Goal: Information Seeking & Learning: Learn about a topic

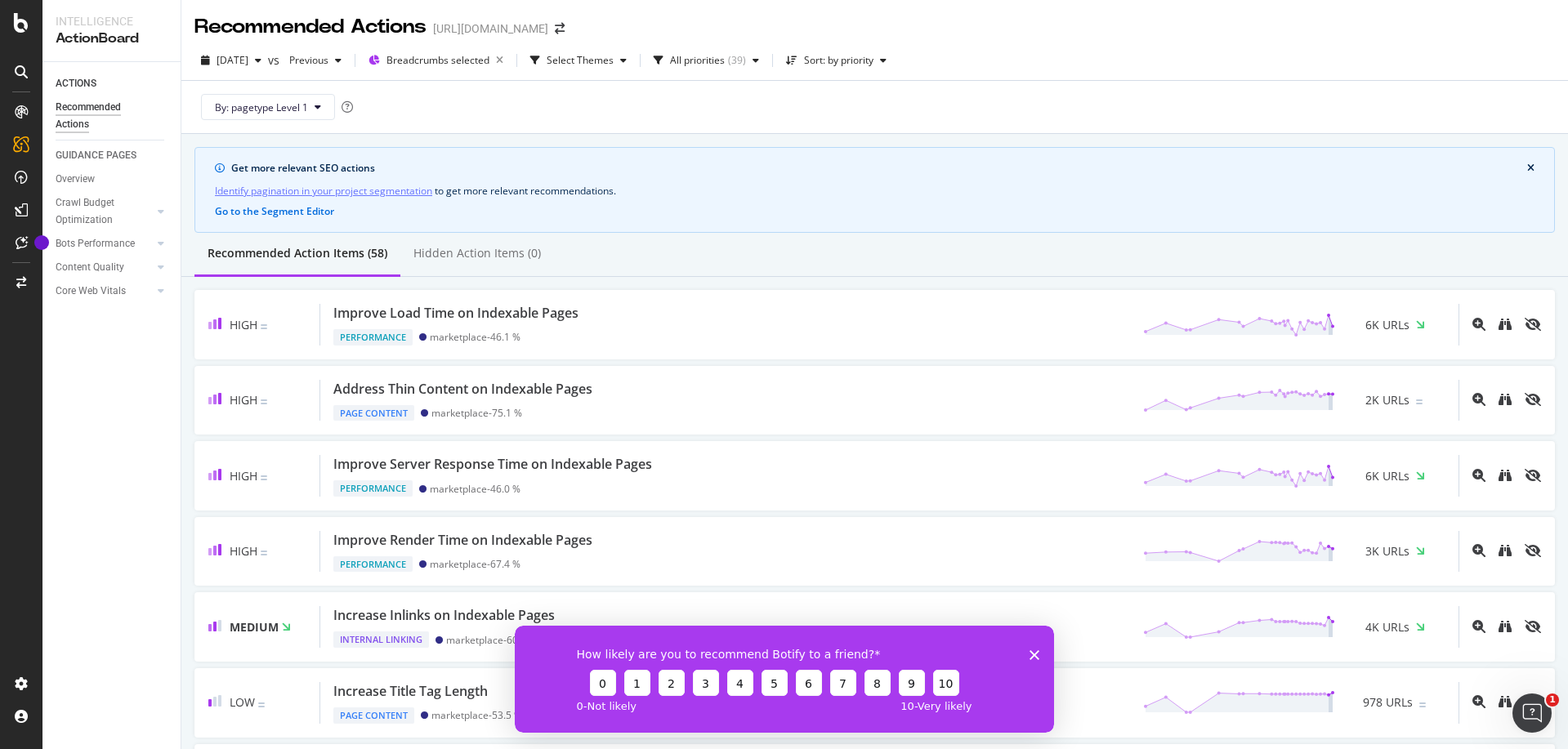
click at [1037, 651] on icon "Close survey" at bounding box center [1034, 655] width 10 height 10
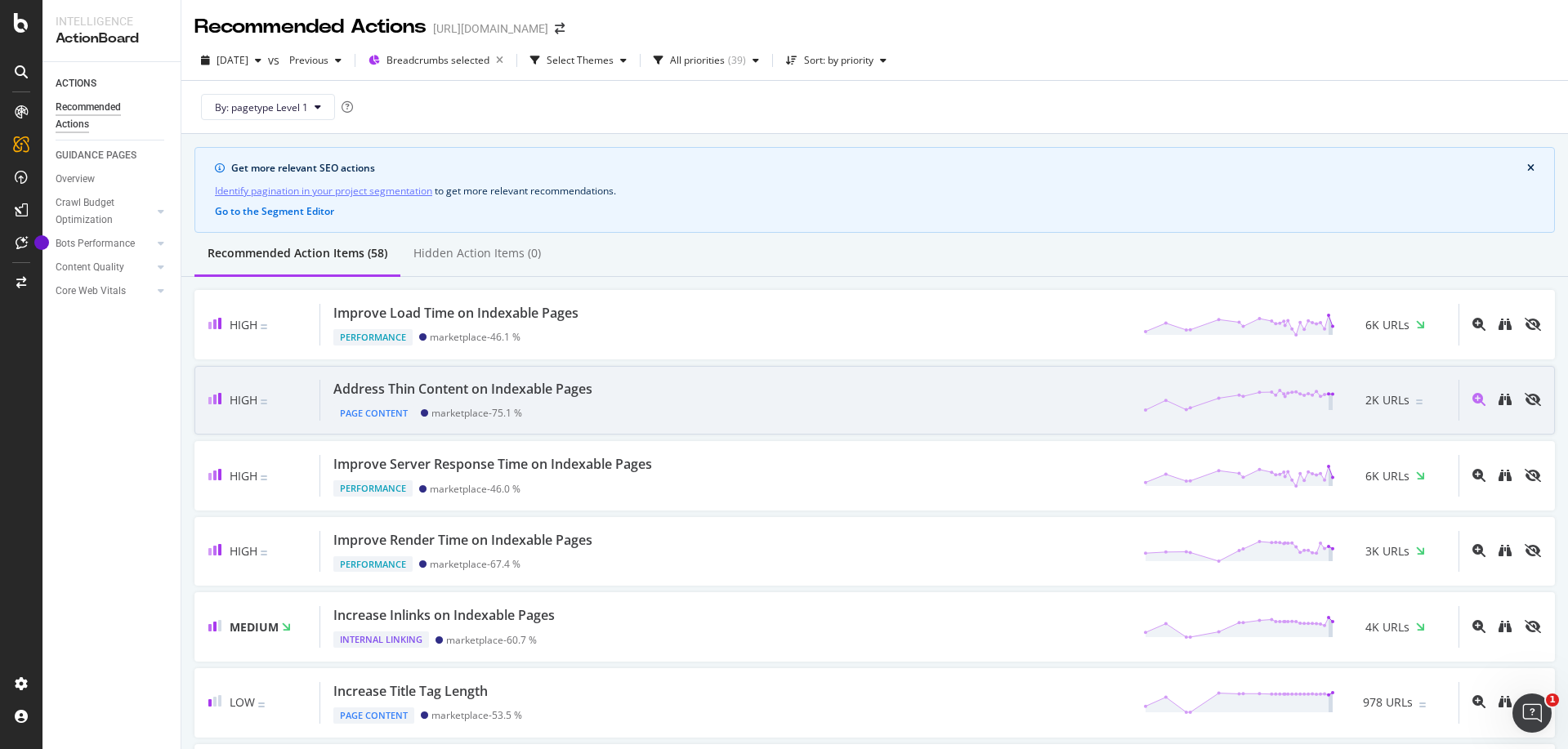
click at [708, 389] on div "Address Thin Content on Indexable Pages Page Content marketplace - 75.1 % 2K UR…" at bounding box center [890, 401] width 1138 height 42
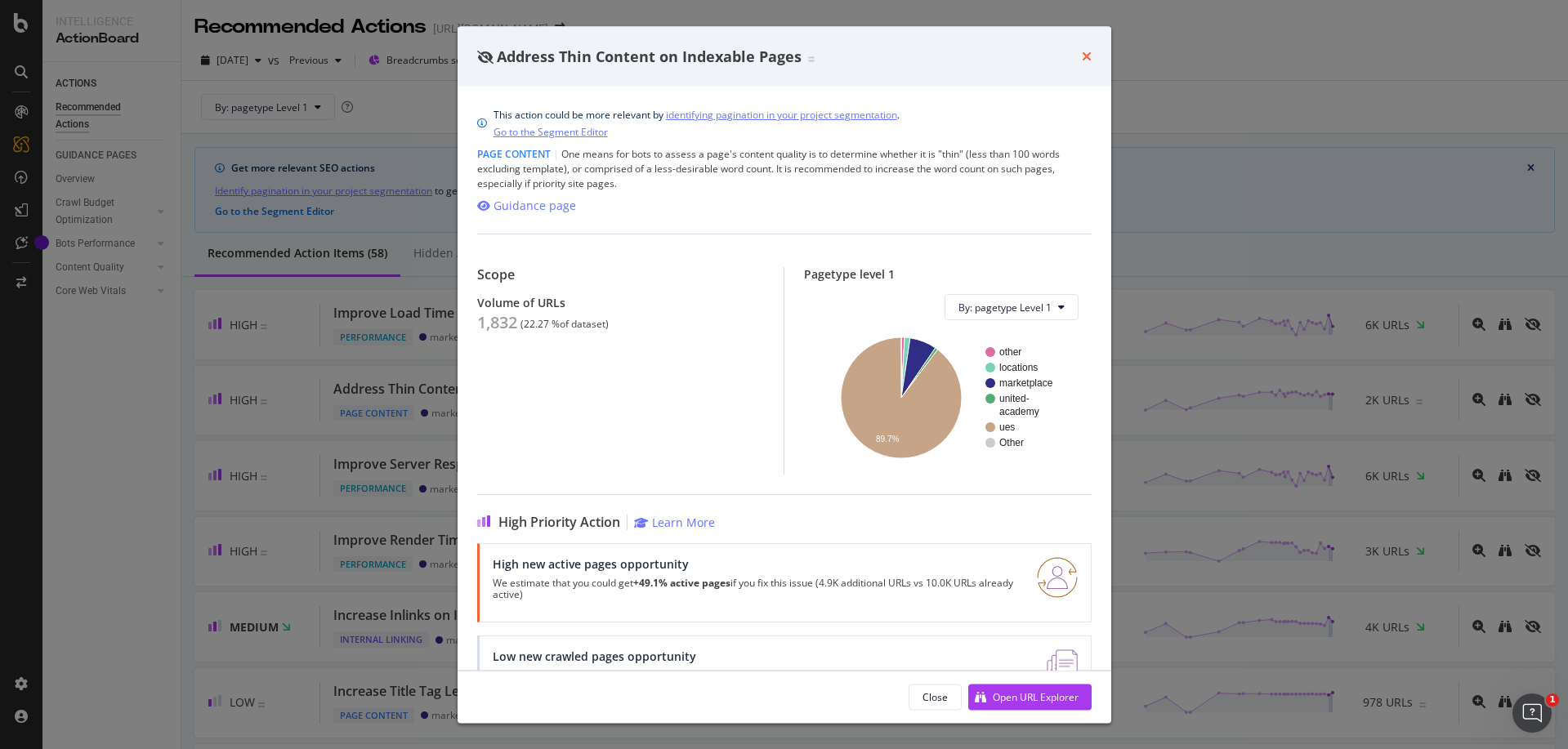
click at [1083, 55] on icon "times" at bounding box center [1087, 56] width 10 height 13
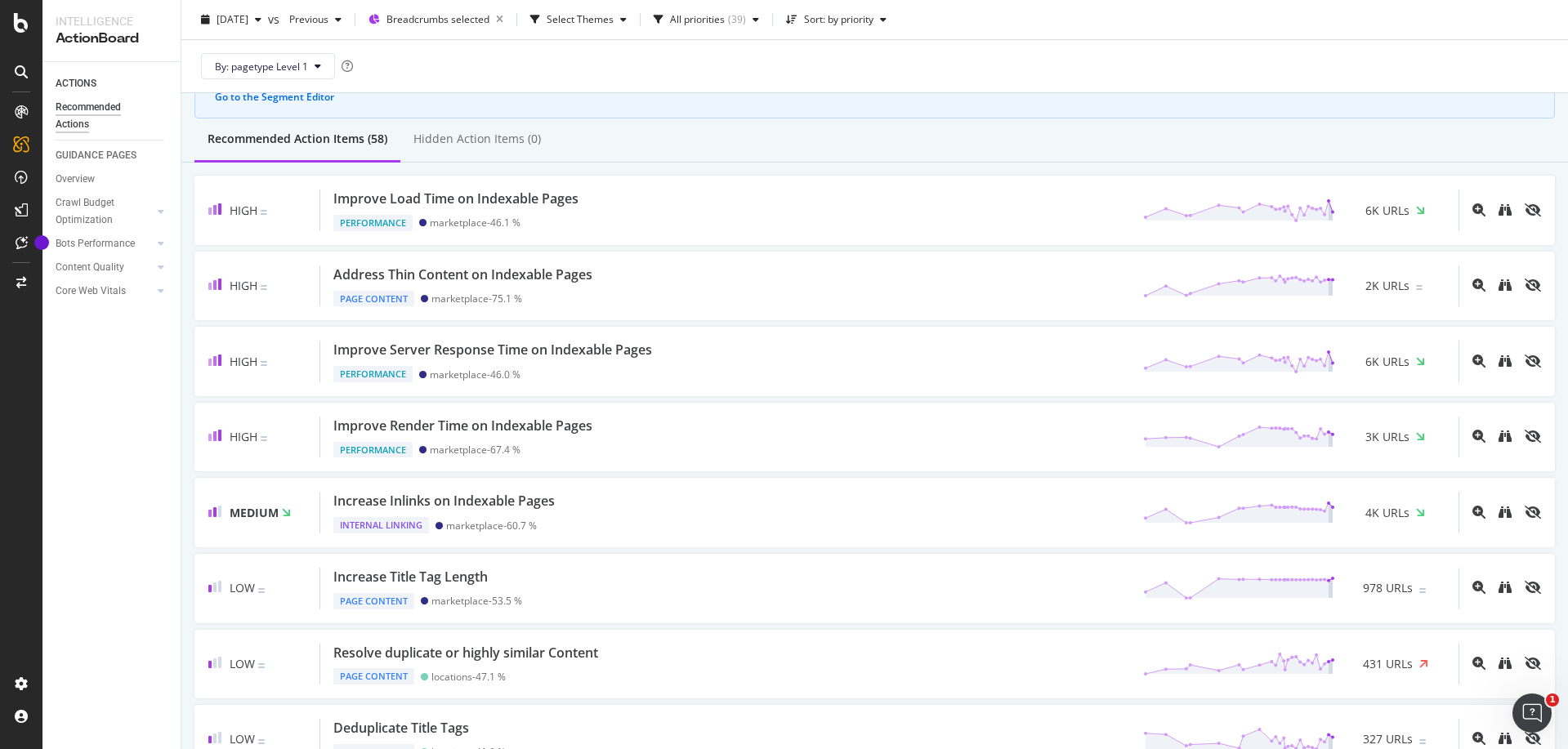
scroll to position [126, 0]
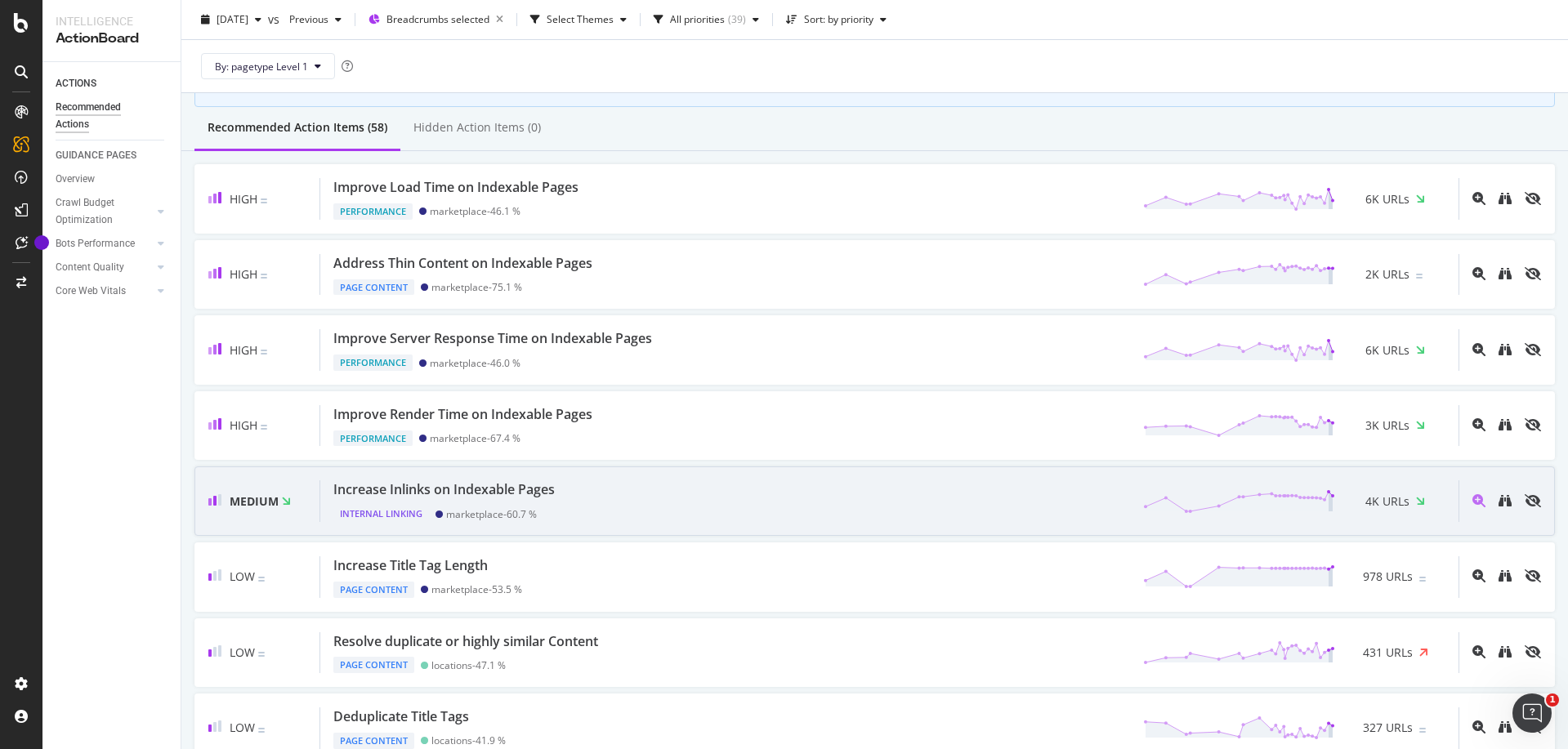
click at [545, 488] on div "Increase Inlinks on Indexable Pages" at bounding box center [444, 490] width 221 height 18
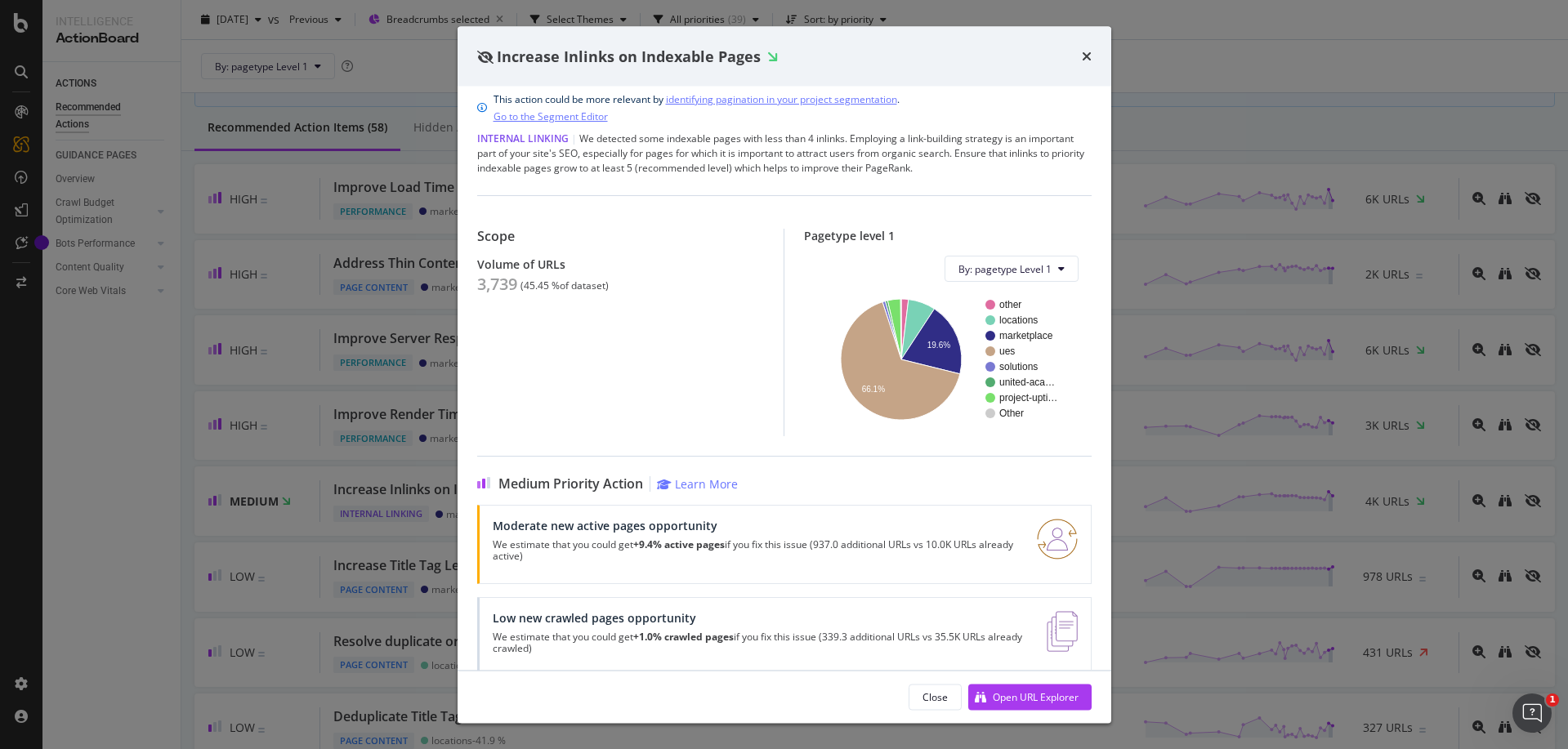
scroll to position [41, 0]
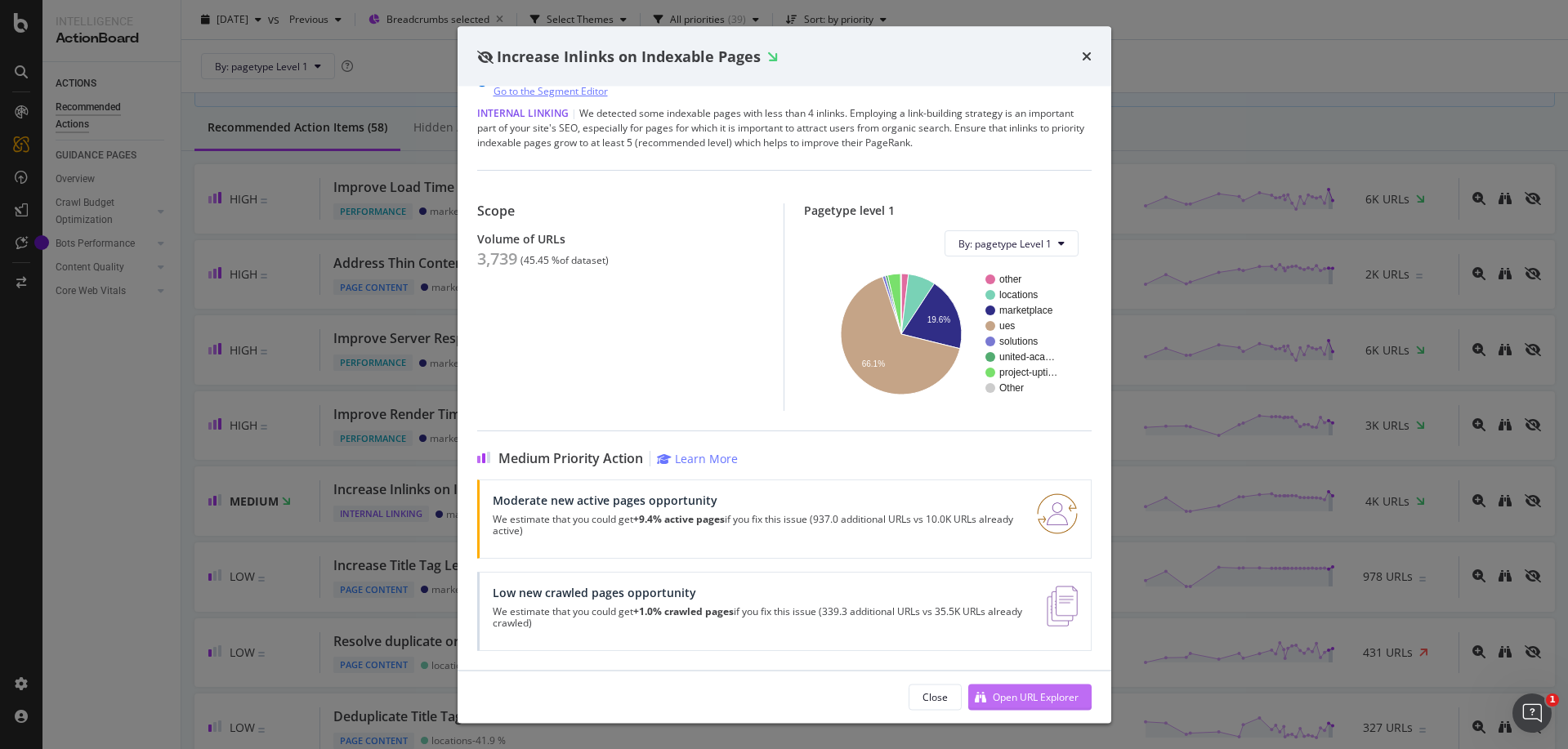
click at [1080, 705] on button "Open URL Explorer" at bounding box center [1030, 697] width 124 height 26
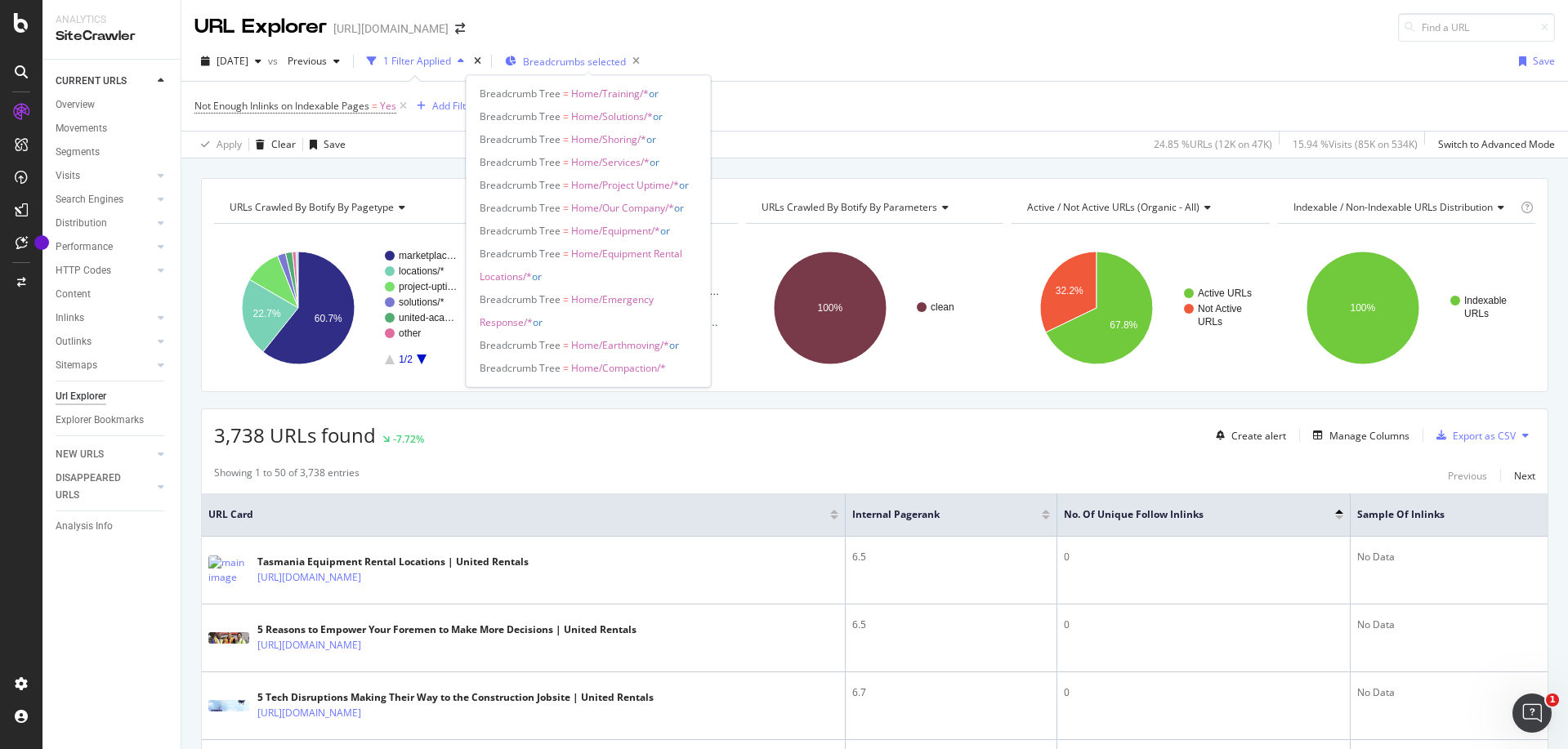
click at [598, 66] on span "Breadcrumbs selected" at bounding box center [574, 61] width 103 height 14
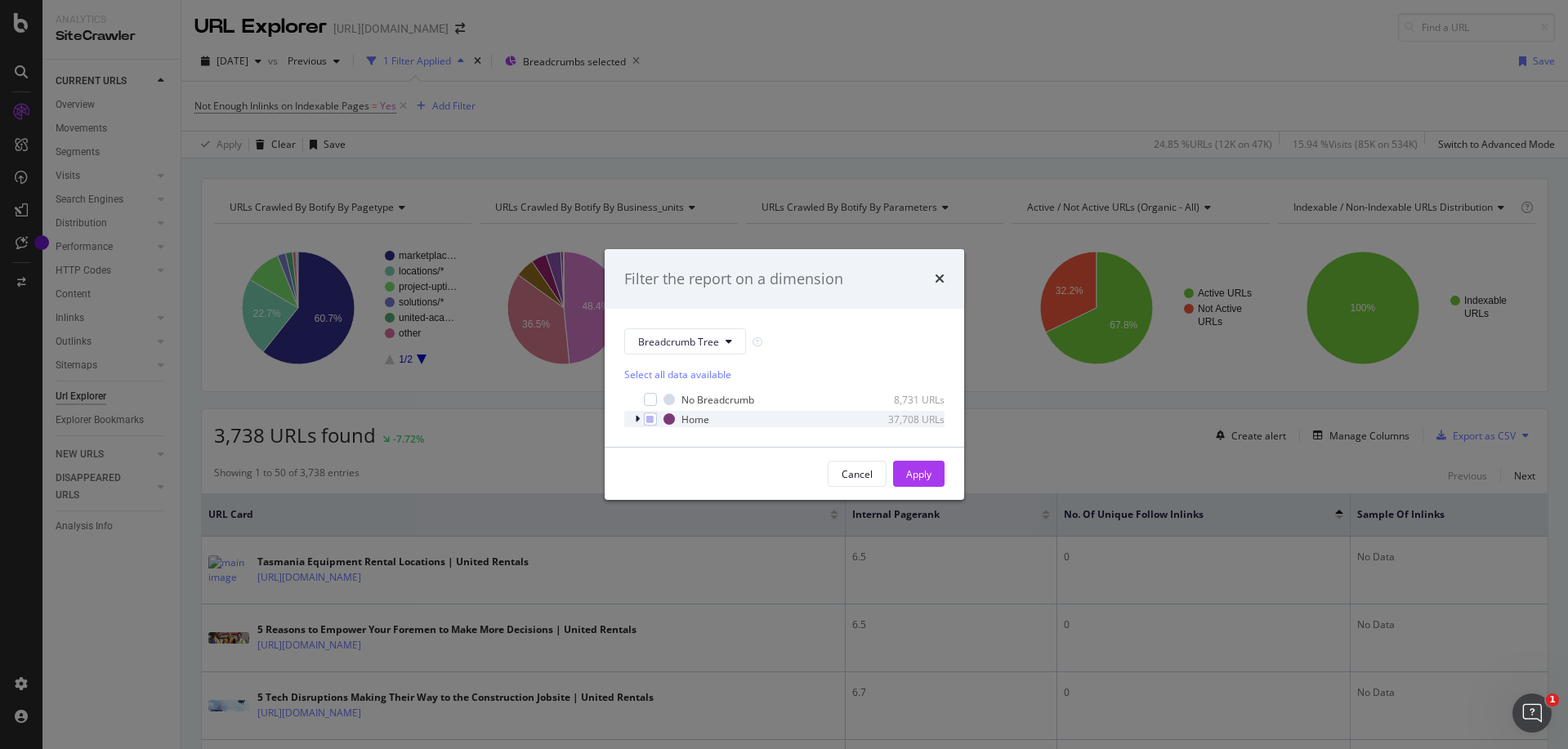
click at [636, 419] on icon "modal" at bounding box center [637, 419] width 5 height 10
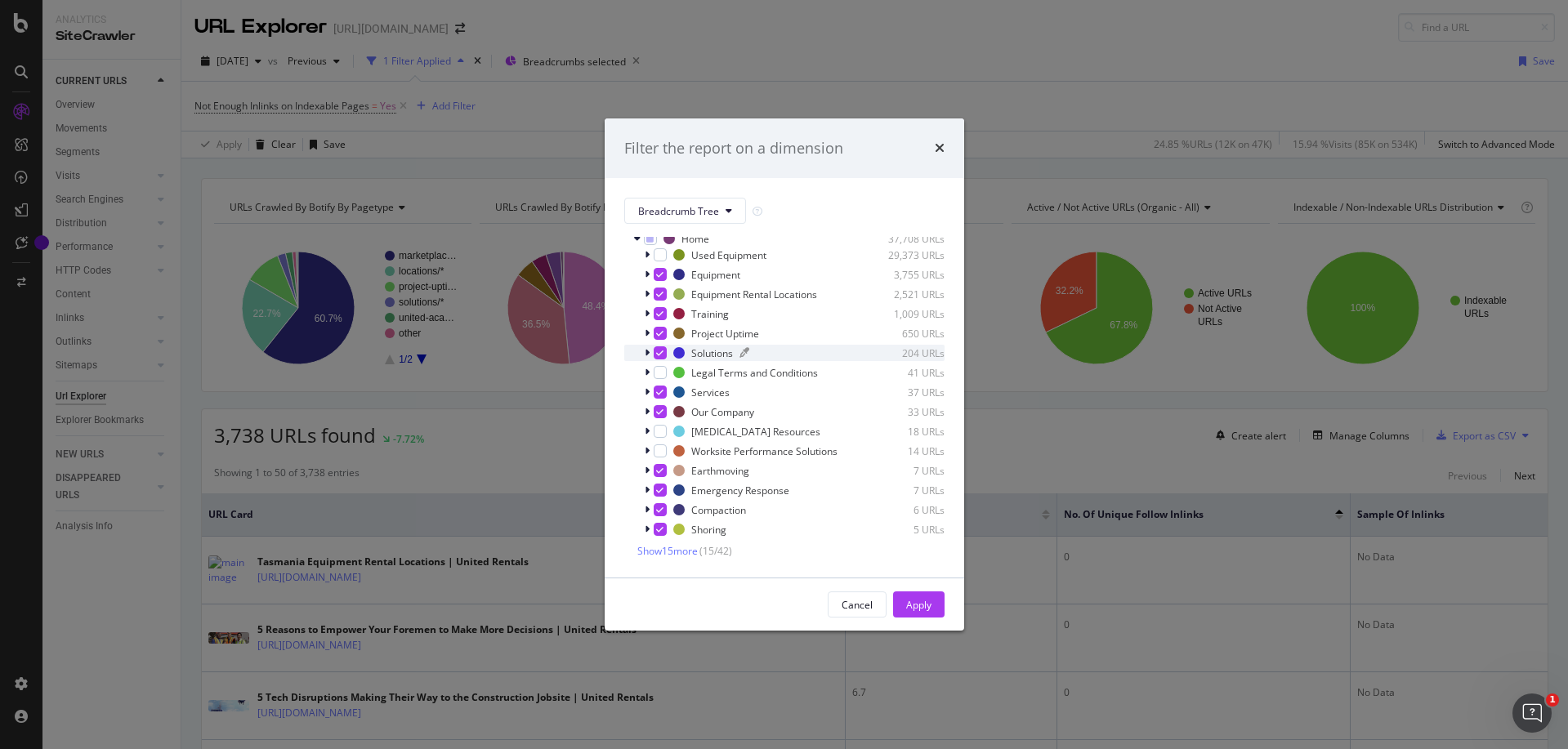
scroll to position [62, 0]
click at [664, 545] on span "Show 15 more" at bounding box center [668, 551] width 61 height 14
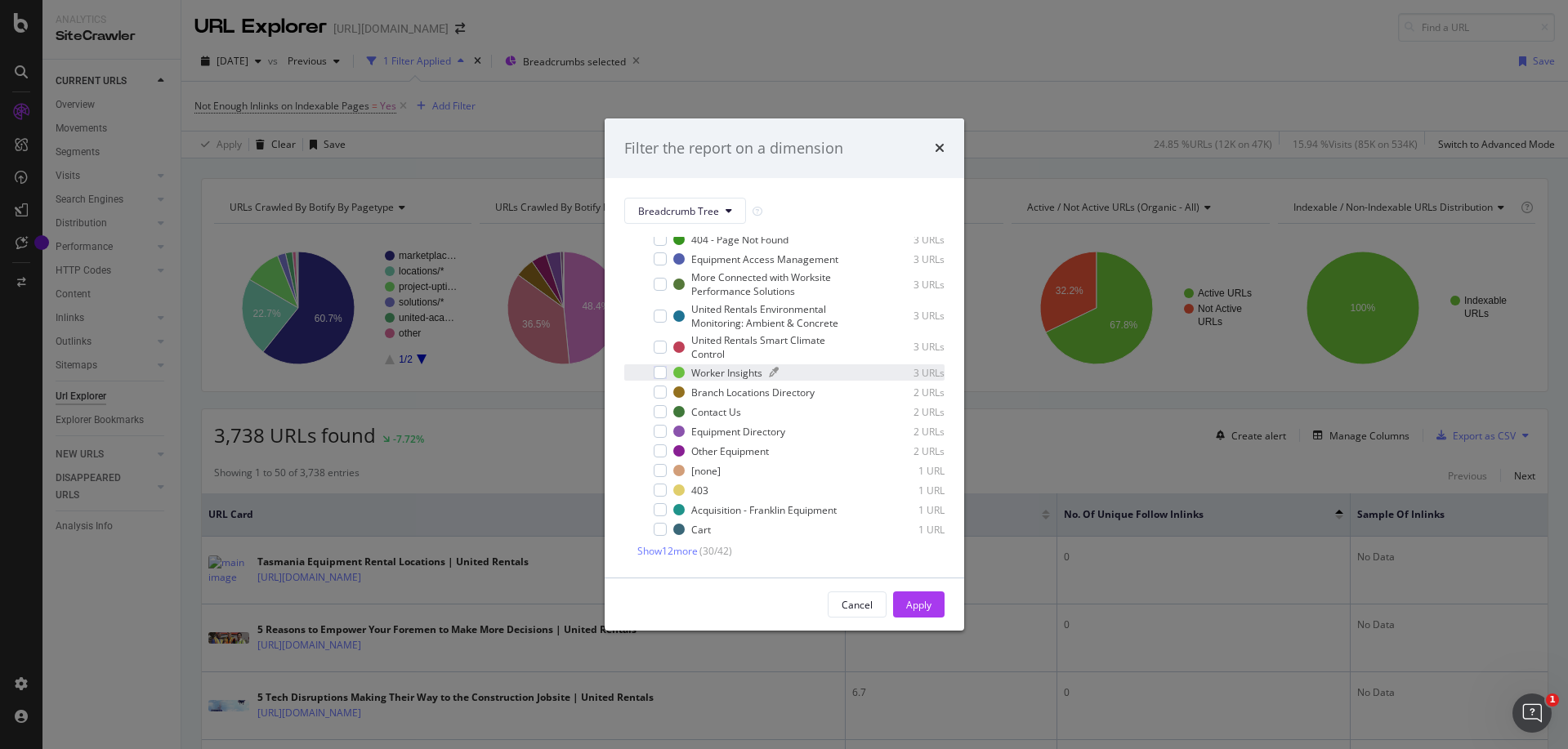
scroll to position [0, 0]
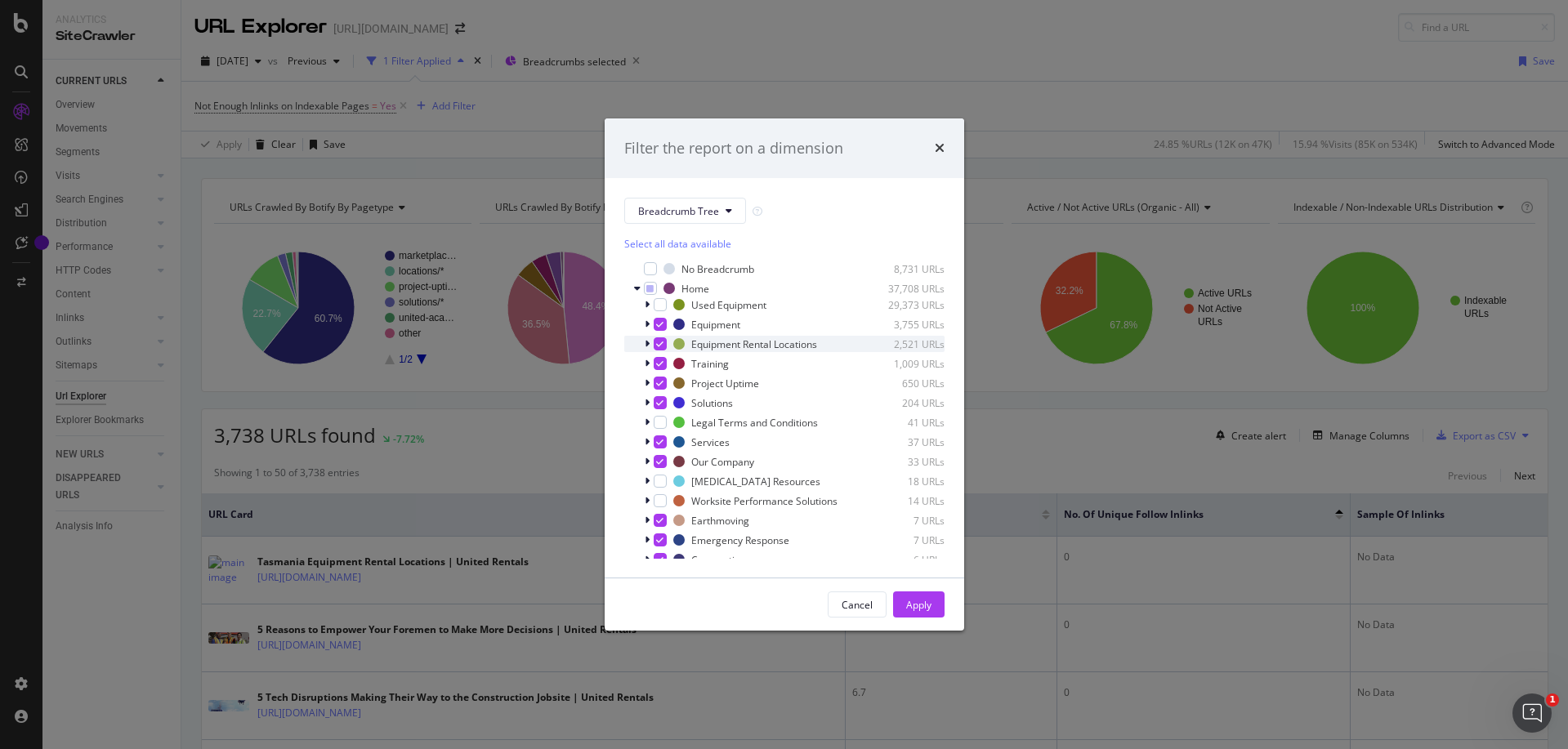
click at [645, 341] on icon "modal" at bounding box center [647, 344] width 5 height 10
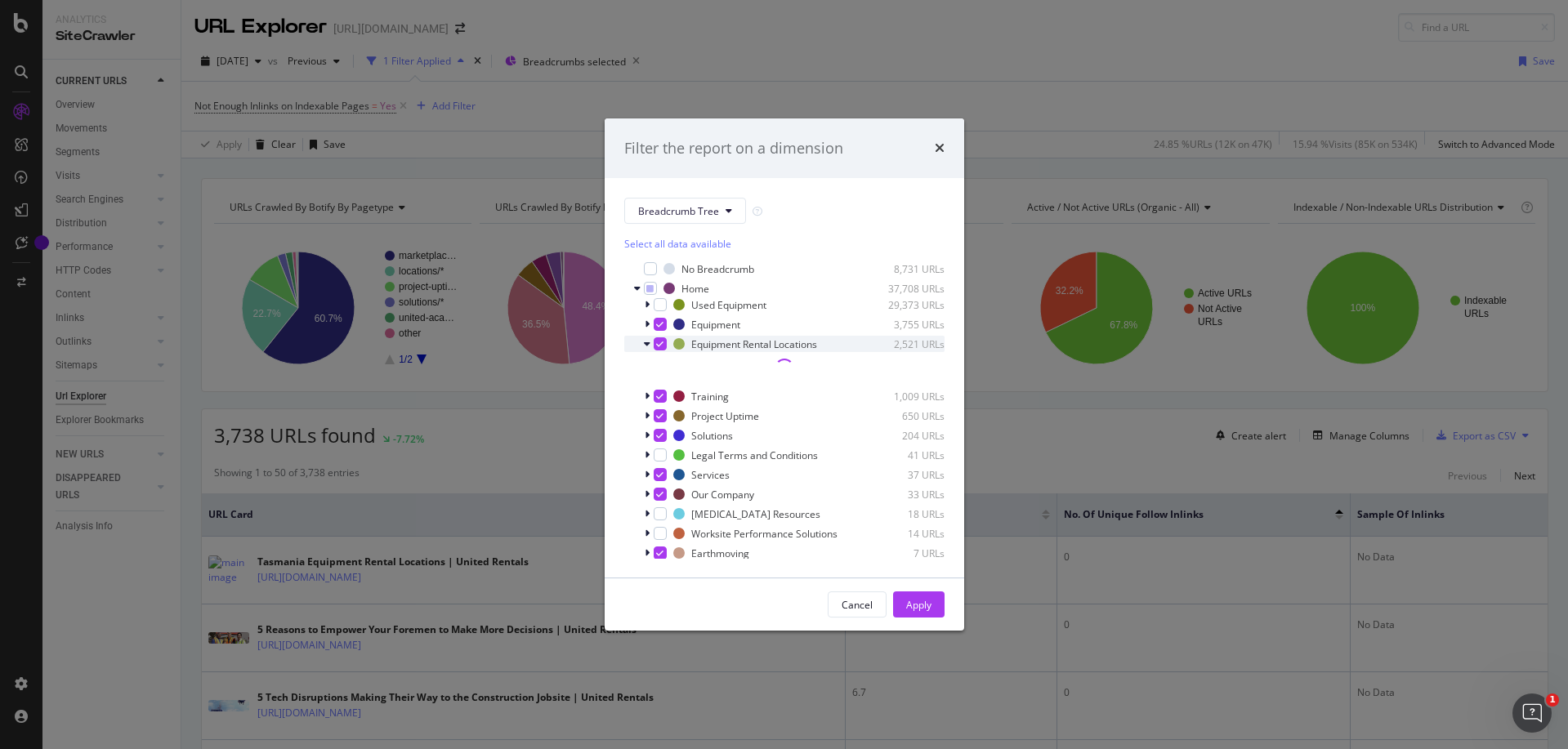
click at [657, 342] on icon "modal" at bounding box center [659, 344] width 8 height 8
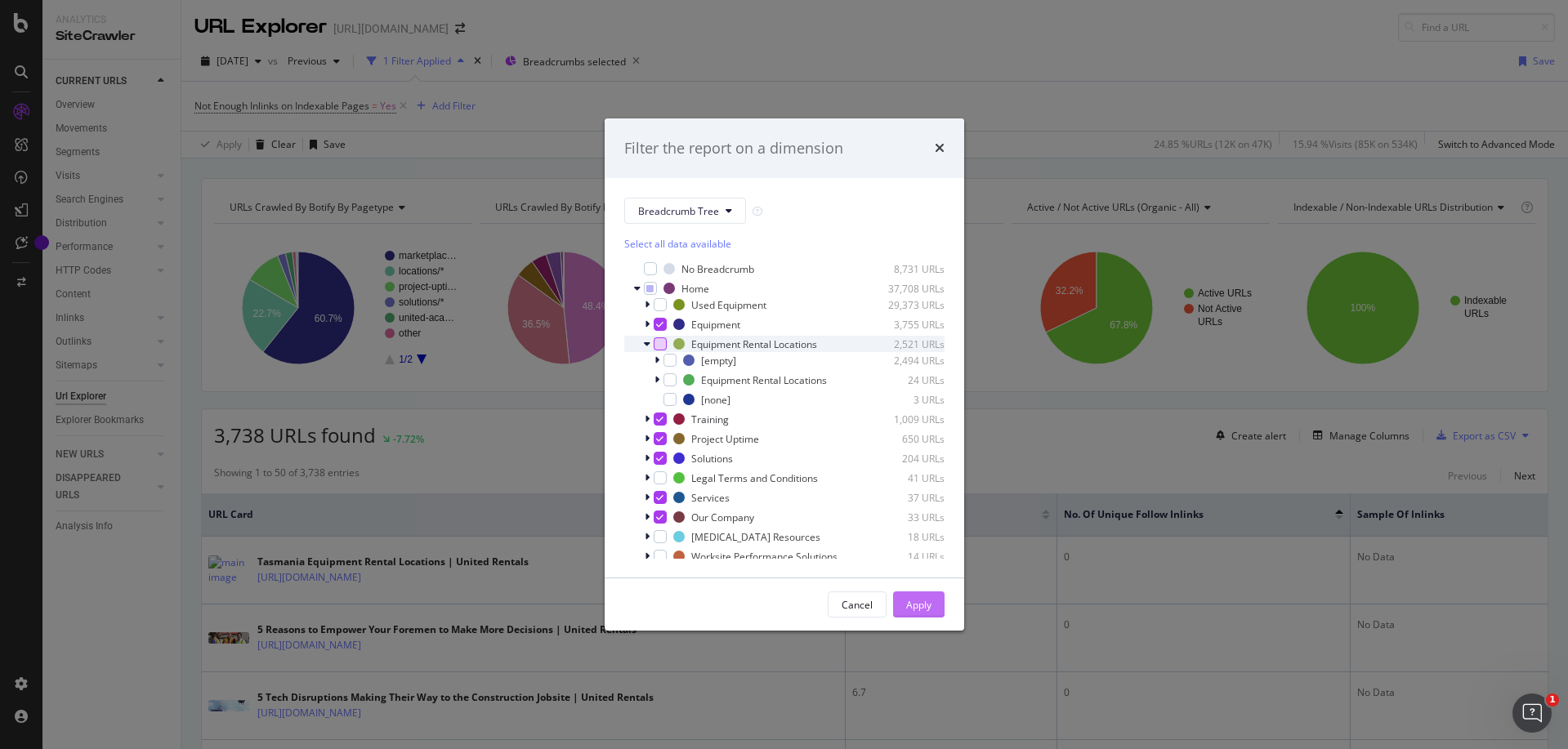
click at [921, 609] on div "Apply" at bounding box center [919, 604] width 25 height 14
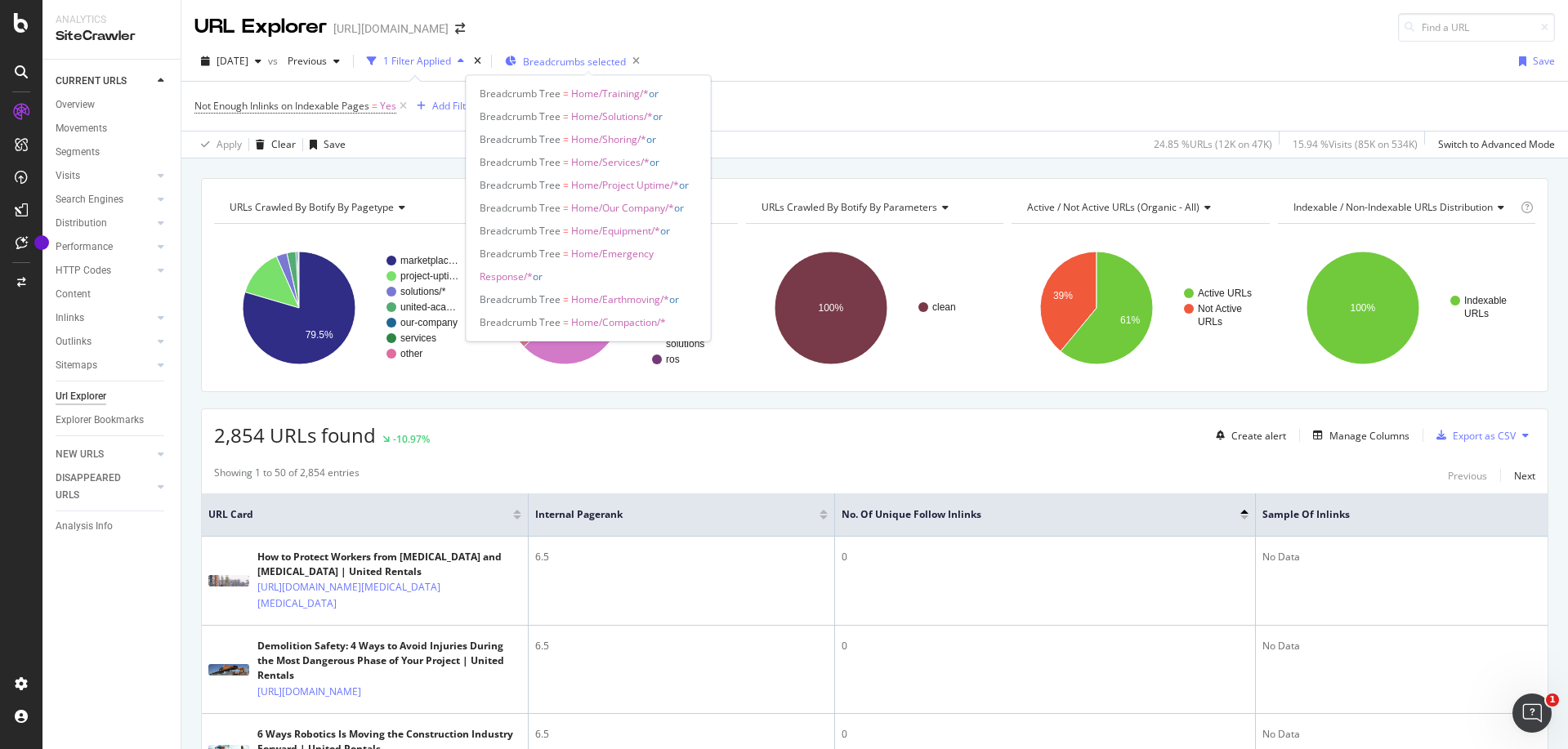
click at [592, 60] on span "Breadcrumbs selected" at bounding box center [574, 61] width 103 height 14
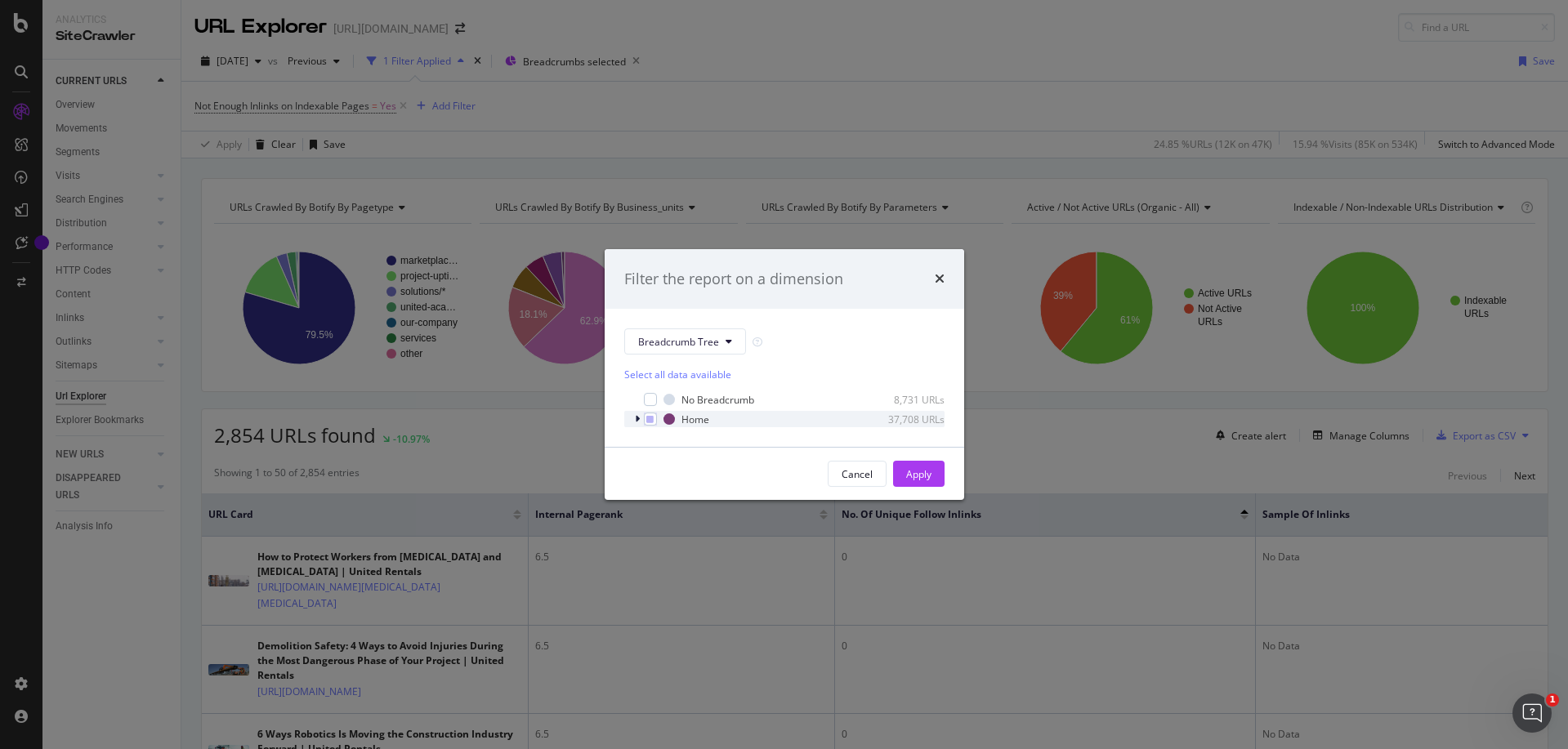
click at [635, 422] on icon "modal" at bounding box center [637, 419] width 5 height 10
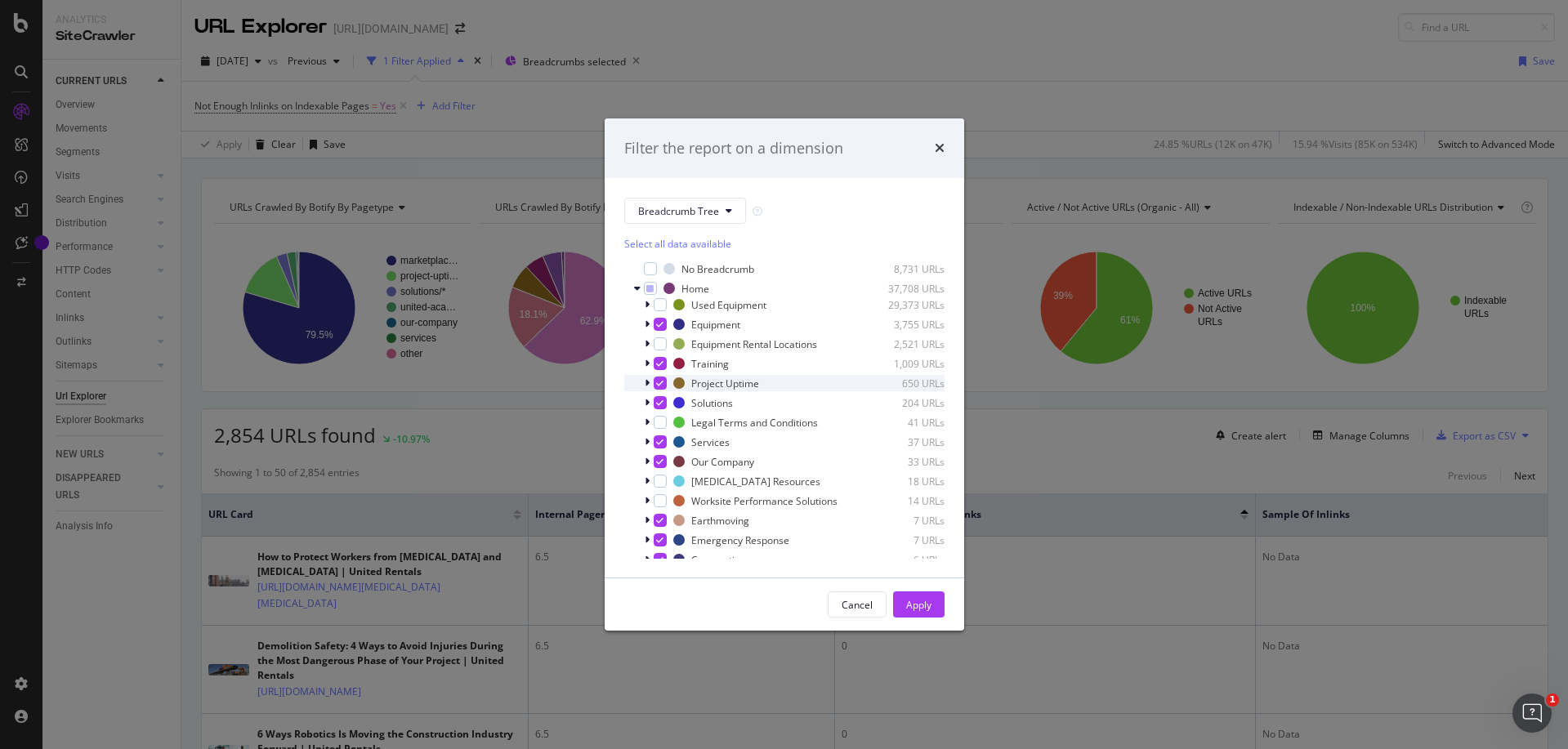
click at [663, 383] on div "modal" at bounding box center [661, 383] width 13 height 13
click at [925, 605] on div "Apply" at bounding box center [919, 604] width 25 height 14
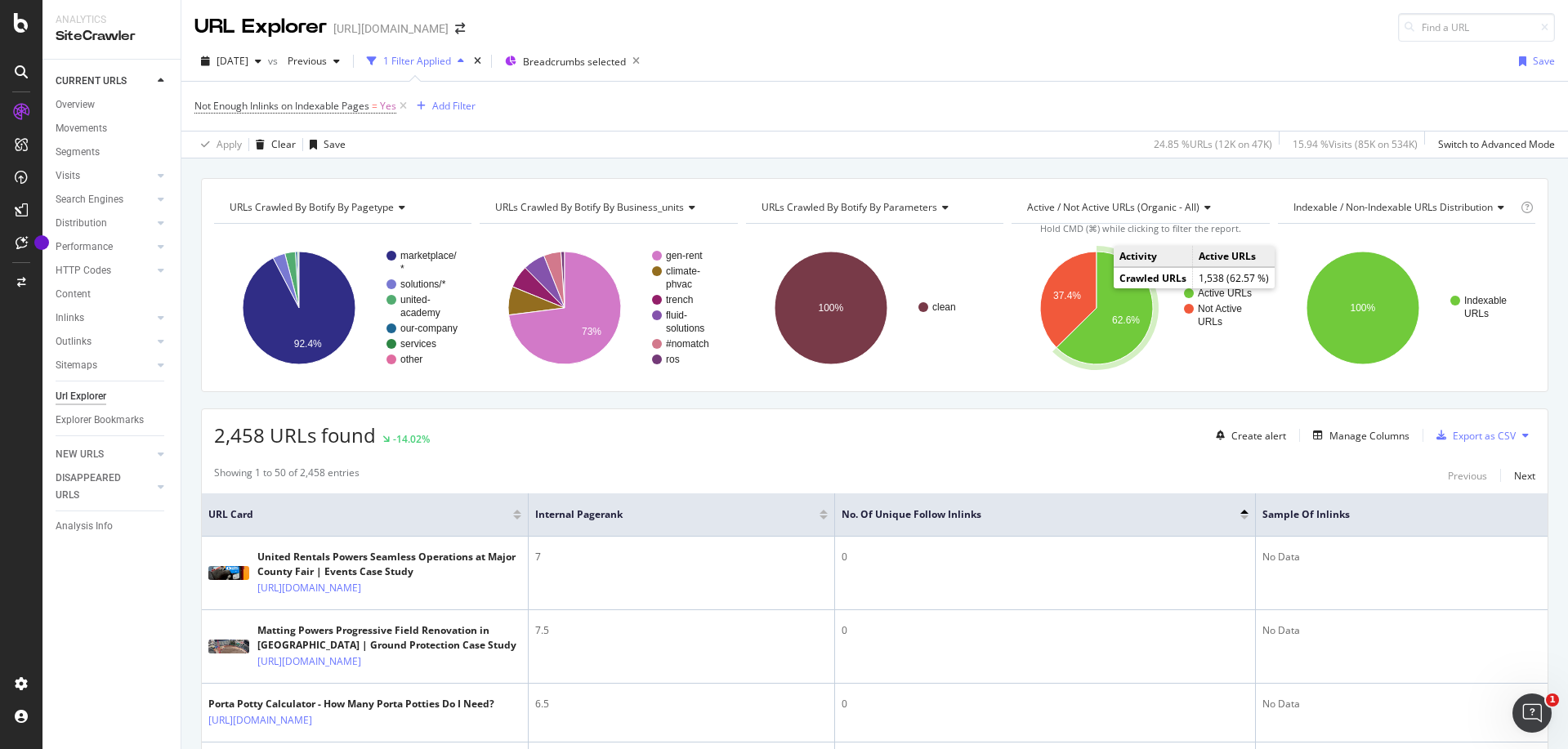
click at [1118, 325] on text "62.6%" at bounding box center [1126, 320] width 28 height 12
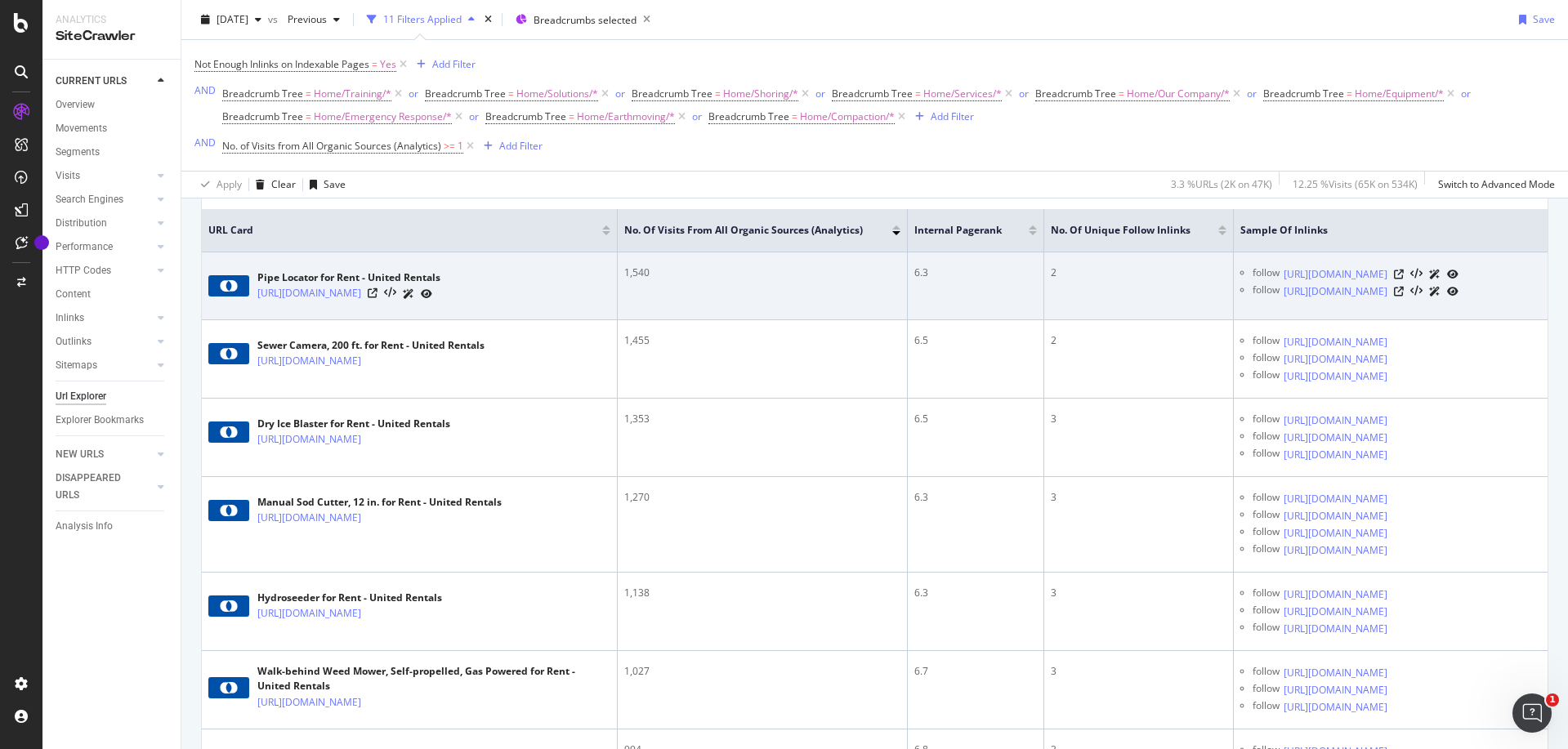
scroll to position [381, 0]
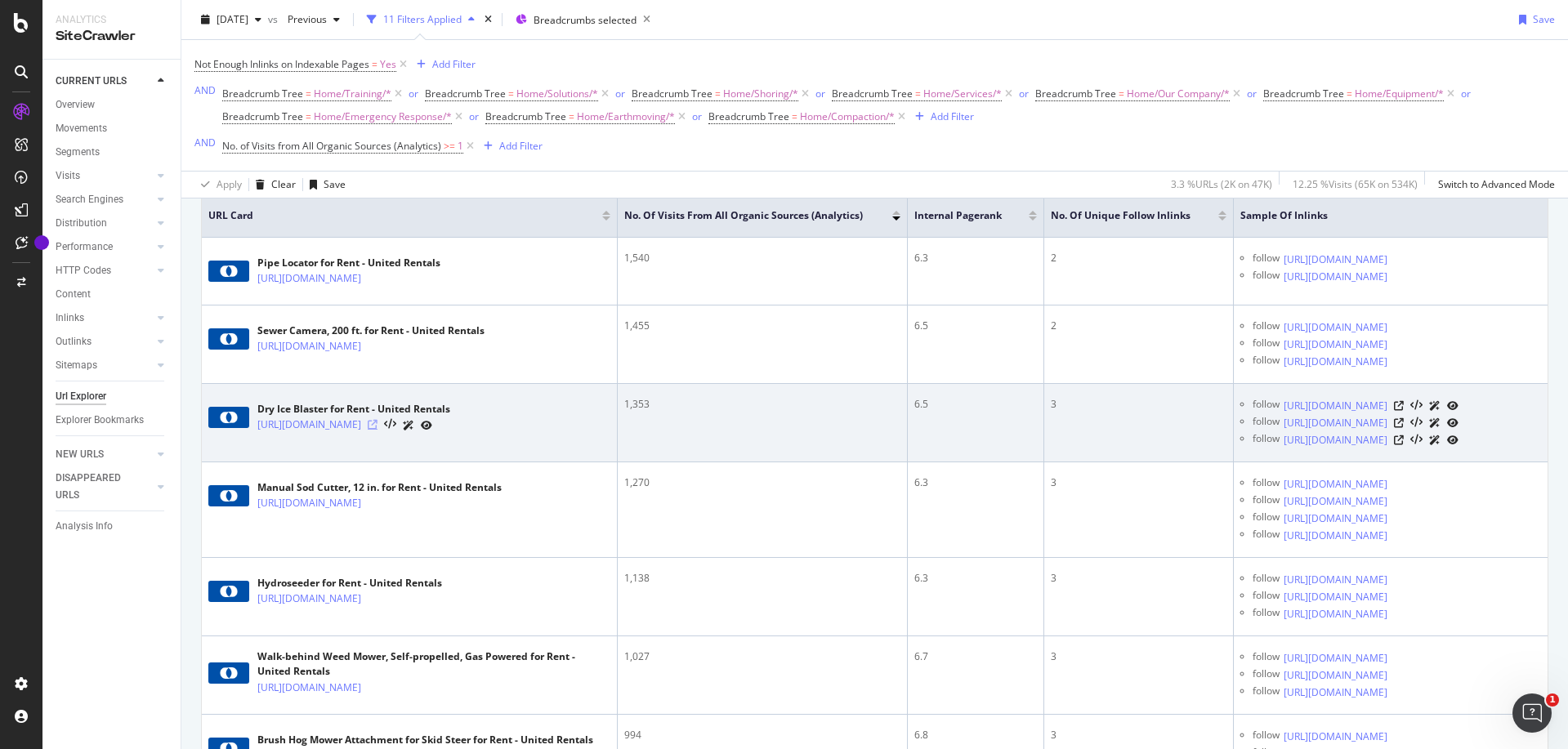
click at [377, 430] on icon at bounding box center [372, 425] width 10 height 10
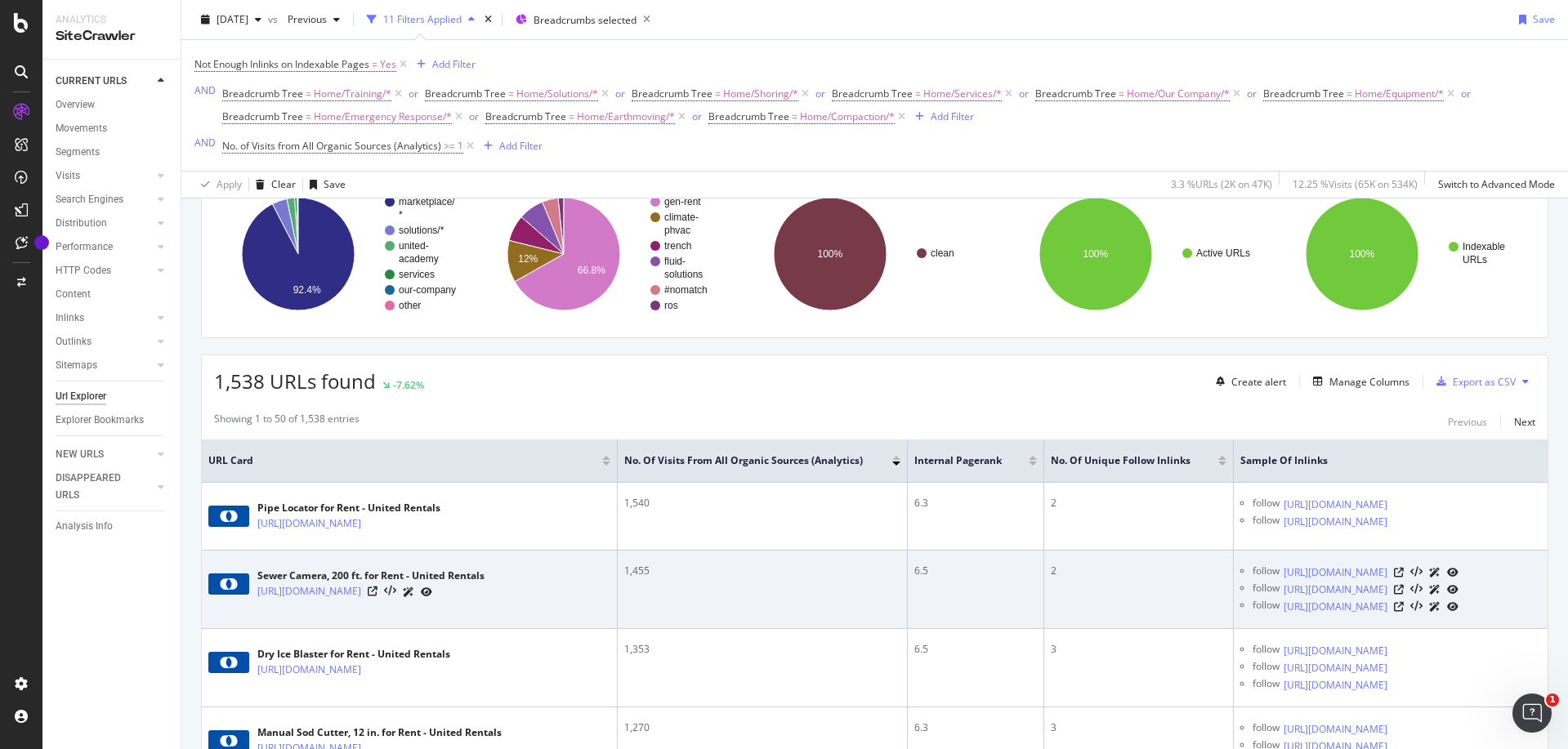
scroll to position [0, 0]
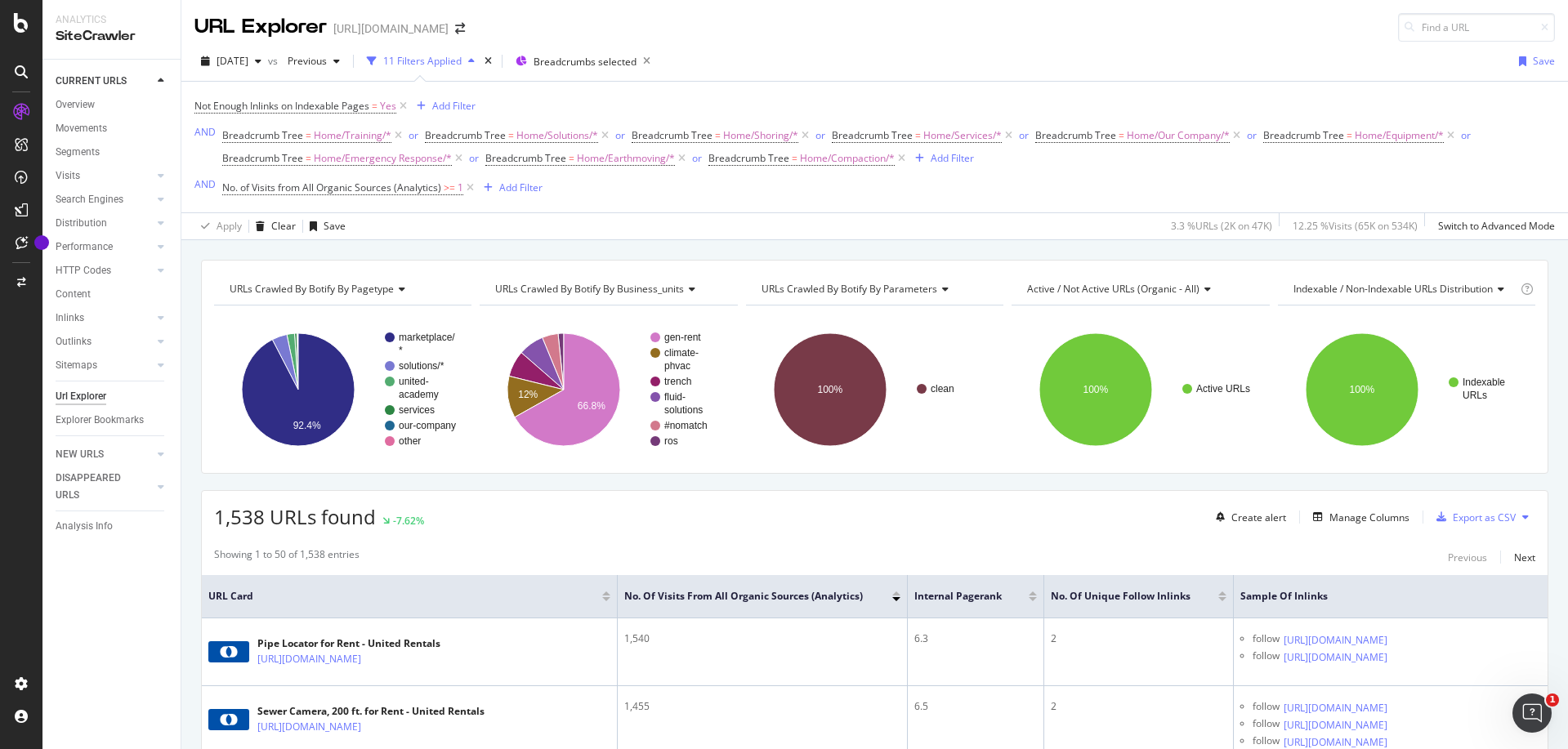
click at [462, 62] on div "11 Filters Applied" at bounding box center [422, 61] width 78 height 14
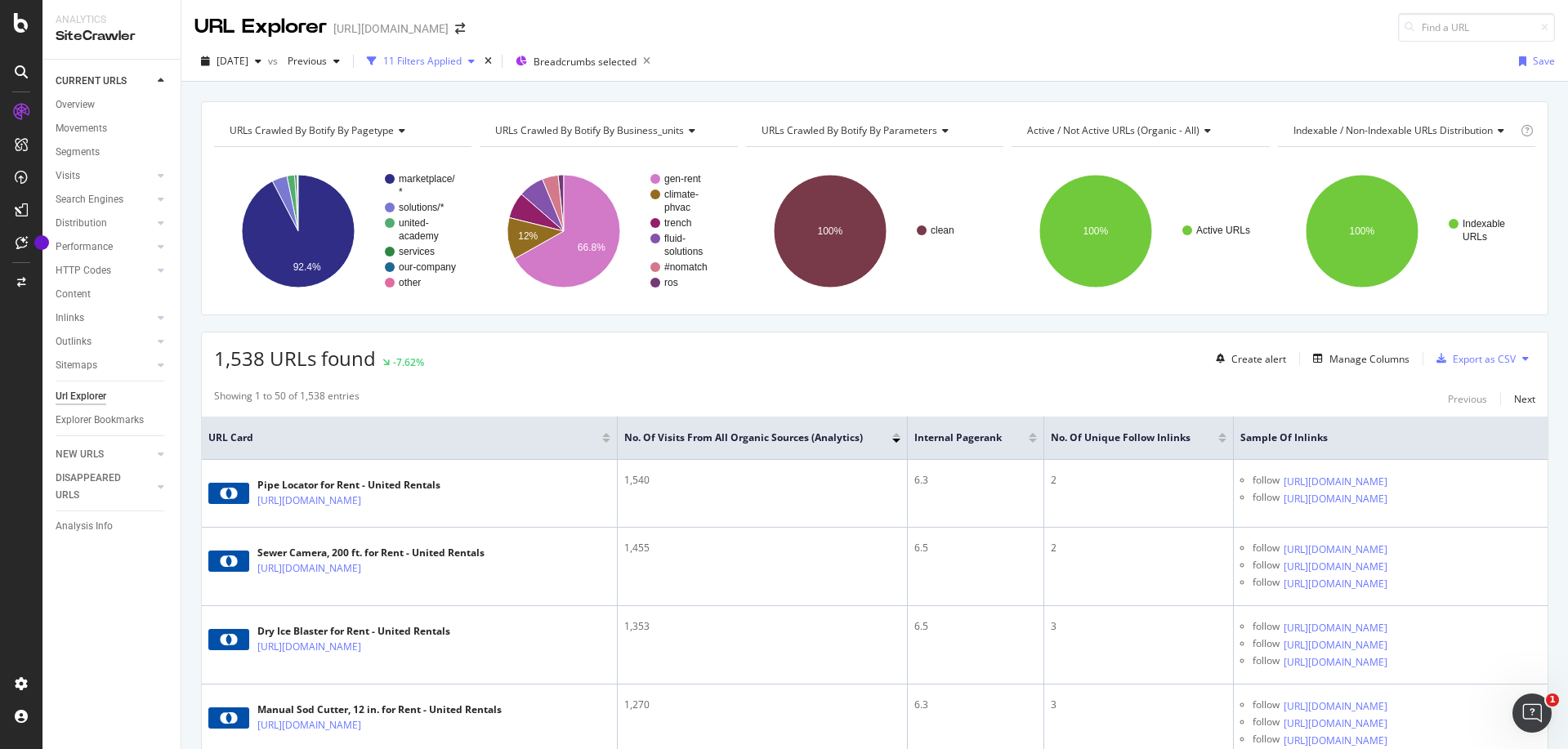
click at [462, 62] on div "11 Filters Applied" at bounding box center [422, 61] width 78 height 14
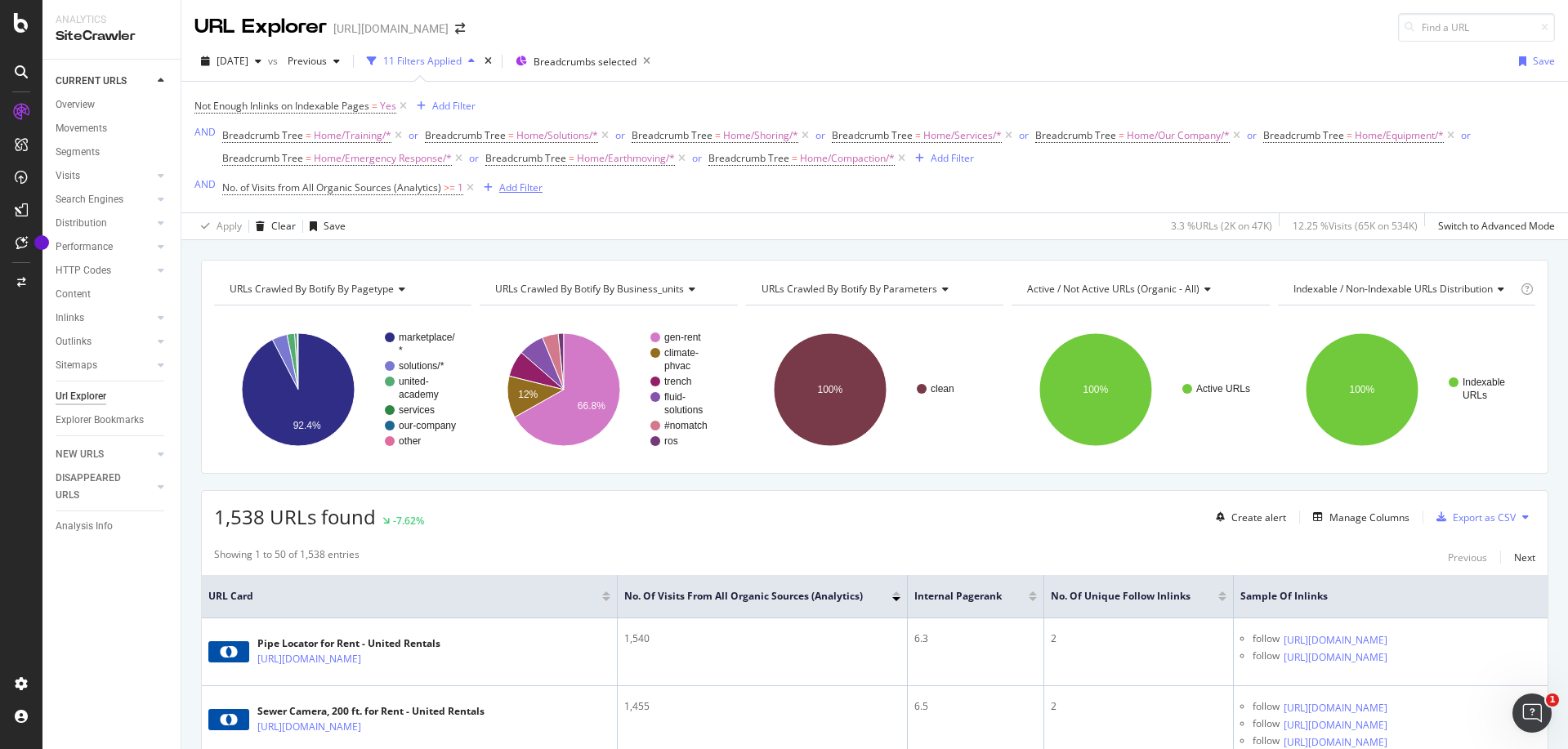
click at [528, 191] on div "Add Filter" at bounding box center [521, 187] width 44 height 14
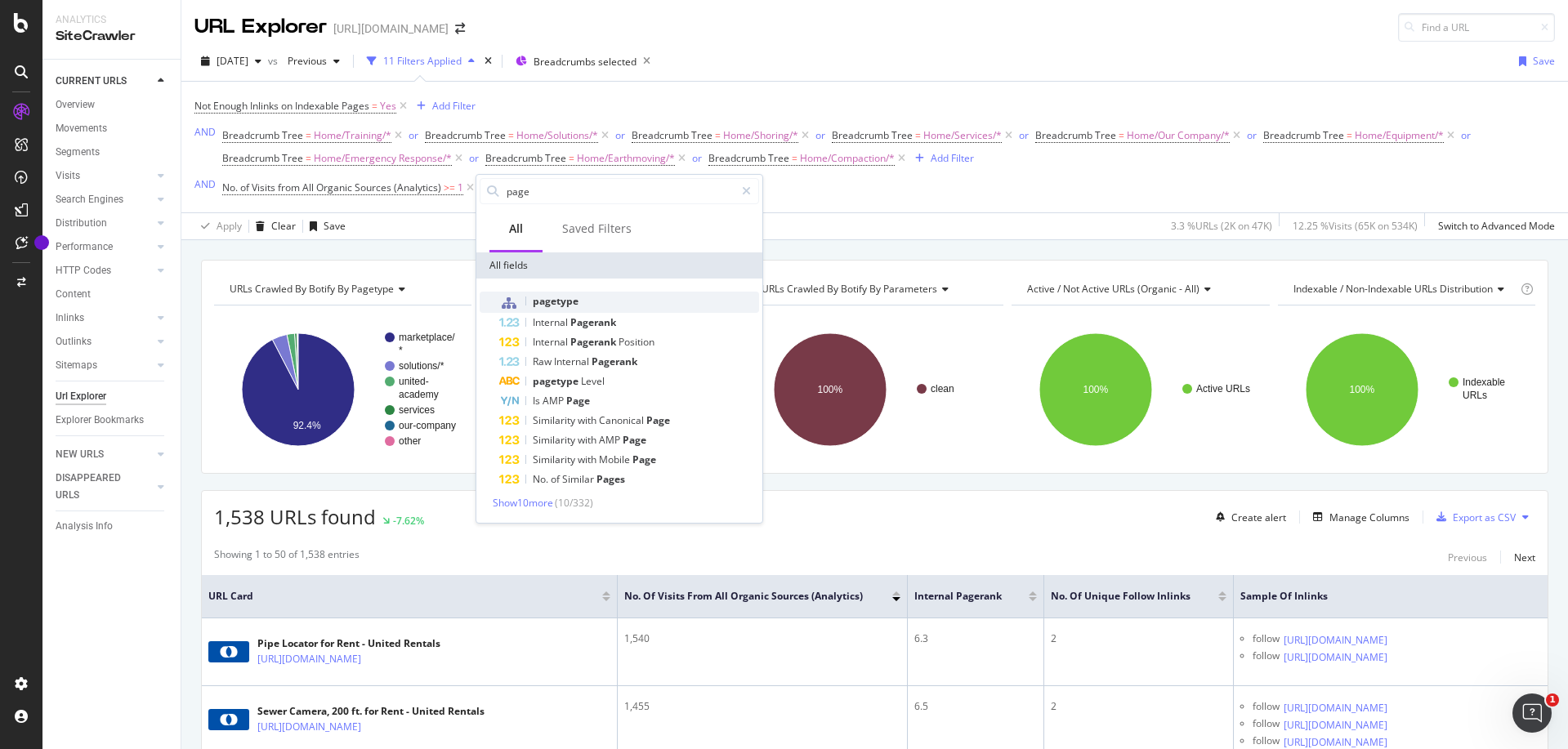
type input "page"
click at [593, 295] on div "pagetype" at bounding box center [629, 302] width 260 height 21
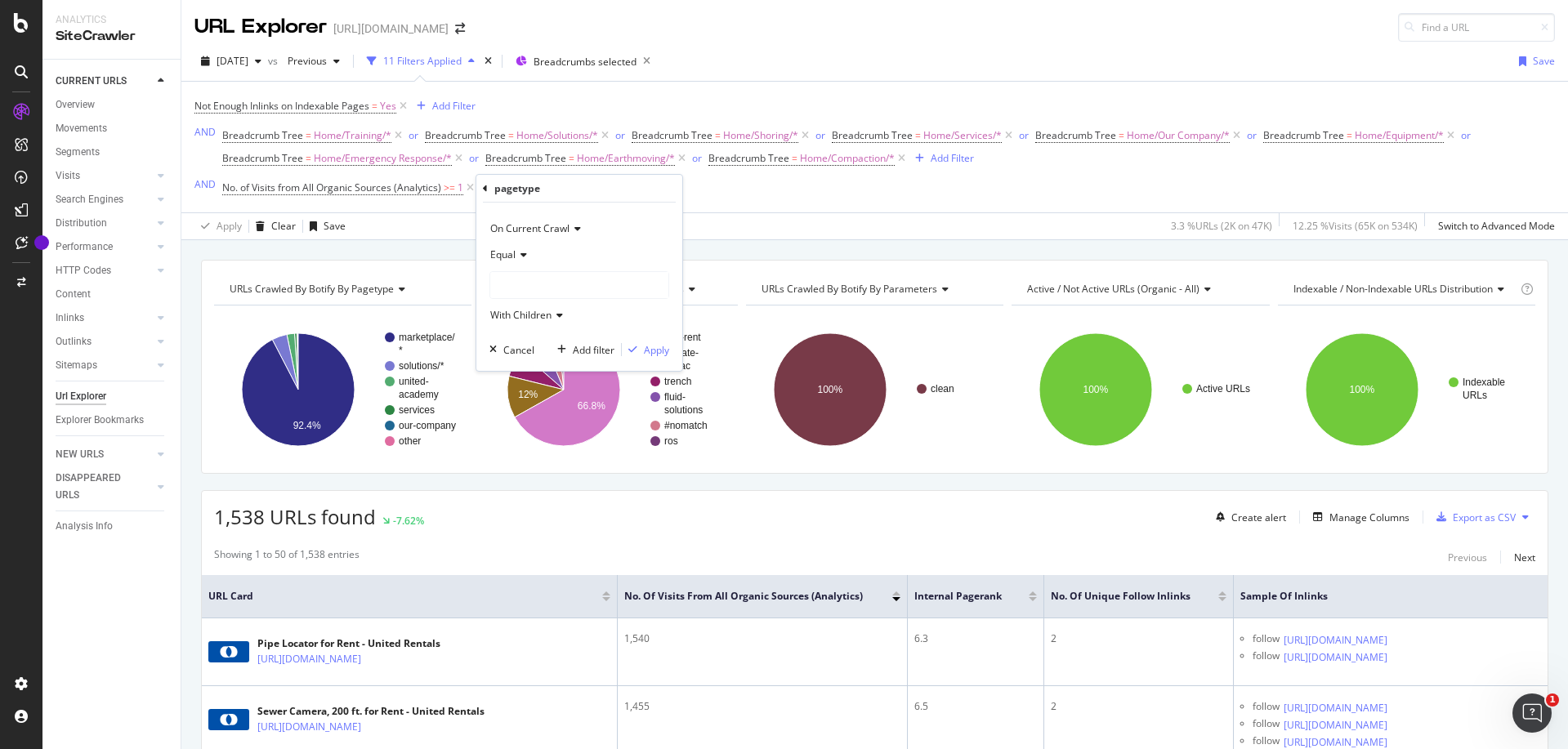
click at [520, 252] on icon at bounding box center [521, 255] width 12 height 10
click at [535, 301] on div "Not Equal" at bounding box center [581, 309] width 175 height 21
click at [539, 291] on div at bounding box center [579, 285] width 178 height 26
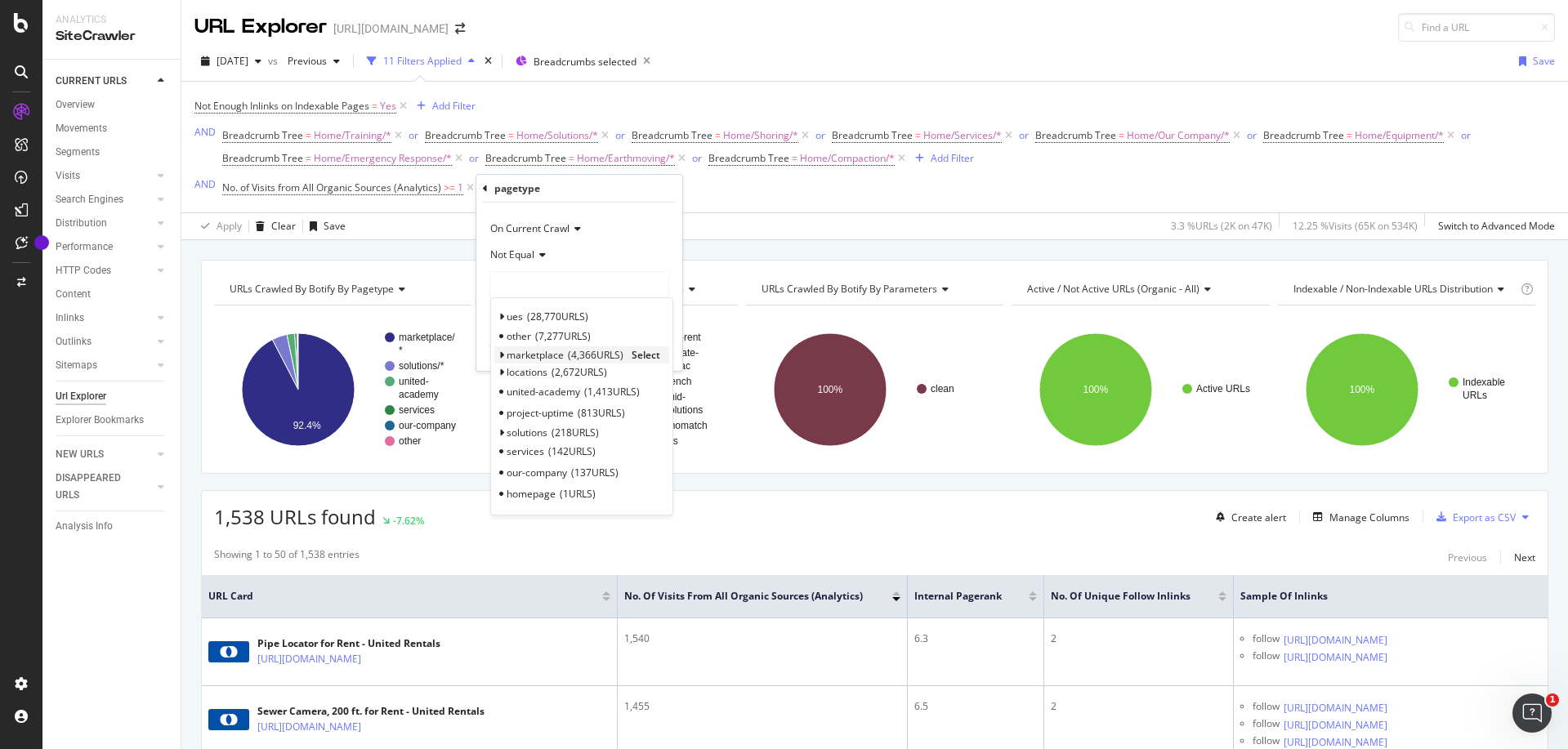
click at [503, 353] on icon at bounding box center [501, 356] width 6 height 10
click at [519, 370] on span "pdp" at bounding box center [523, 374] width 17 height 14
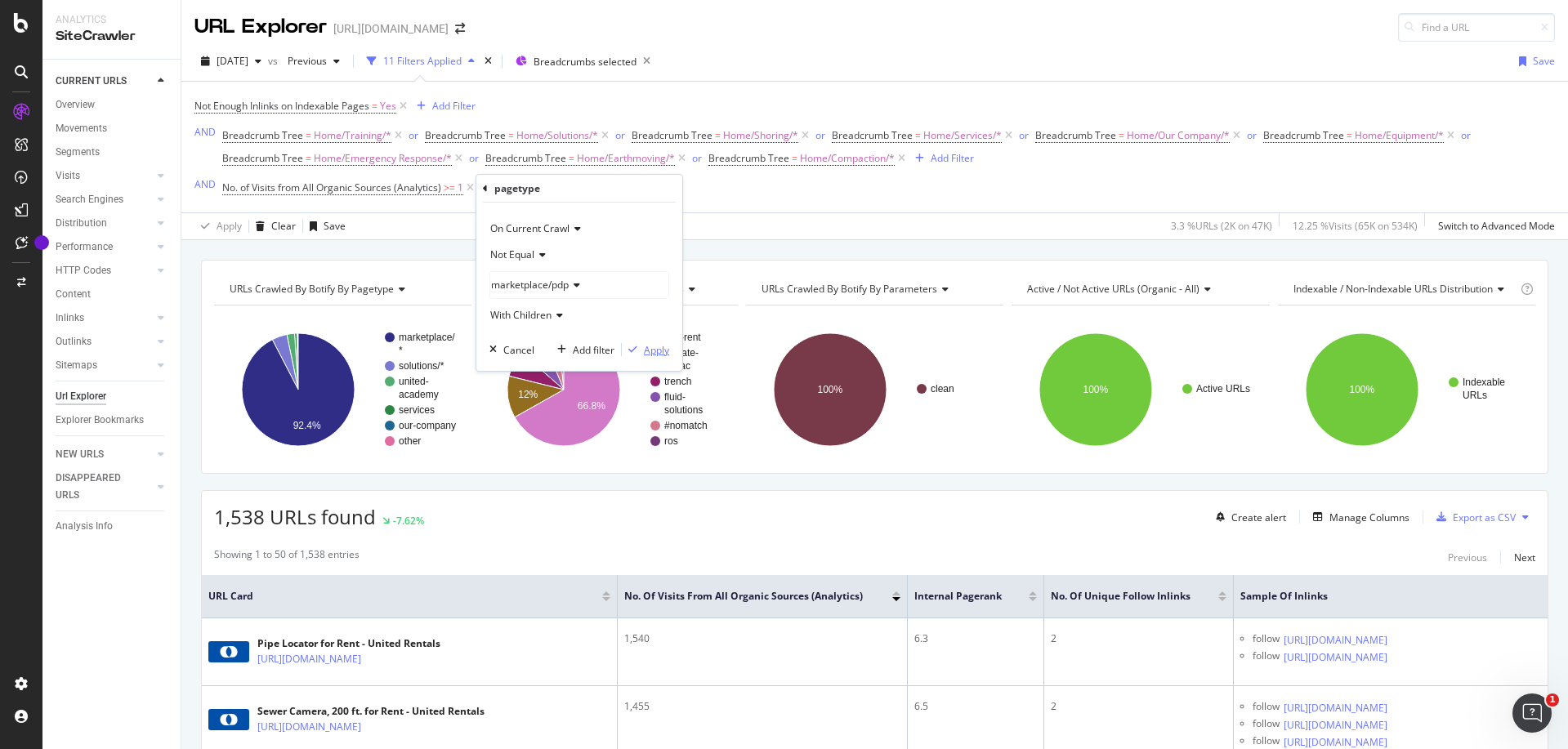
click at [642, 346] on div "button" at bounding box center [633, 350] width 22 height 10
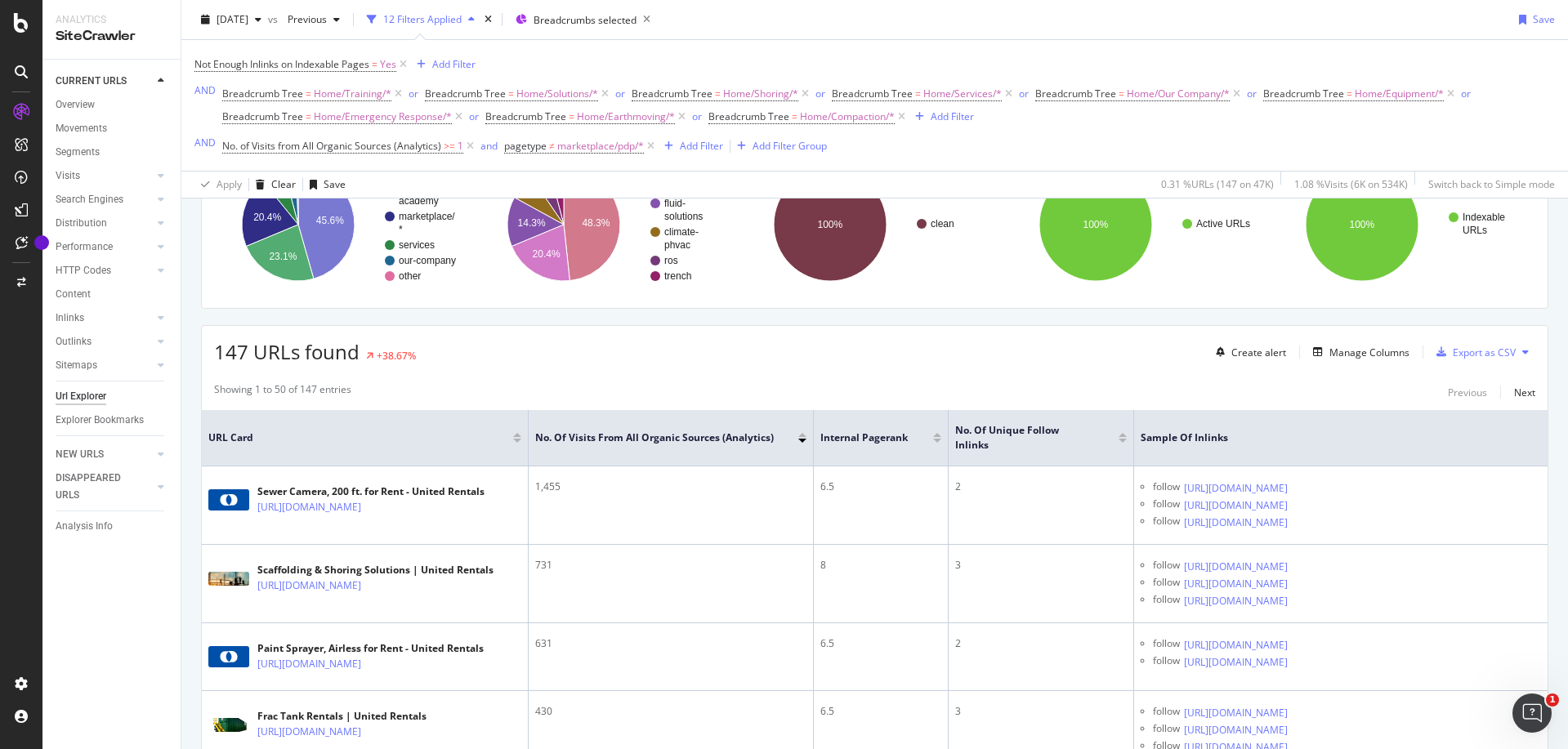
scroll to position [243, 0]
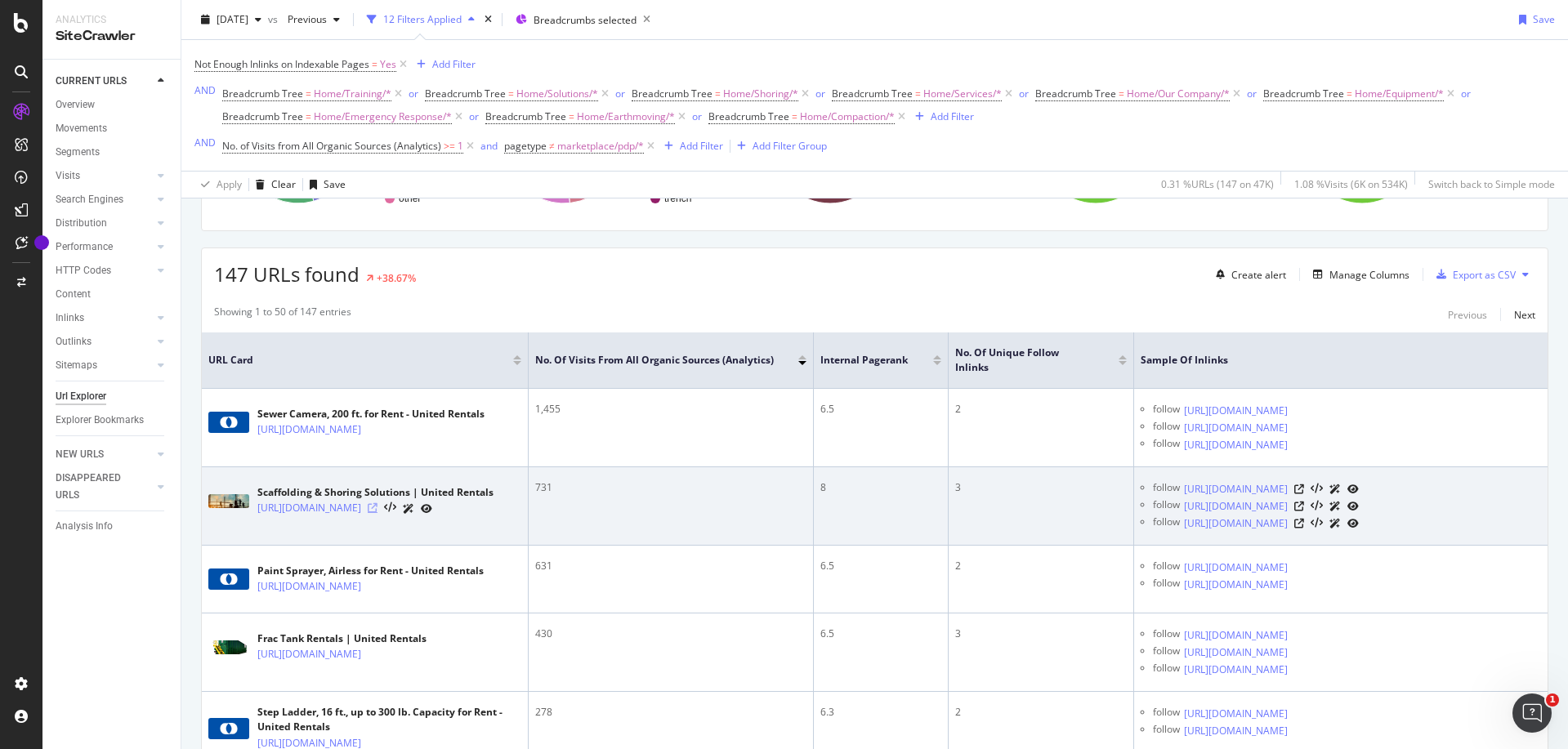
click at [377, 513] on icon at bounding box center [372, 509] width 10 height 10
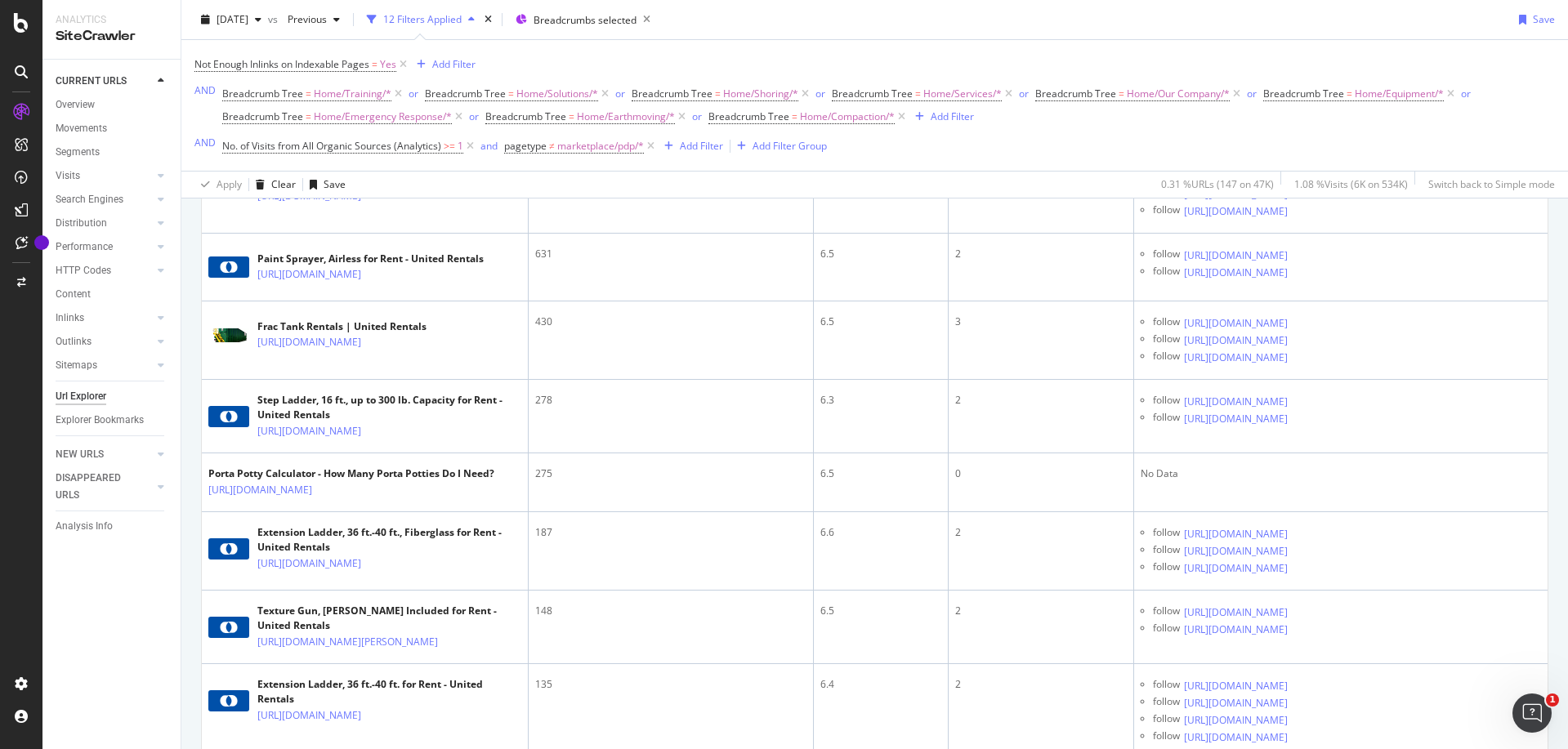
scroll to position [709, 0]
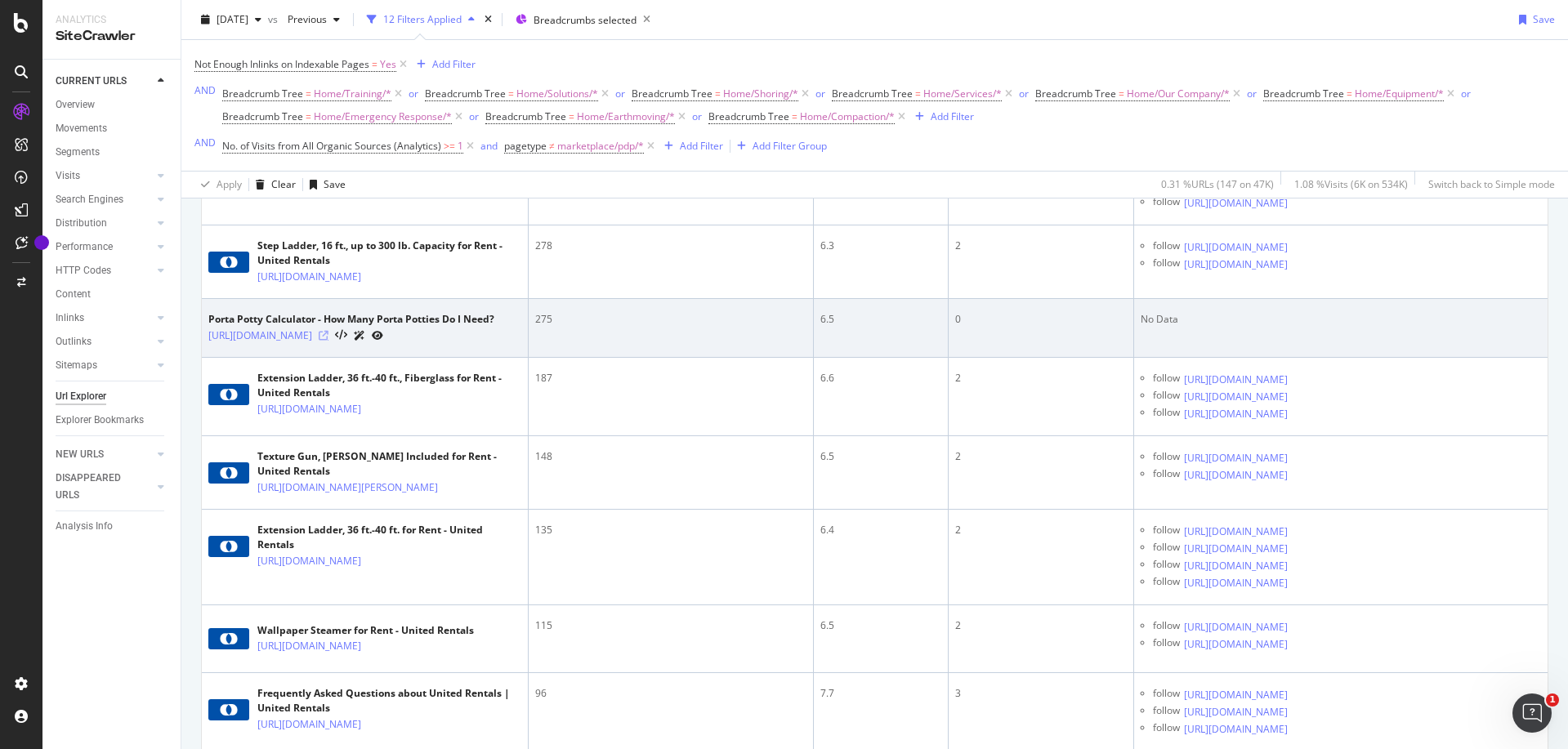
click at [329, 340] on icon at bounding box center [324, 336] width 10 height 10
drag, startPoint x: 1184, startPoint y: 468, endPoint x: 1142, endPoint y: 465, distance: 42.1
click at [1142, 327] on div "No Data" at bounding box center [1341, 319] width 400 height 14
click at [1233, 358] on td "No Data" at bounding box center [1341, 329] width 414 height 59
click at [329, 340] on icon at bounding box center [324, 336] width 10 height 10
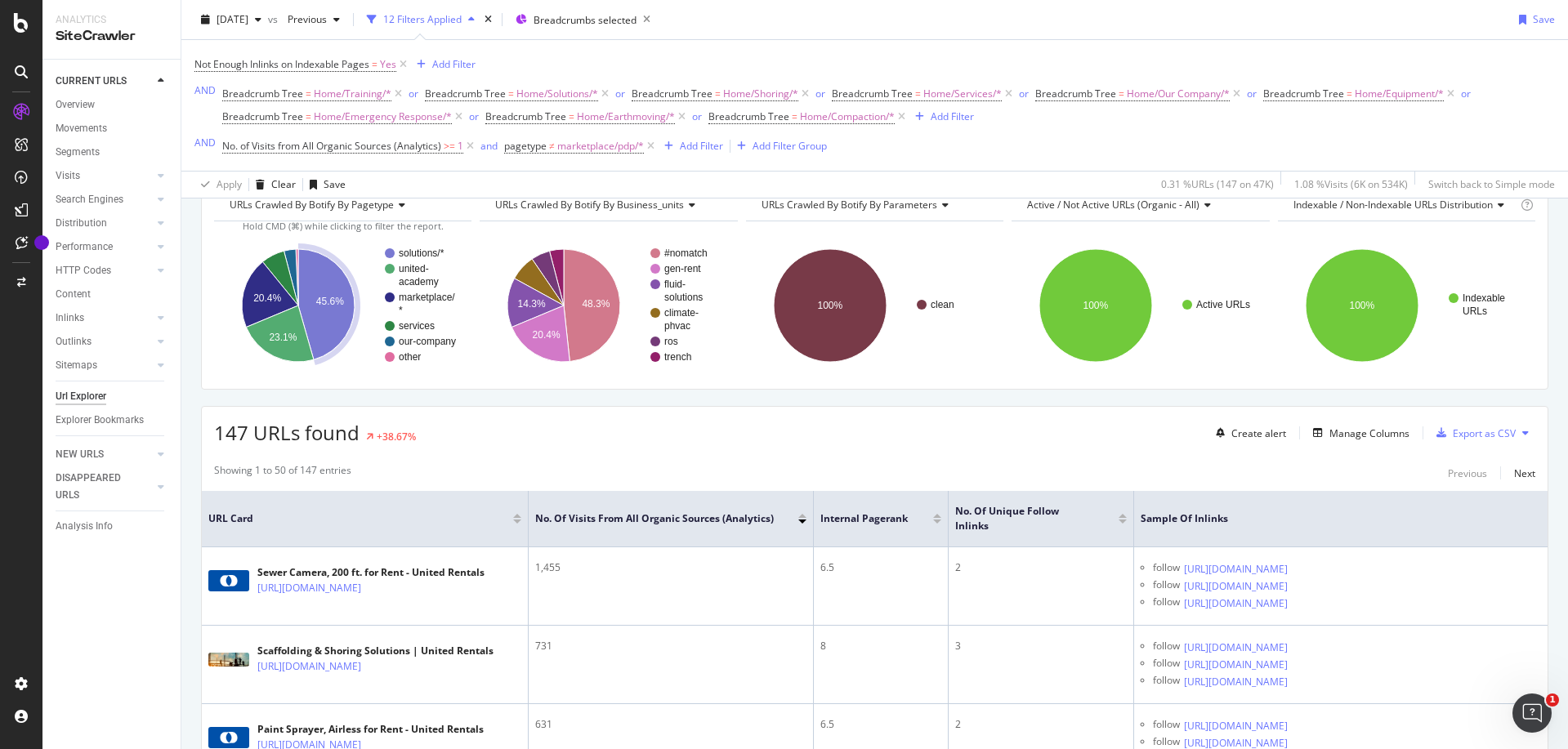
scroll to position [0, 0]
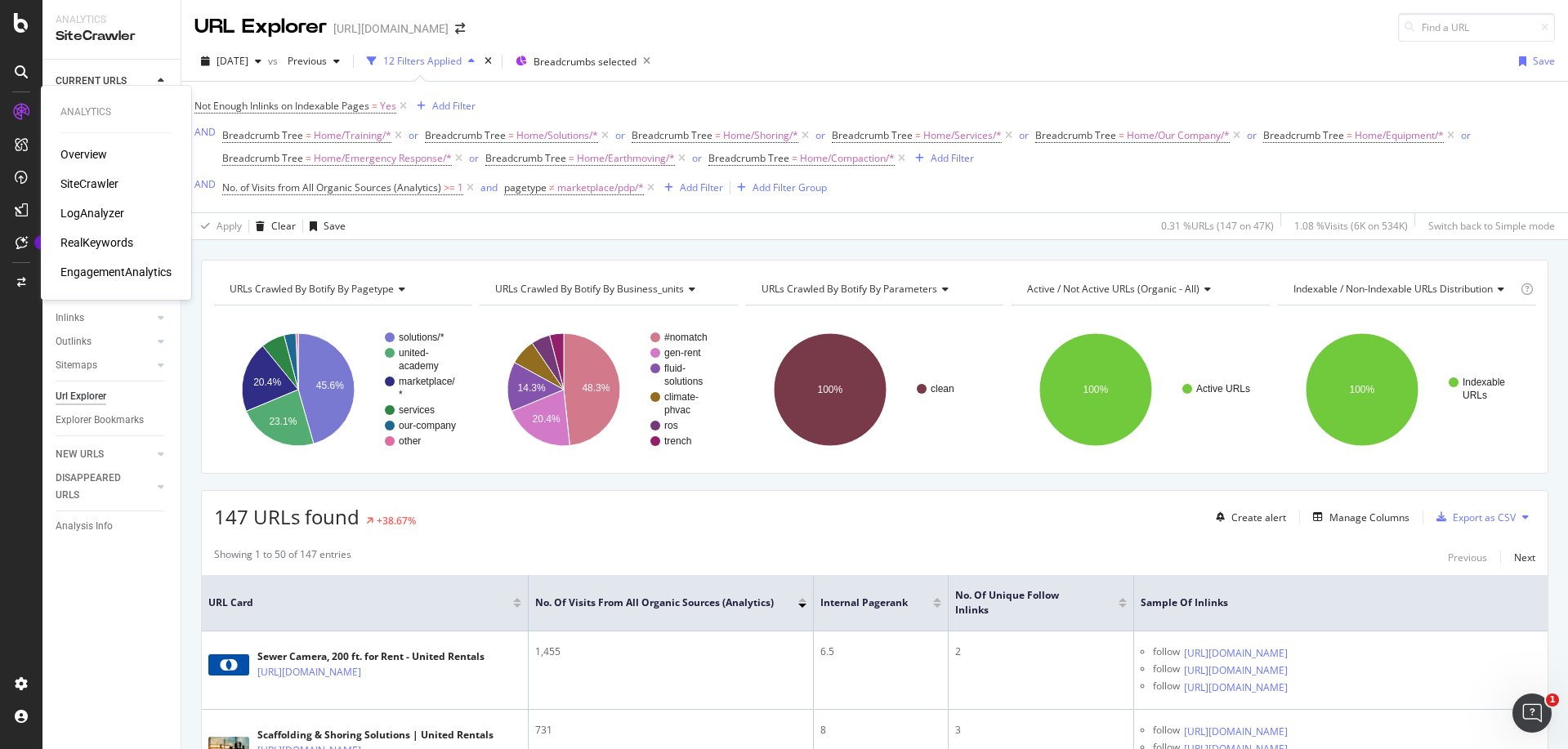
click at [83, 180] on div "SiteCrawler" at bounding box center [89, 183] width 58 height 16
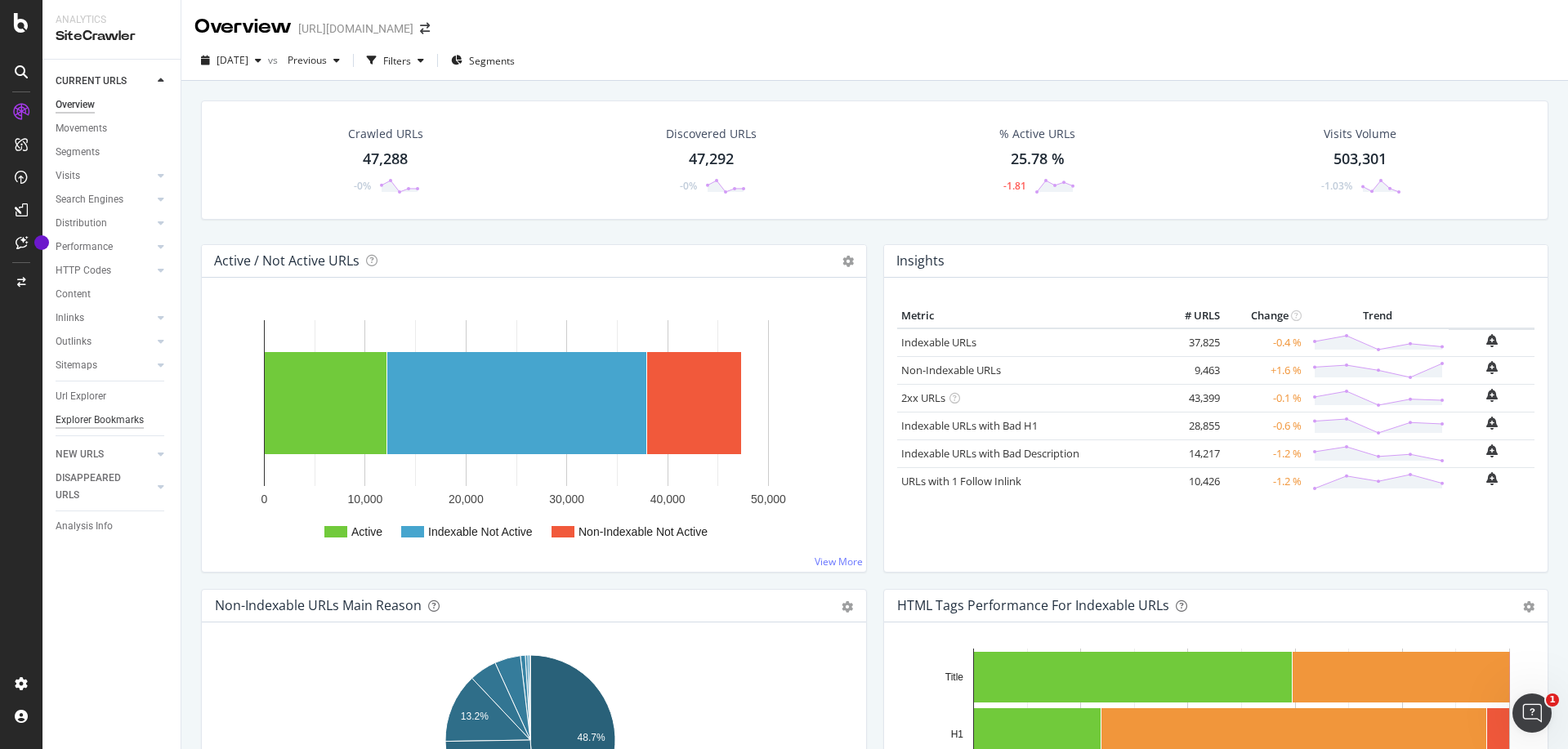
click at [93, 422] on div "Explorer Bookmarks" at bounding box center [99, 420] width 88 height 17
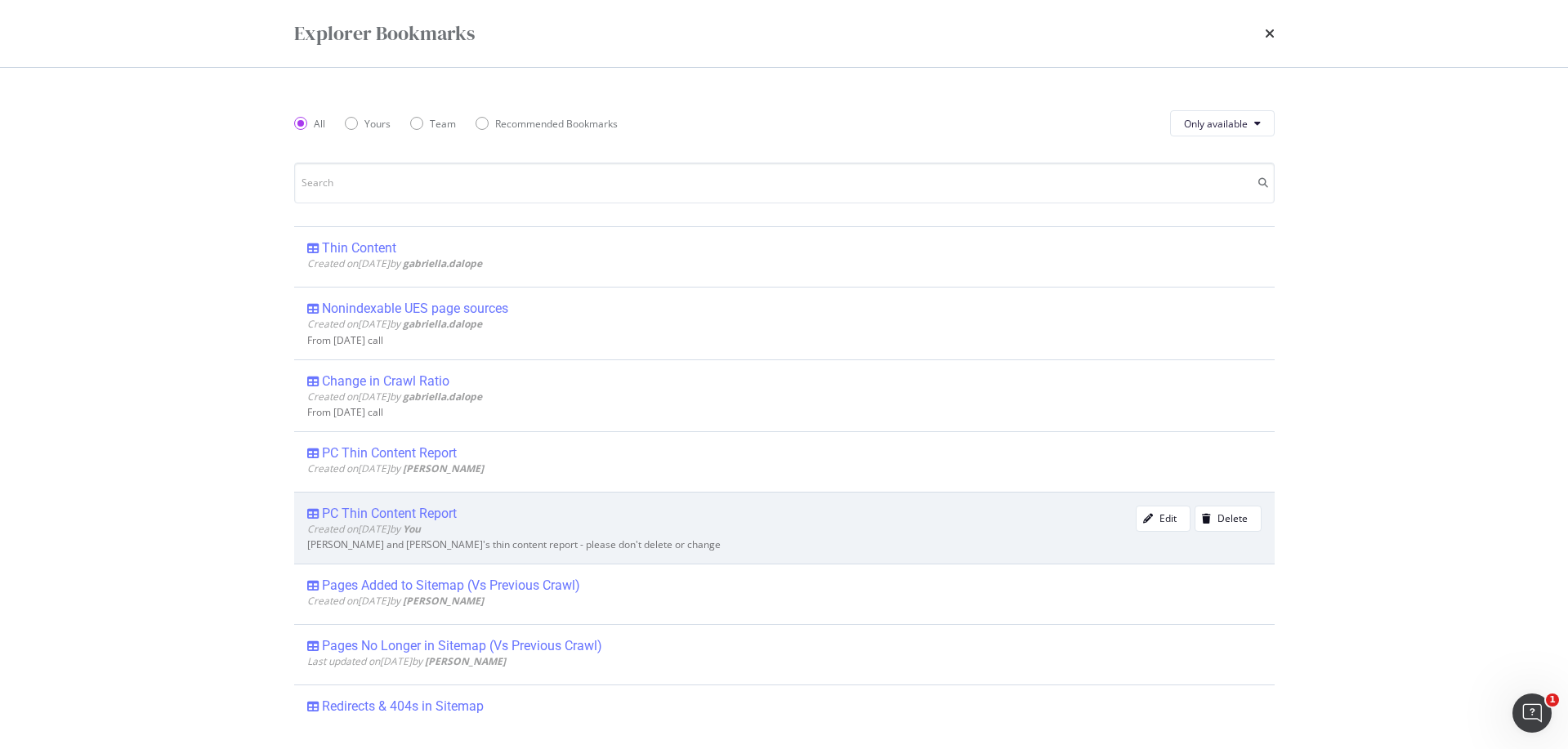
click at [356, 518] on div "PC Thin Content Report" at bounding box center [389, 514] width 135 height 16
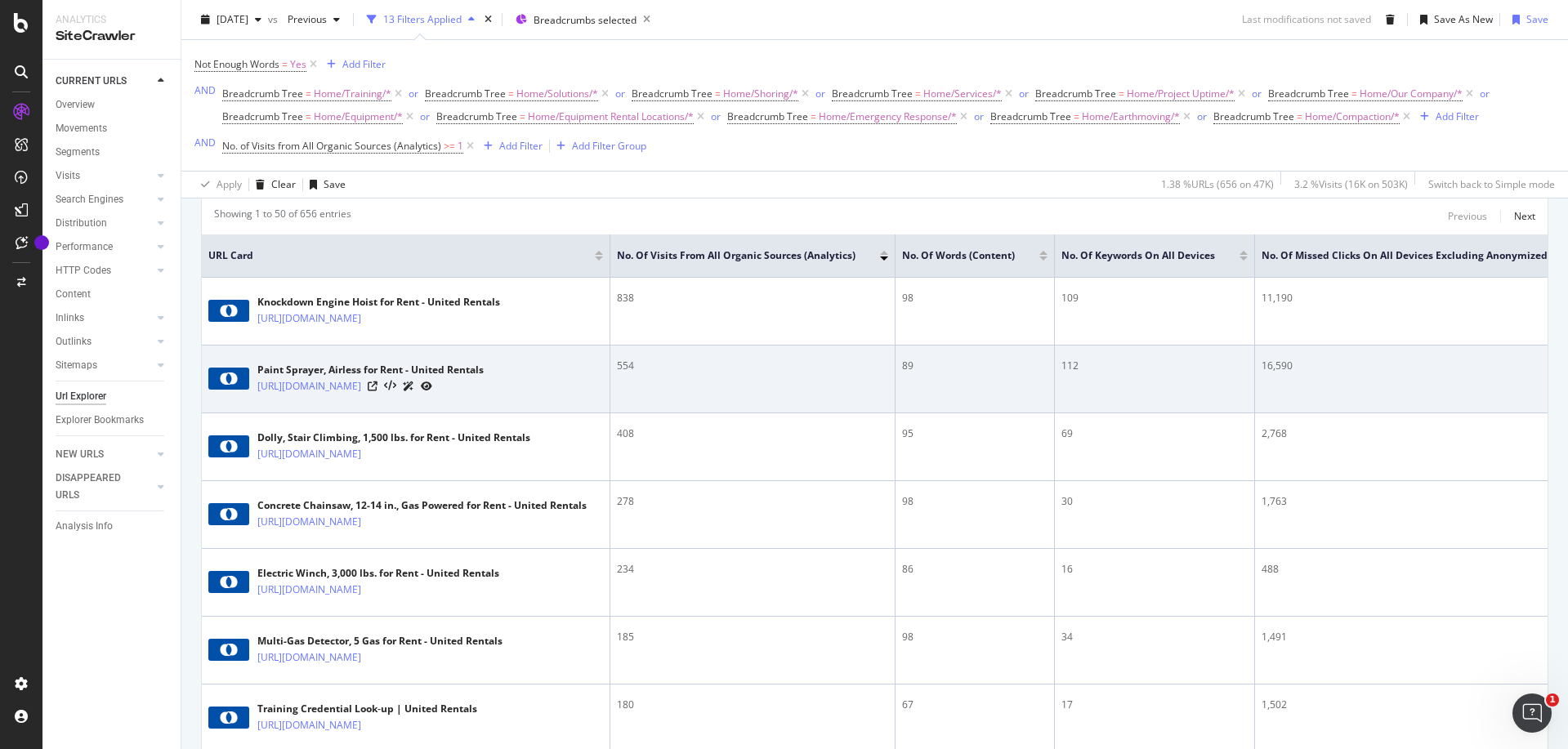
scroll to position [395, 0]
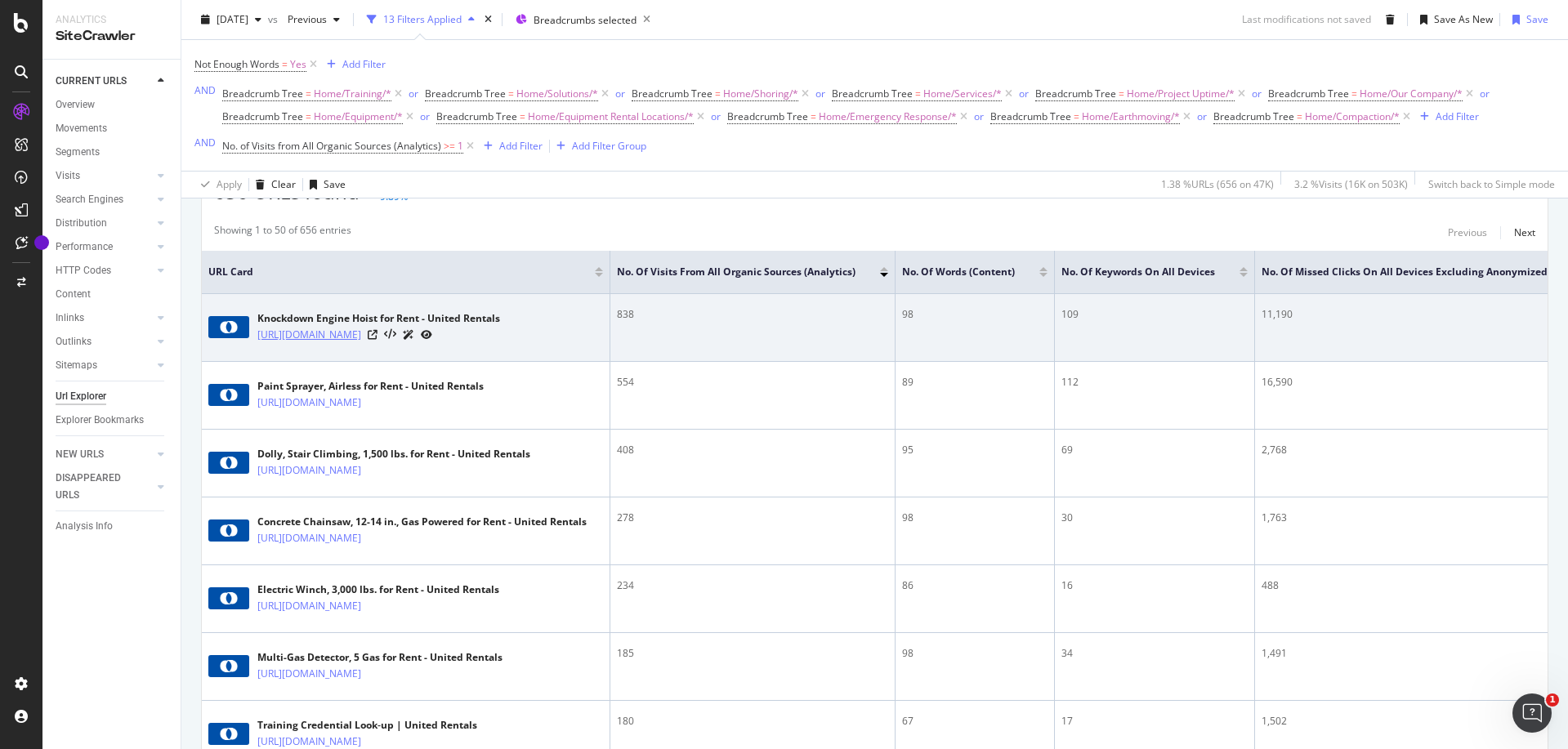
click at [362, 343] on link "[URL][DOMAIN_NAME]" at bounding box center [309, 335] width 103 height 16
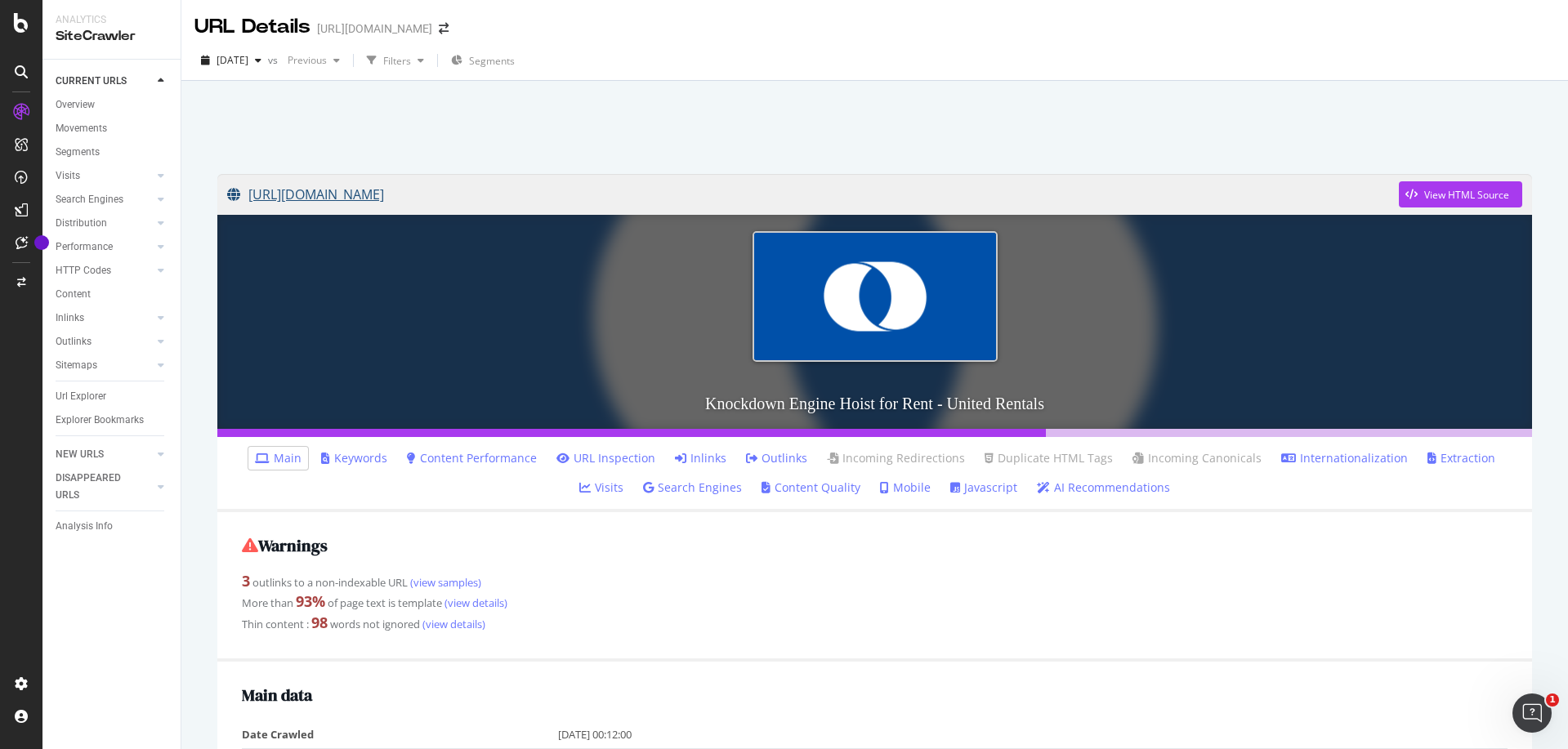
click at [573, 192] on link "[URL][DOMAIN_NAME]" at bounding box center [813, 194] width 1172 height 41
click at [104, 418] on div "Explorer Bookmarks" at bounding box center [99, 420] width 88 height 17
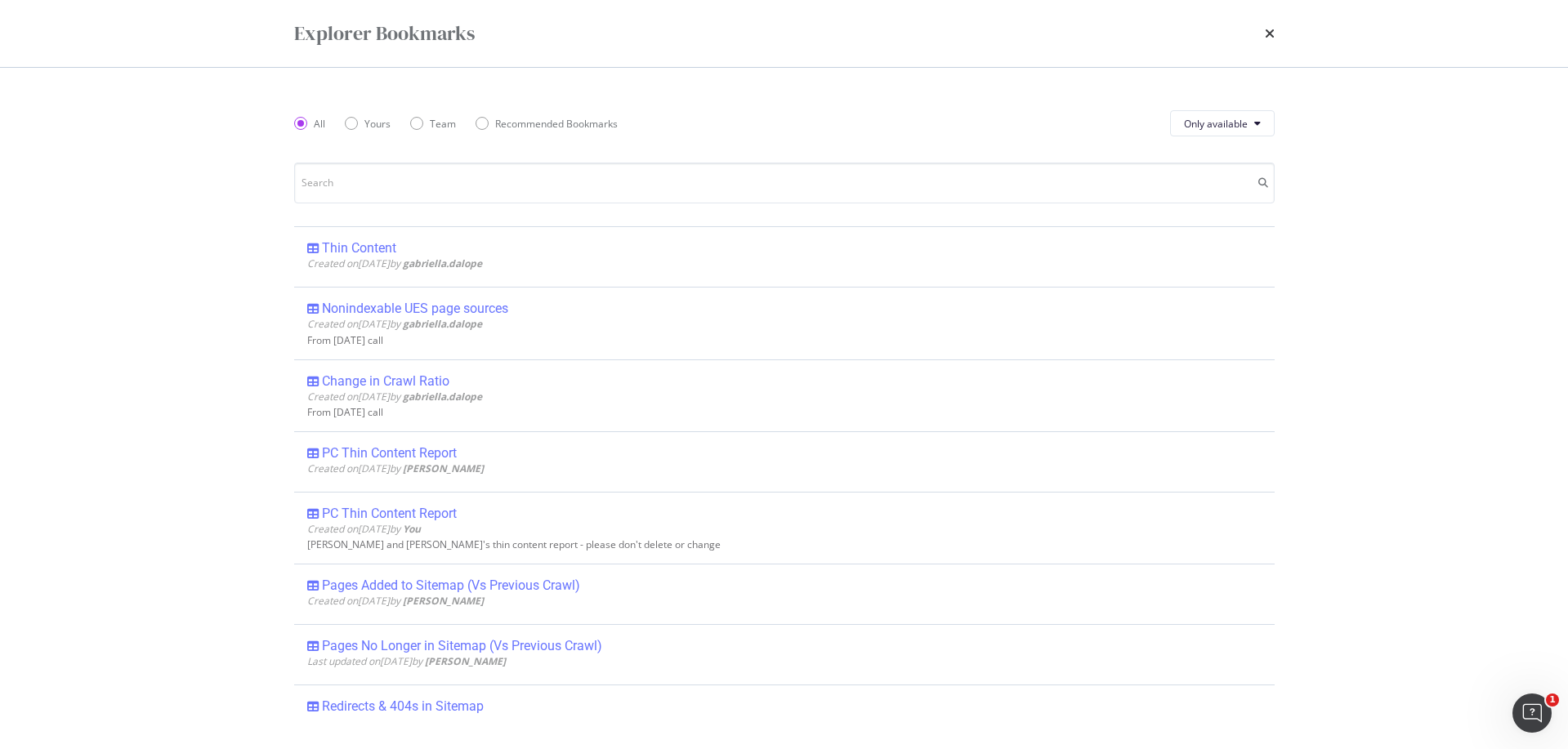
click at [377, 242] on div "Thin Content" at bounding box center [359, 248] width 74 height 16
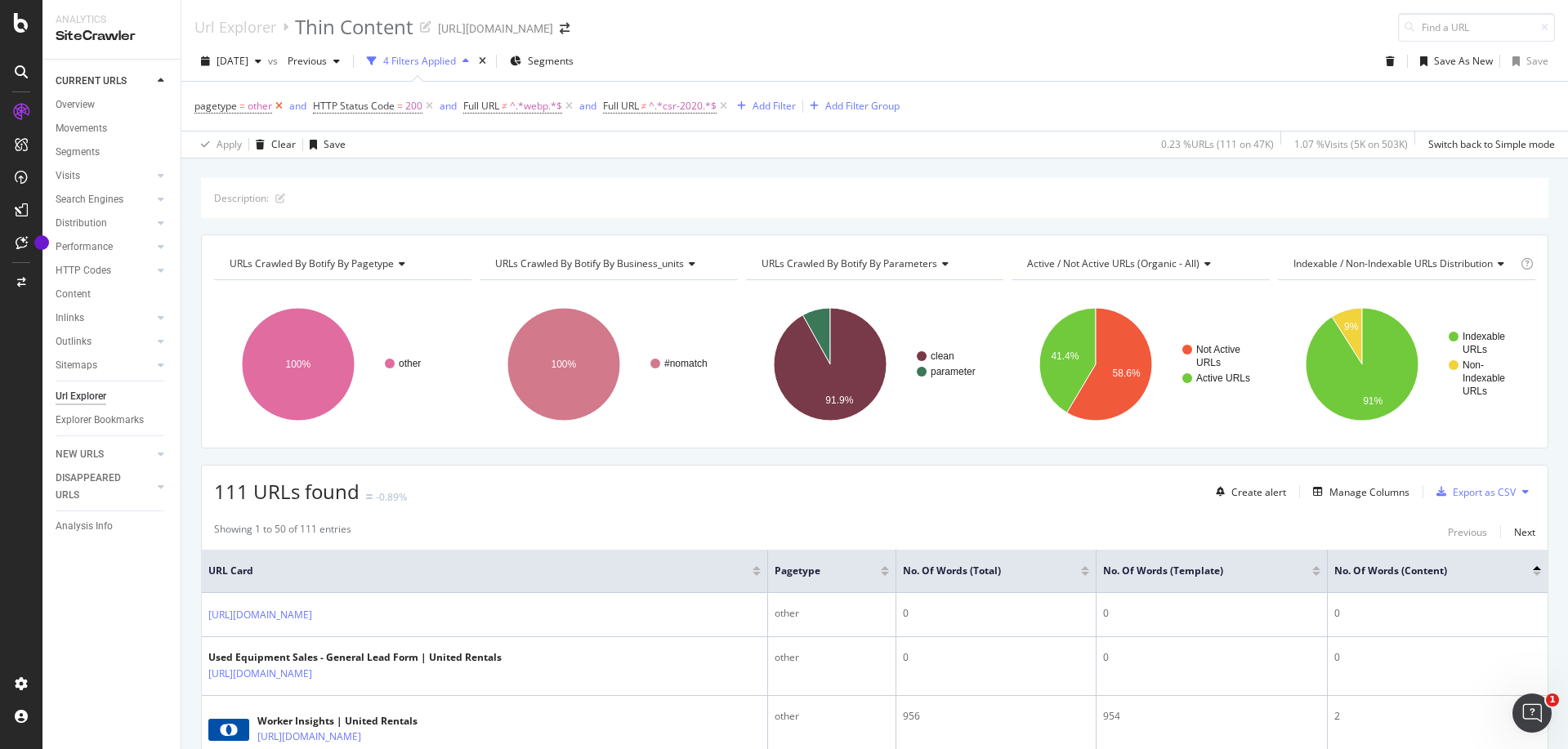
click at [281, 102] on icon at bounding box center [279, 106] width 14 height 16
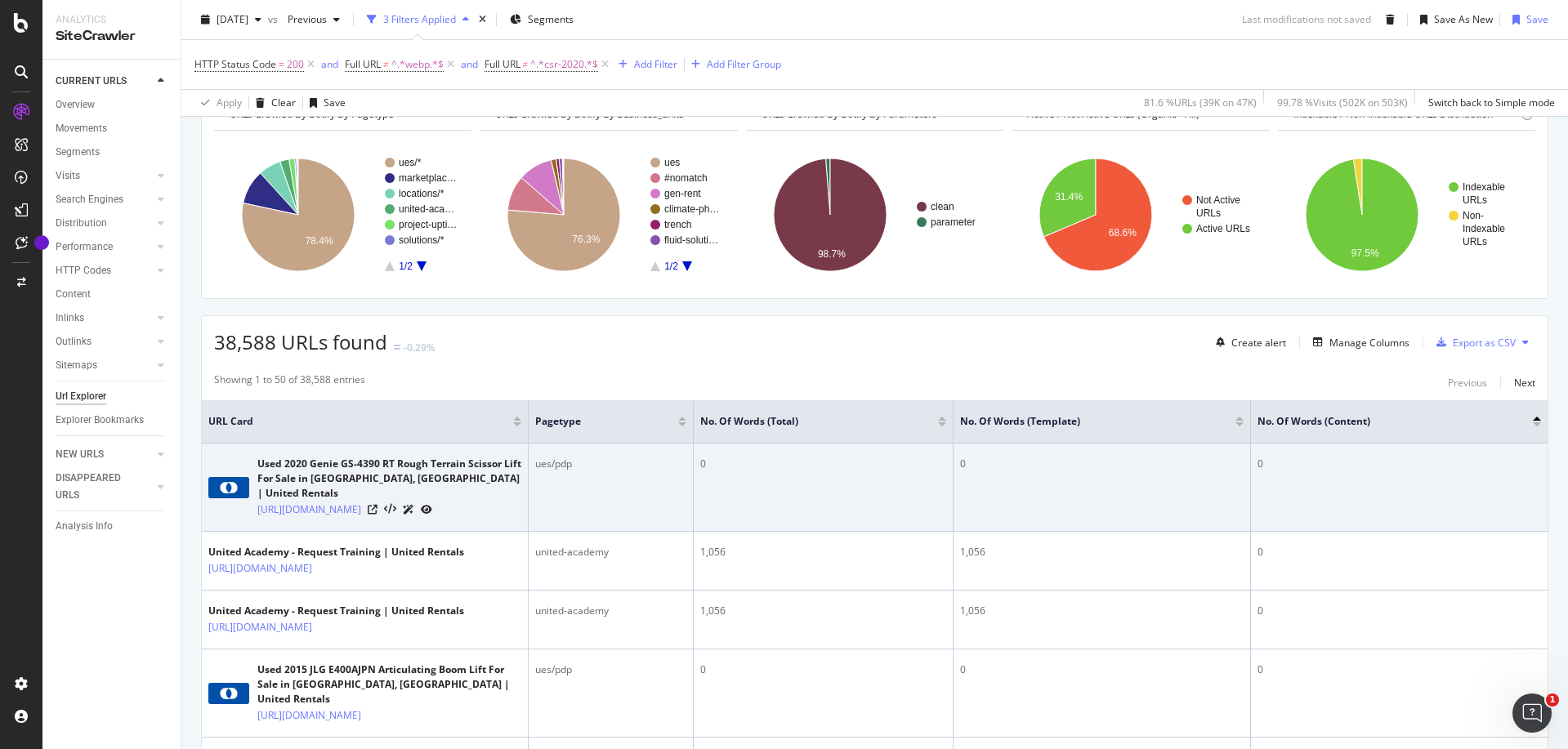
scroll to position [314, 0]
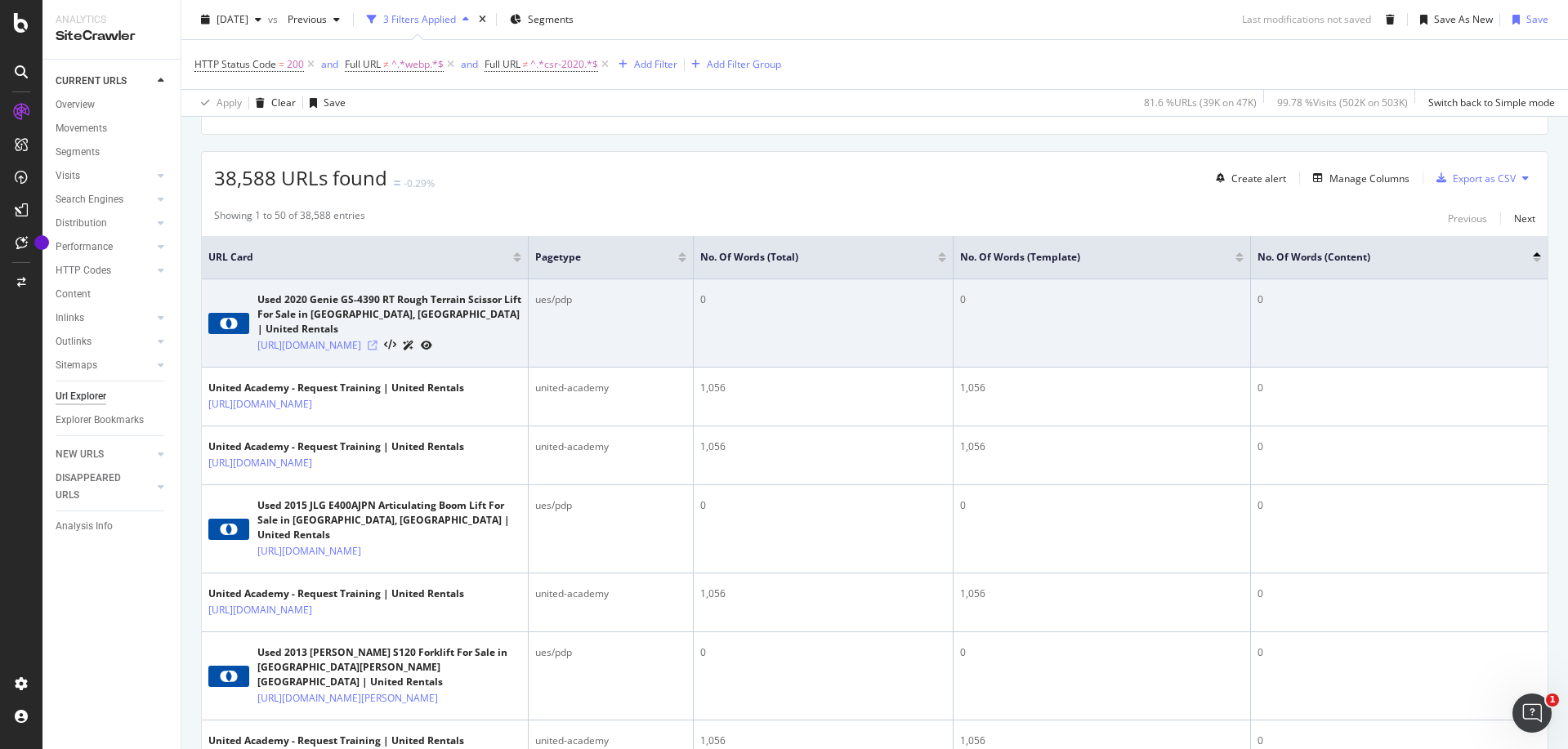
click at [377, 351] on icon at bounding box center [372, 345] width 10 height 10
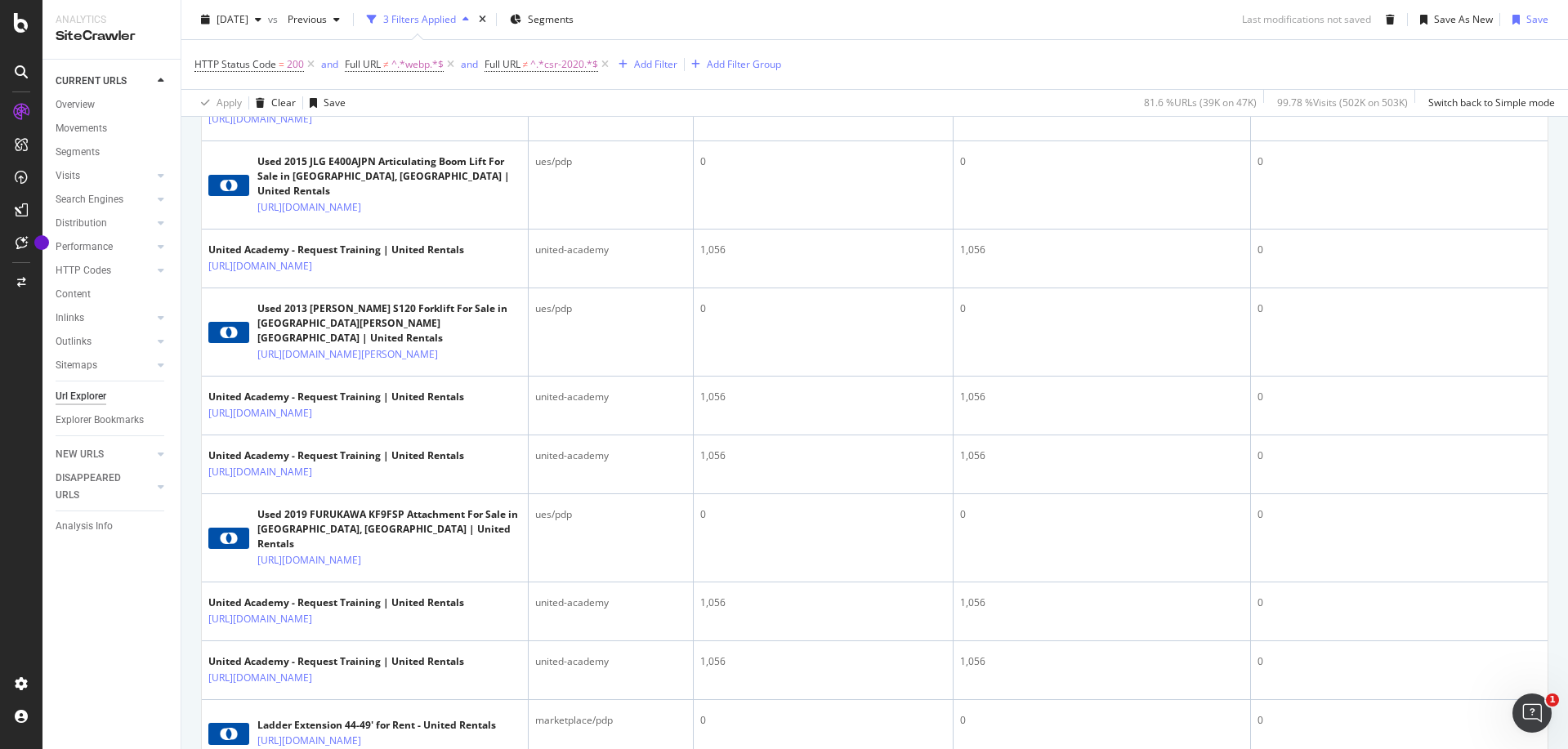
scroll to position [0, 0]
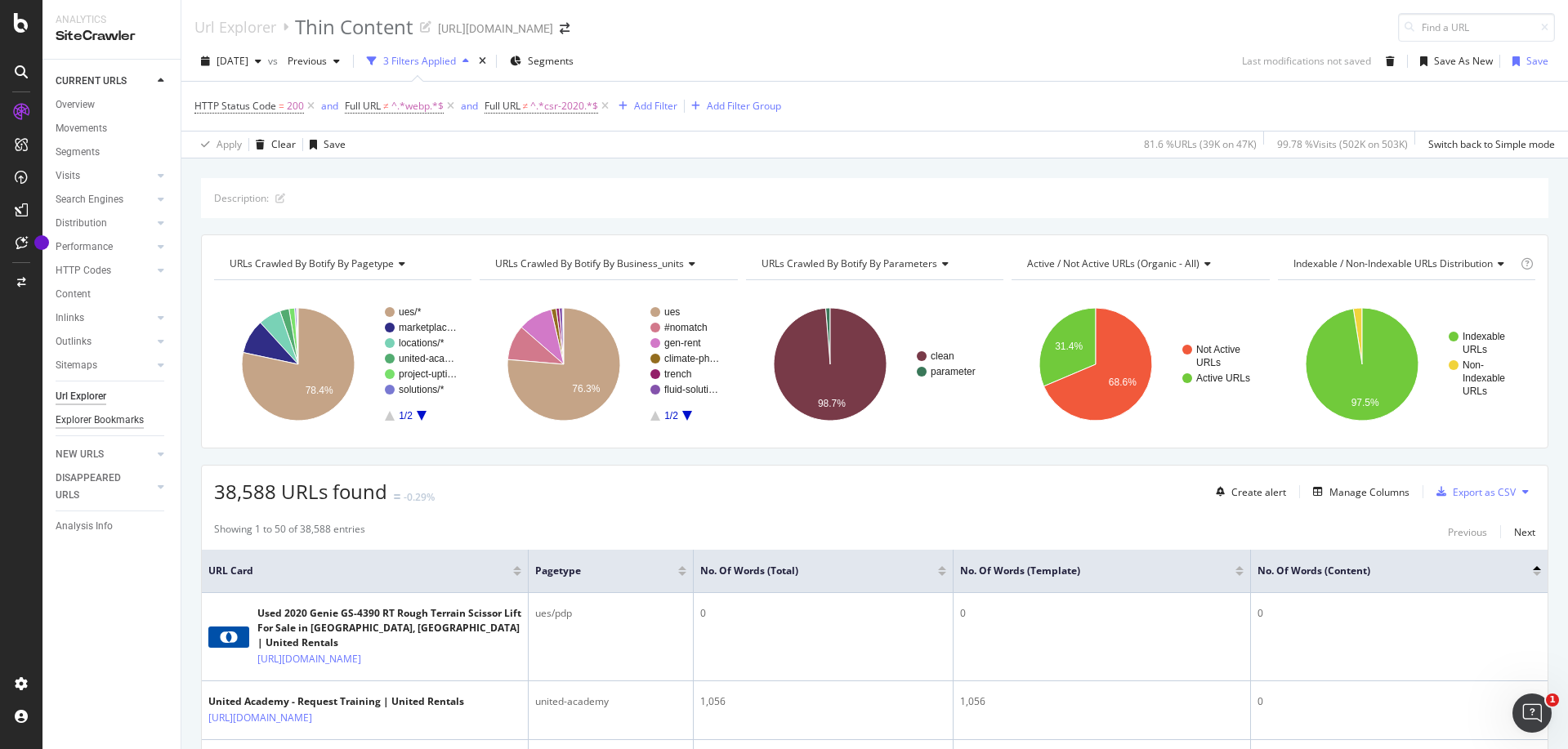
click at [80, 422] on div "Explorer Bookmarks" at bounding box center [99, 420] width 88 height 17
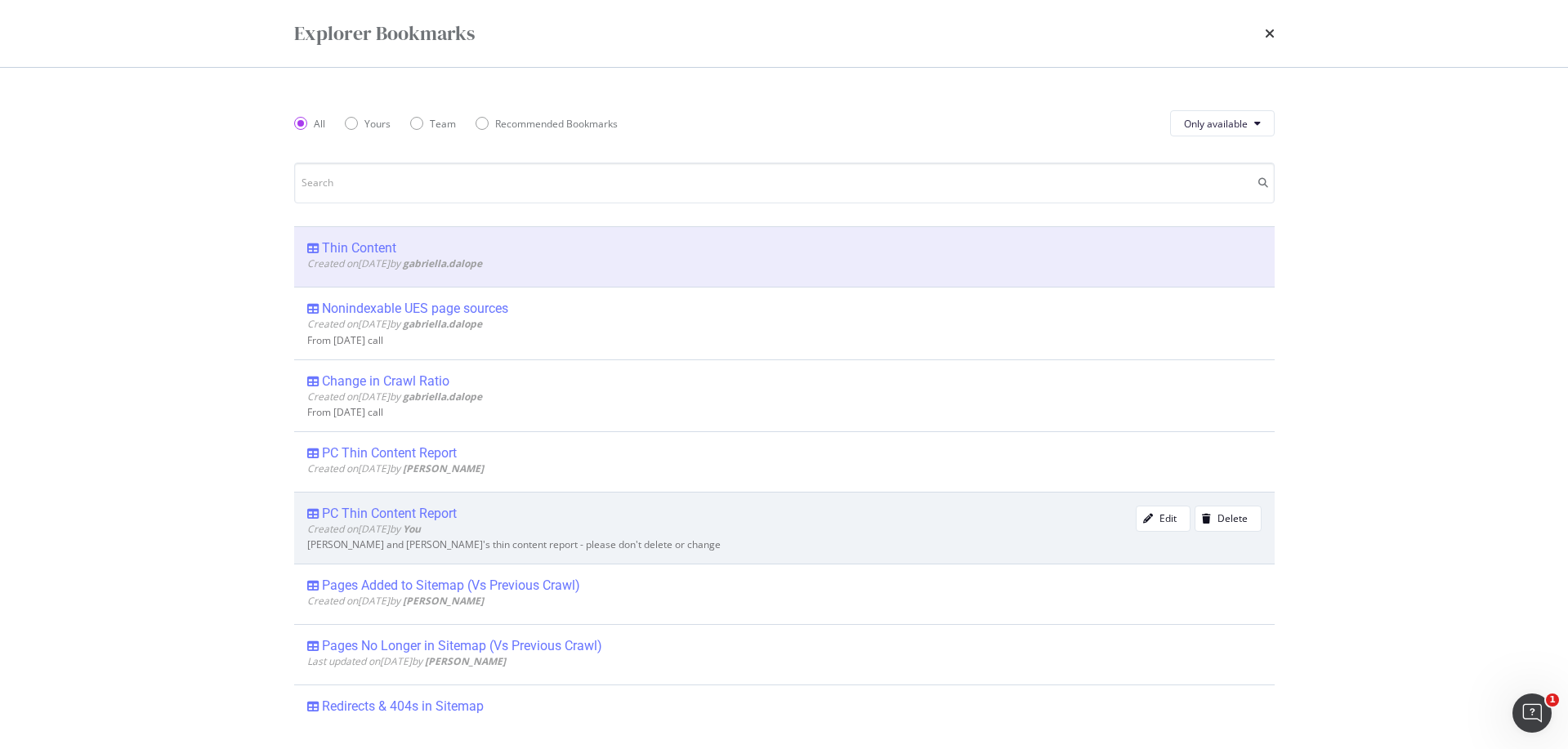
click at [392, 513] on div "PC Thin Content Report" at bounding box center [389, 514] width 135 height 16
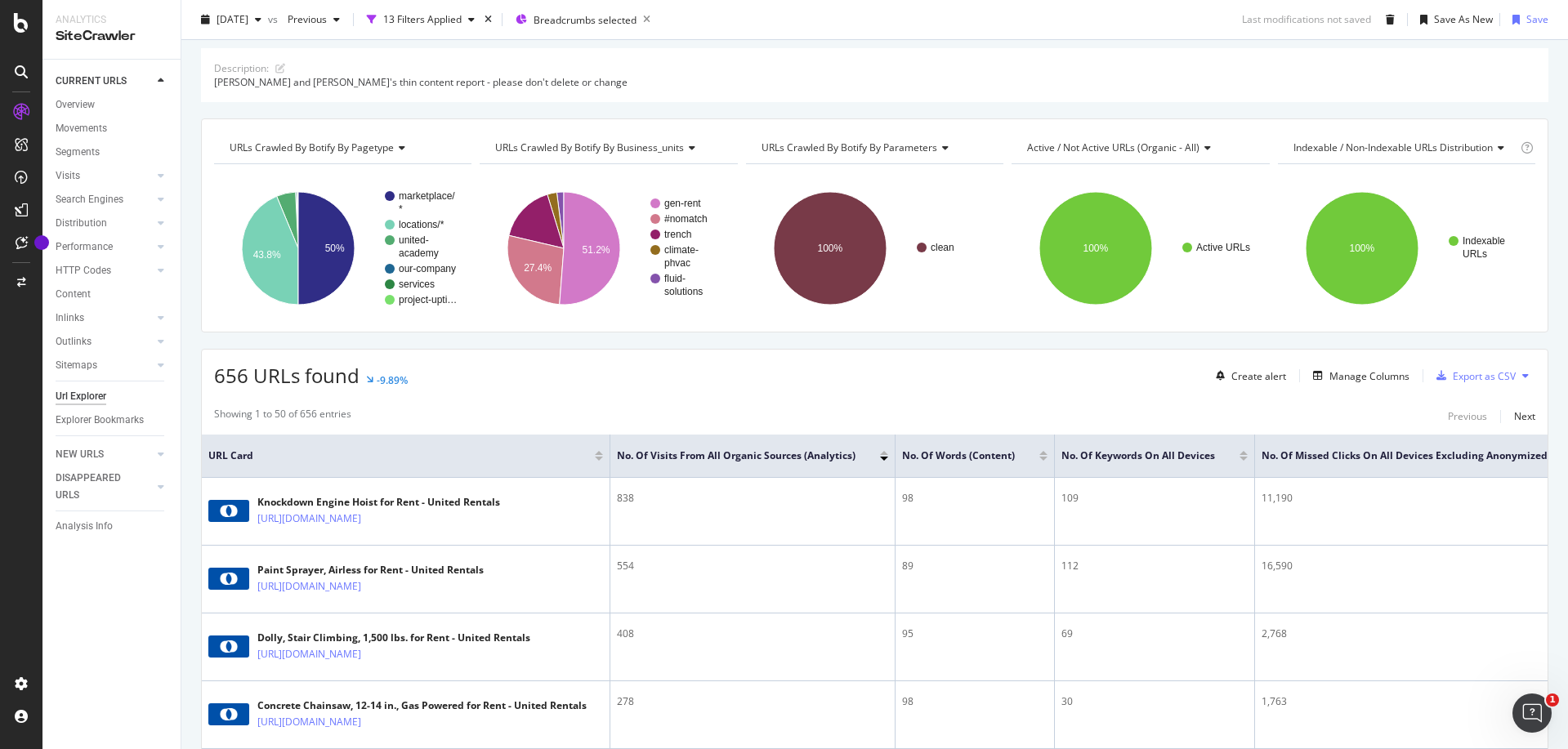
scroll to position [52, 0]
click at [1045, 452] on div at bounding box center [1043, 453] width 8 height 4
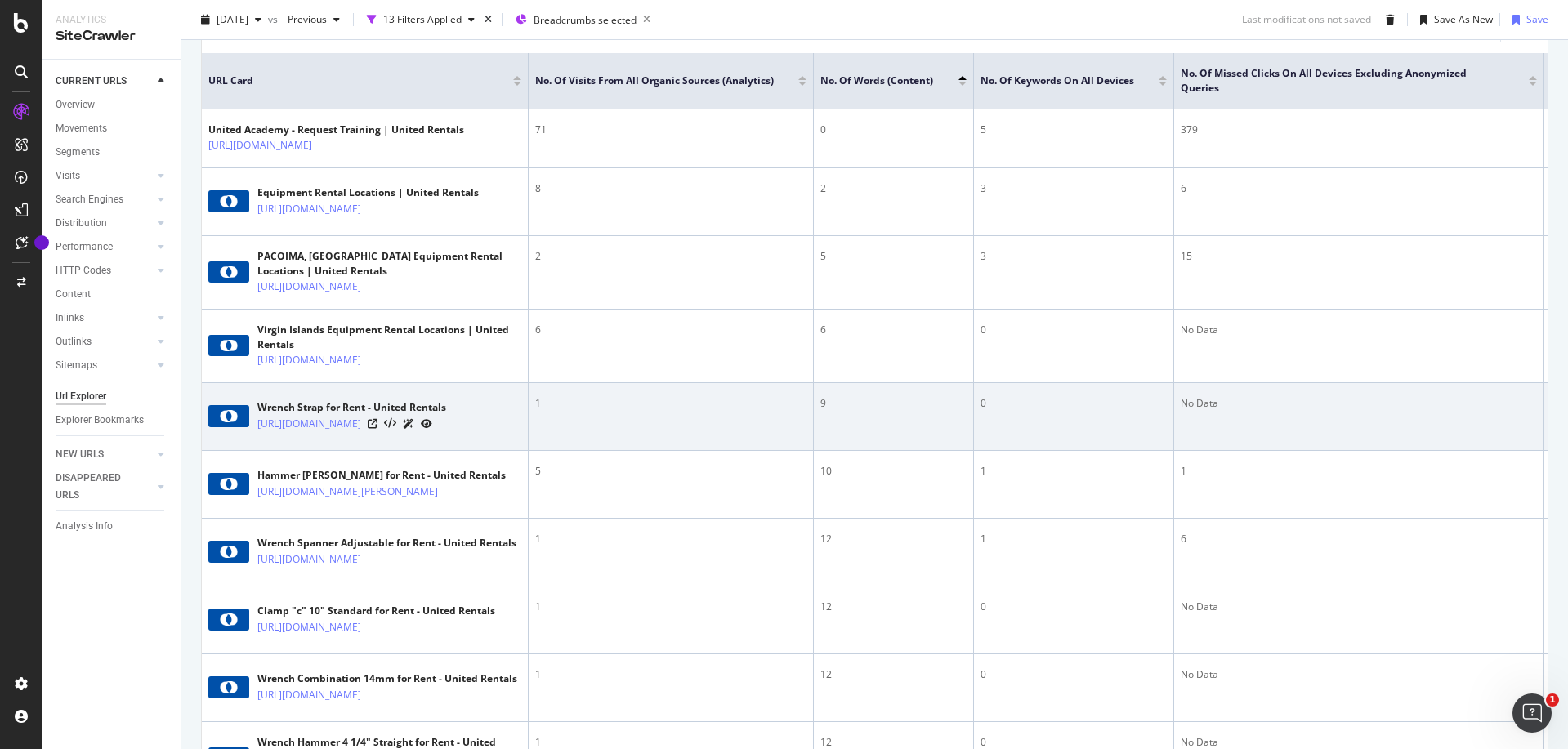
scroll to position [495, 0]
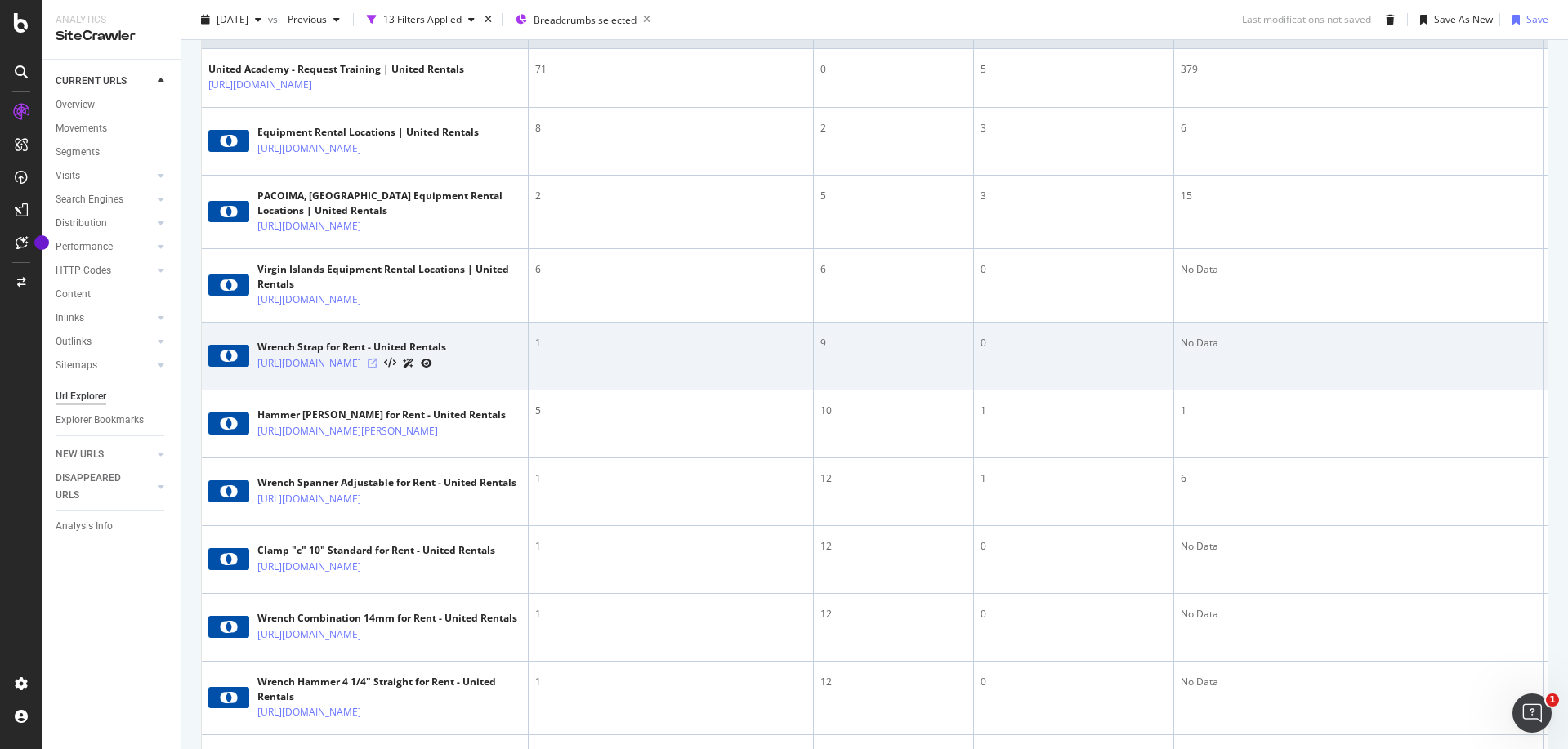
click at [377, 368] on icon at bounding box center [372, 364] width 10 height 10
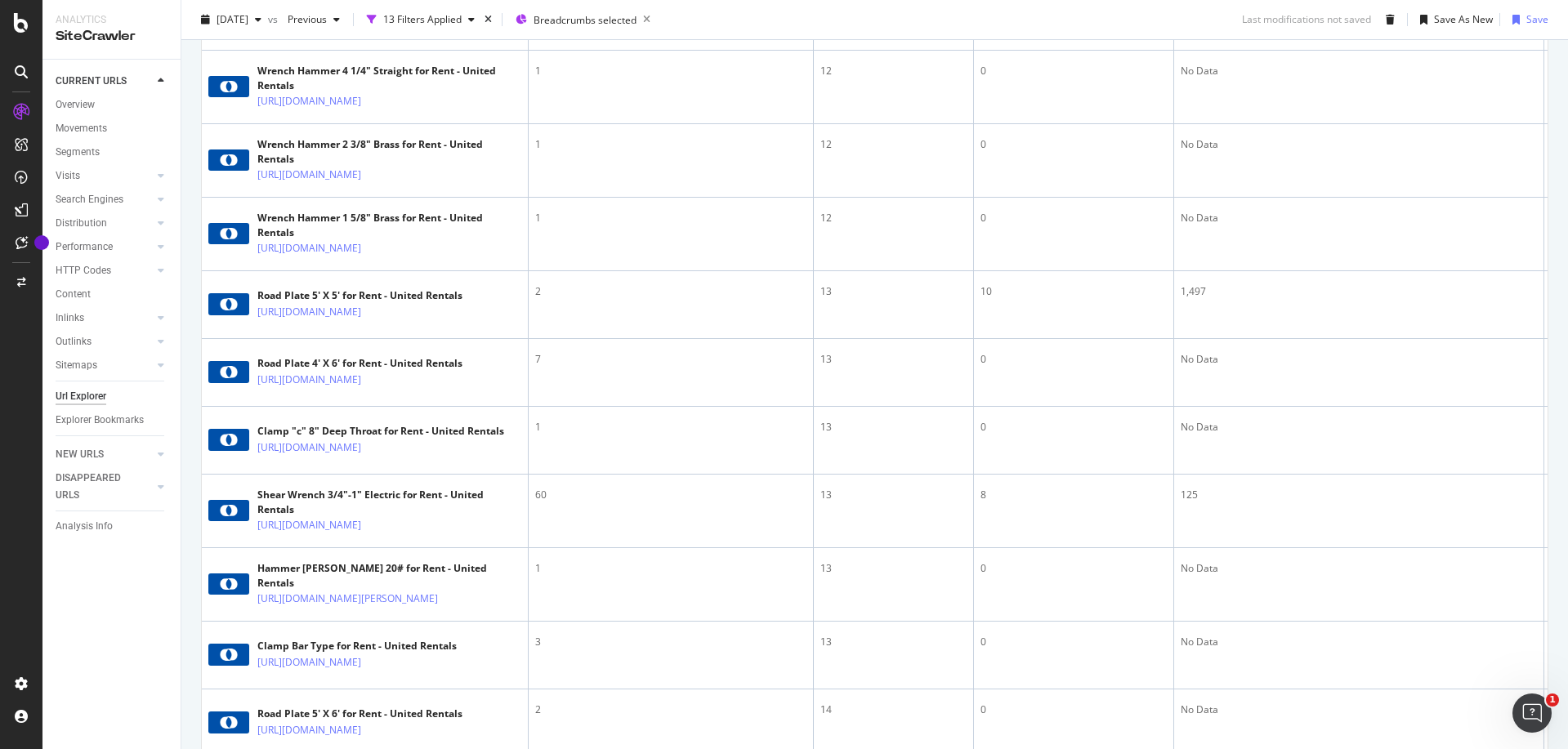
scroll to position [1145, 0]
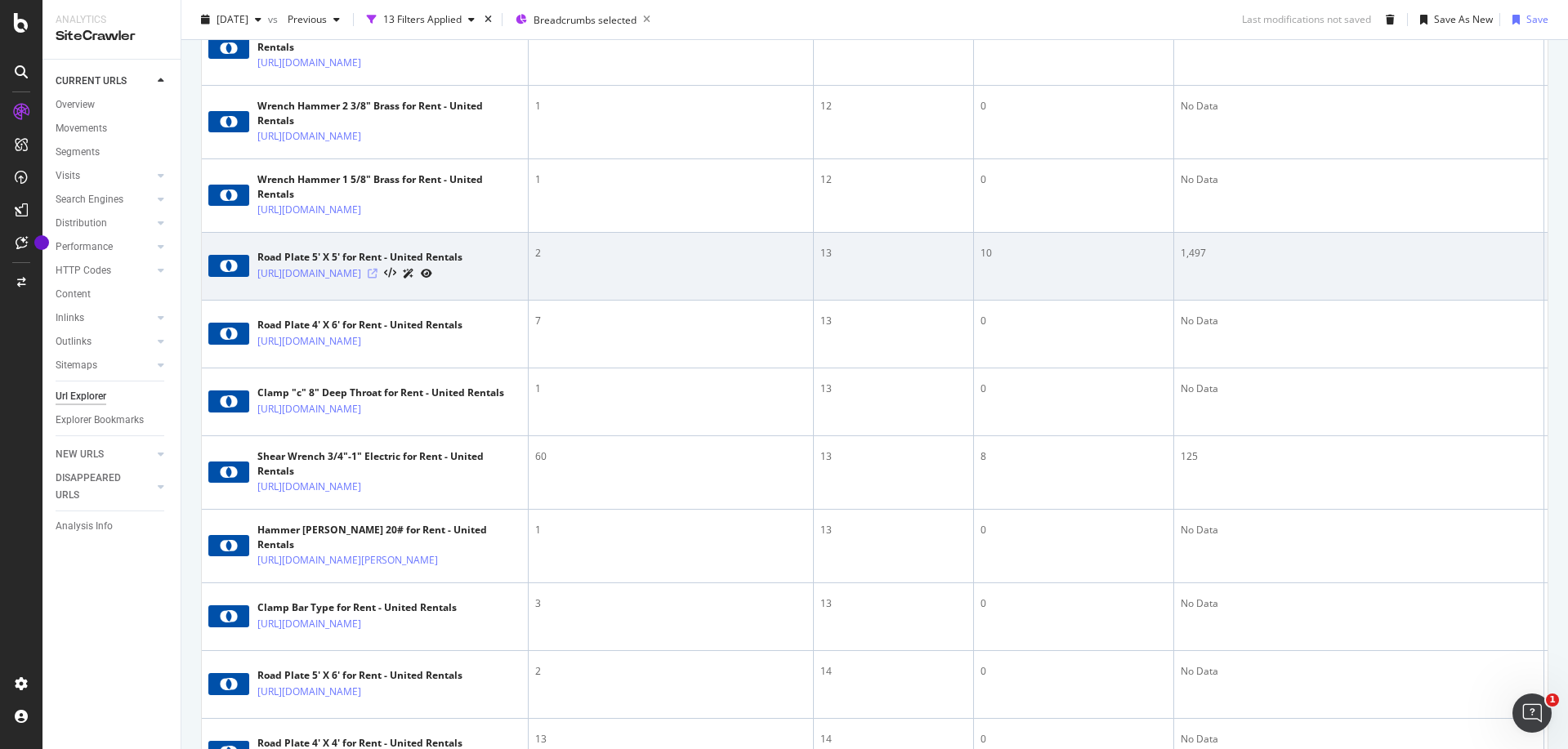
click at [377, 278] on icon at bounding box center [372, 274] width 10 height 10
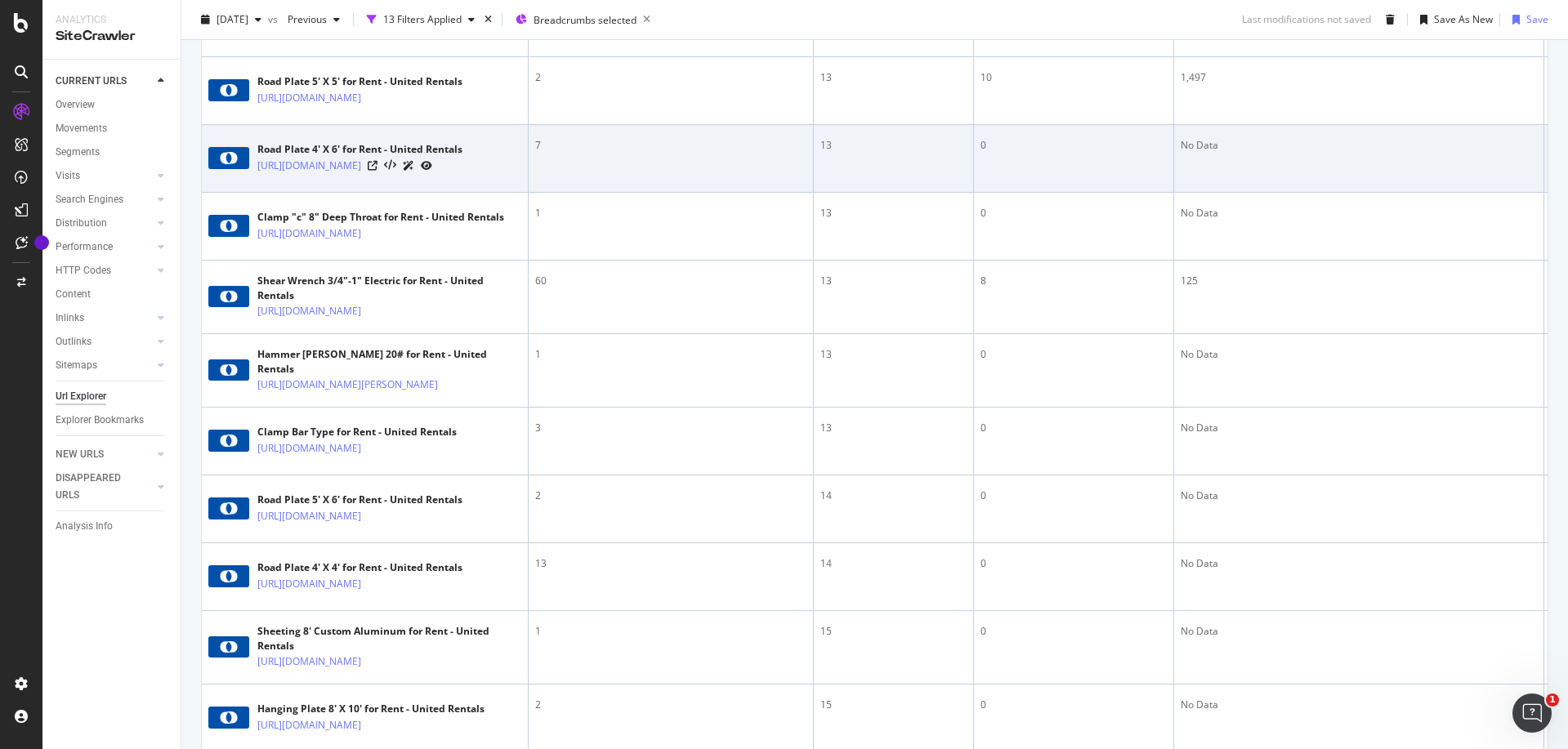
scroll to position [1344, 0]
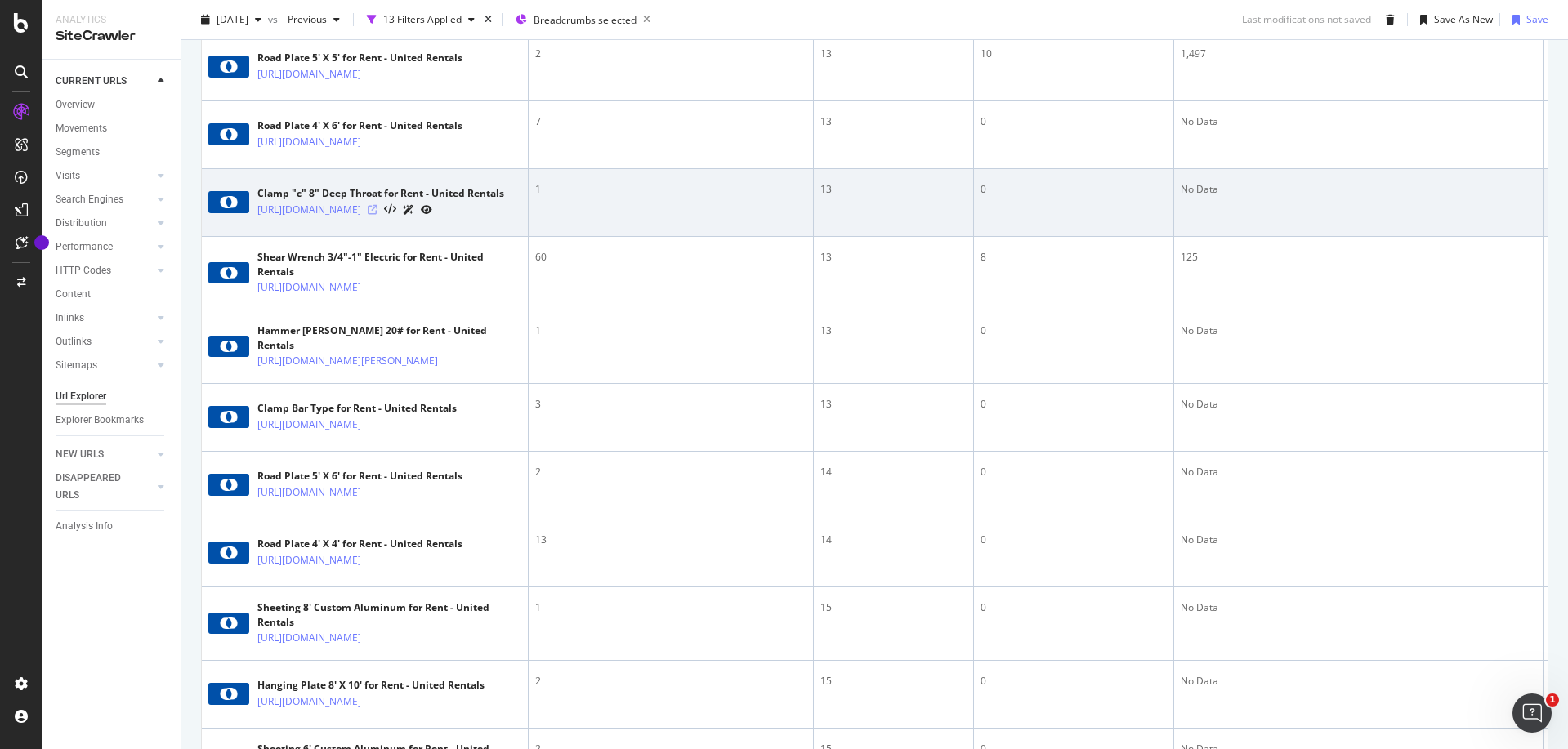
click at [377, 215] on icon at bounding box center [372, 210] width 10 height 10
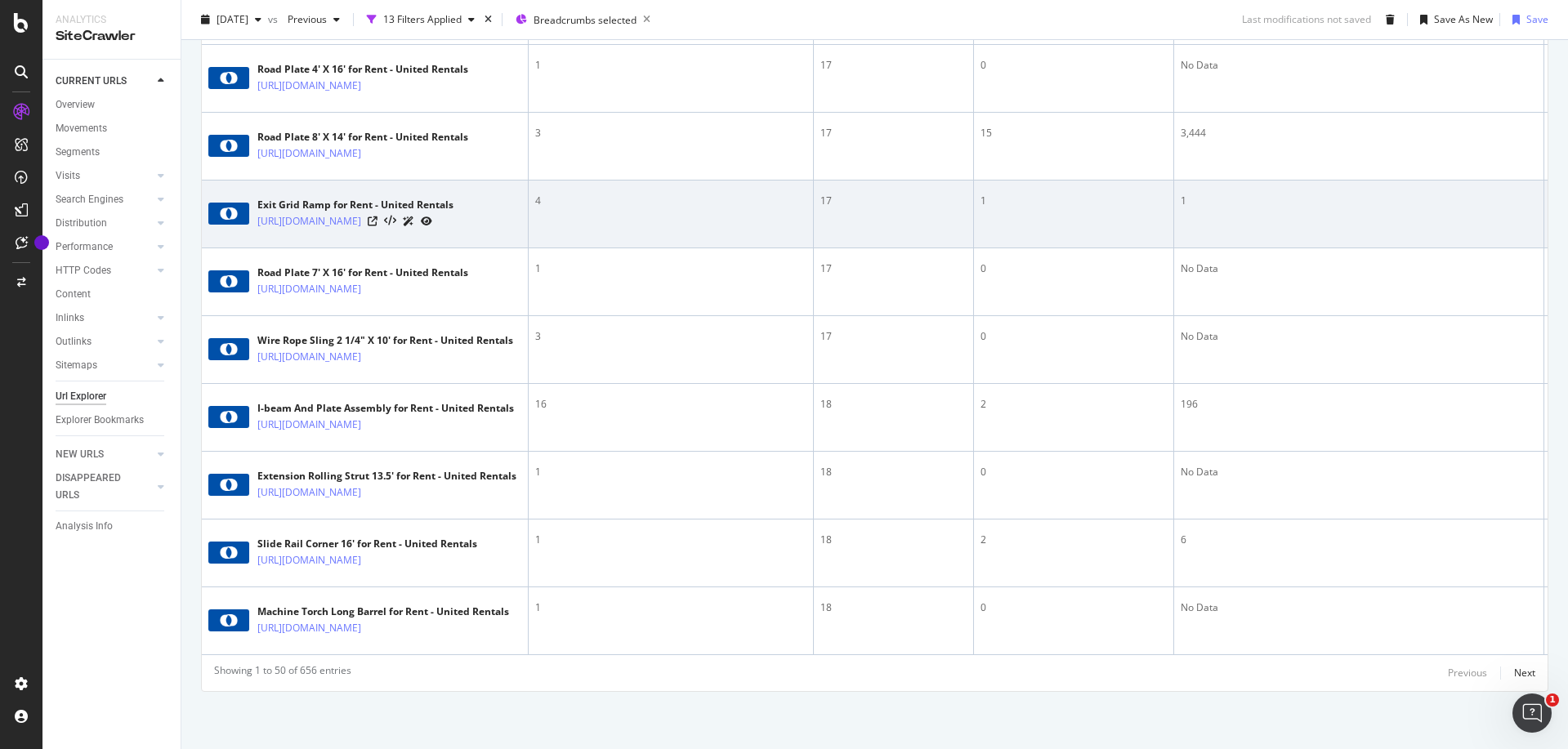
scroll to position [4391, 0]
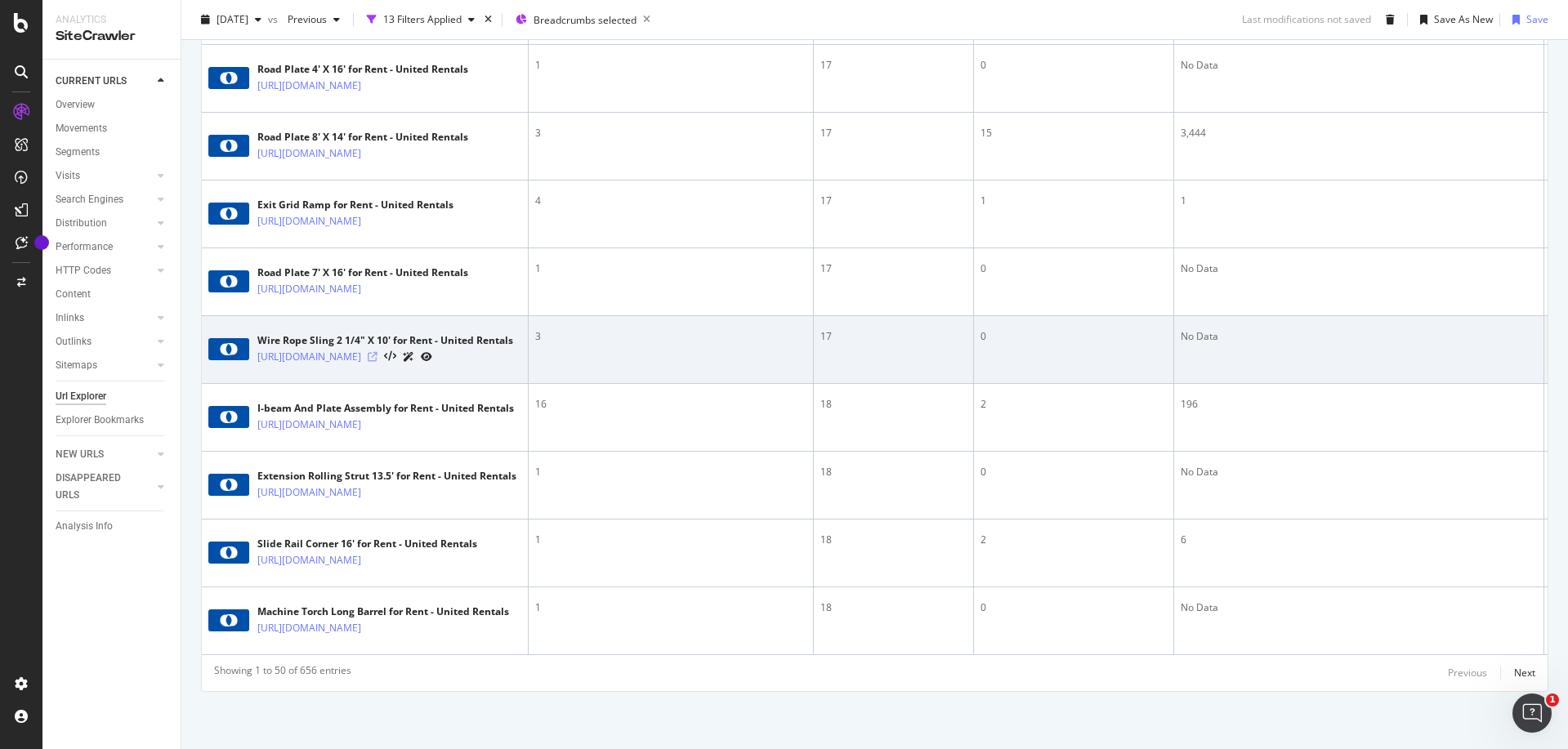
click at [377, 362] on icon at bounding box center [372, 357] width 10 height 10
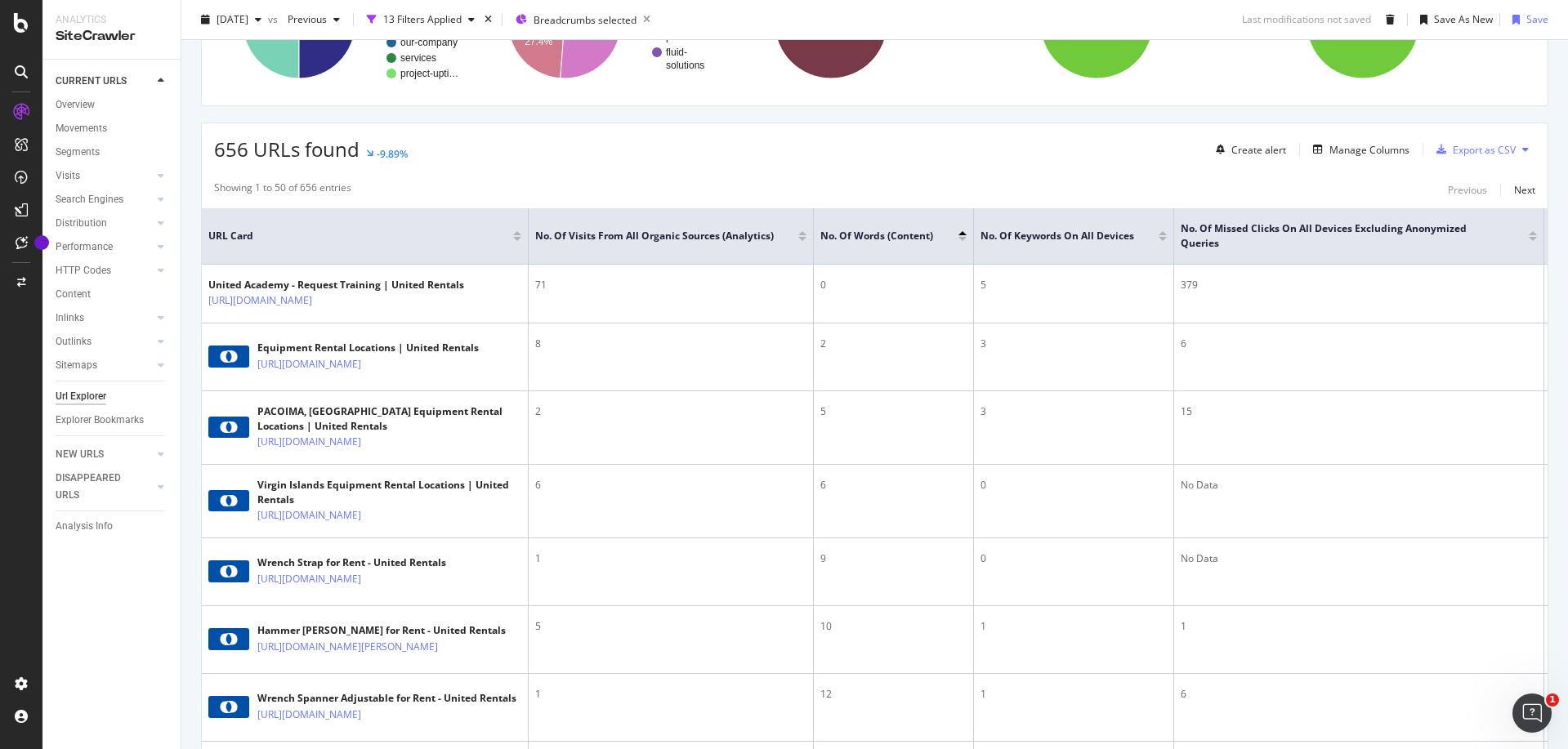
scroll to position [0, 0]
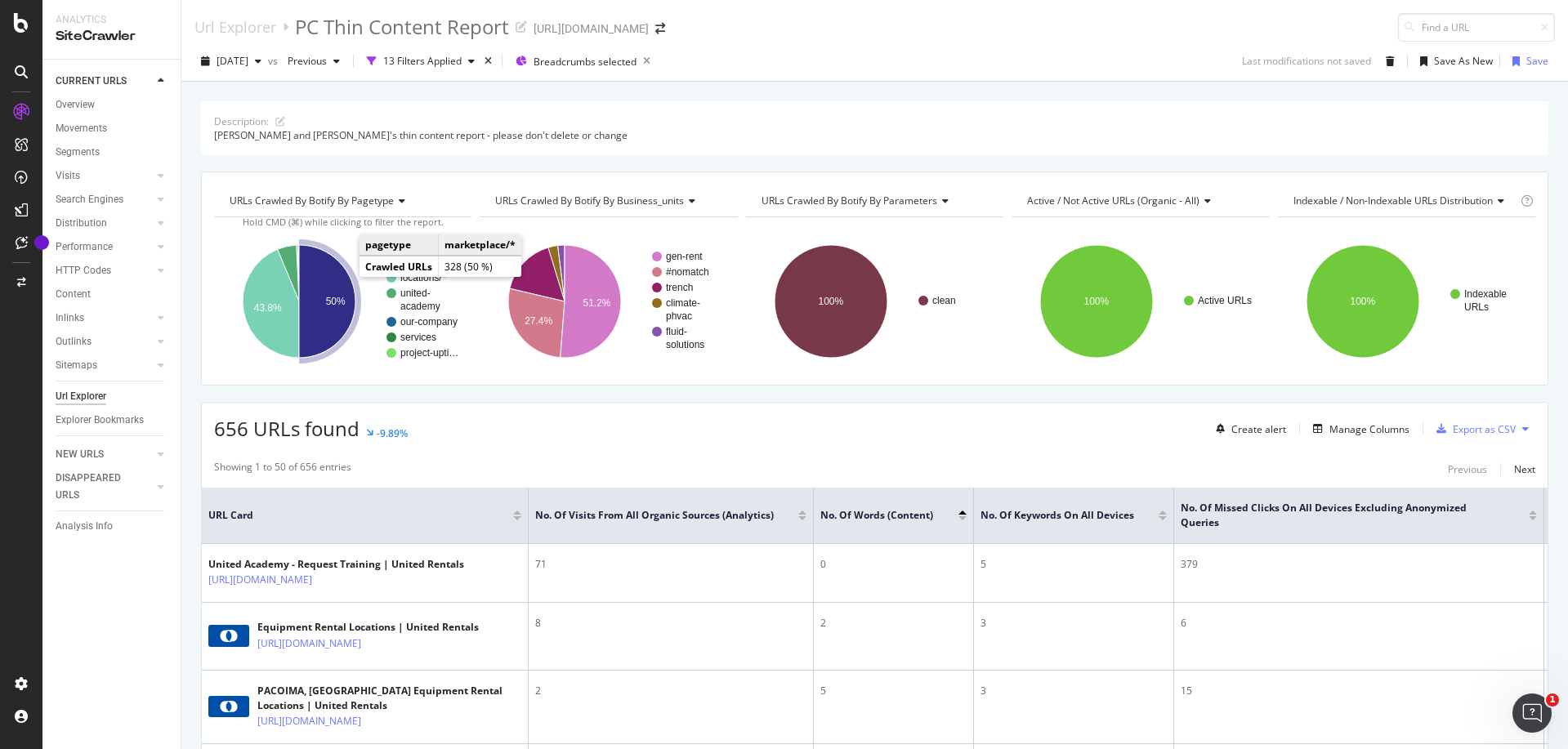
click at [337, 281] on icon "A chart." at bounding box center [327, 302] width 56 height 113
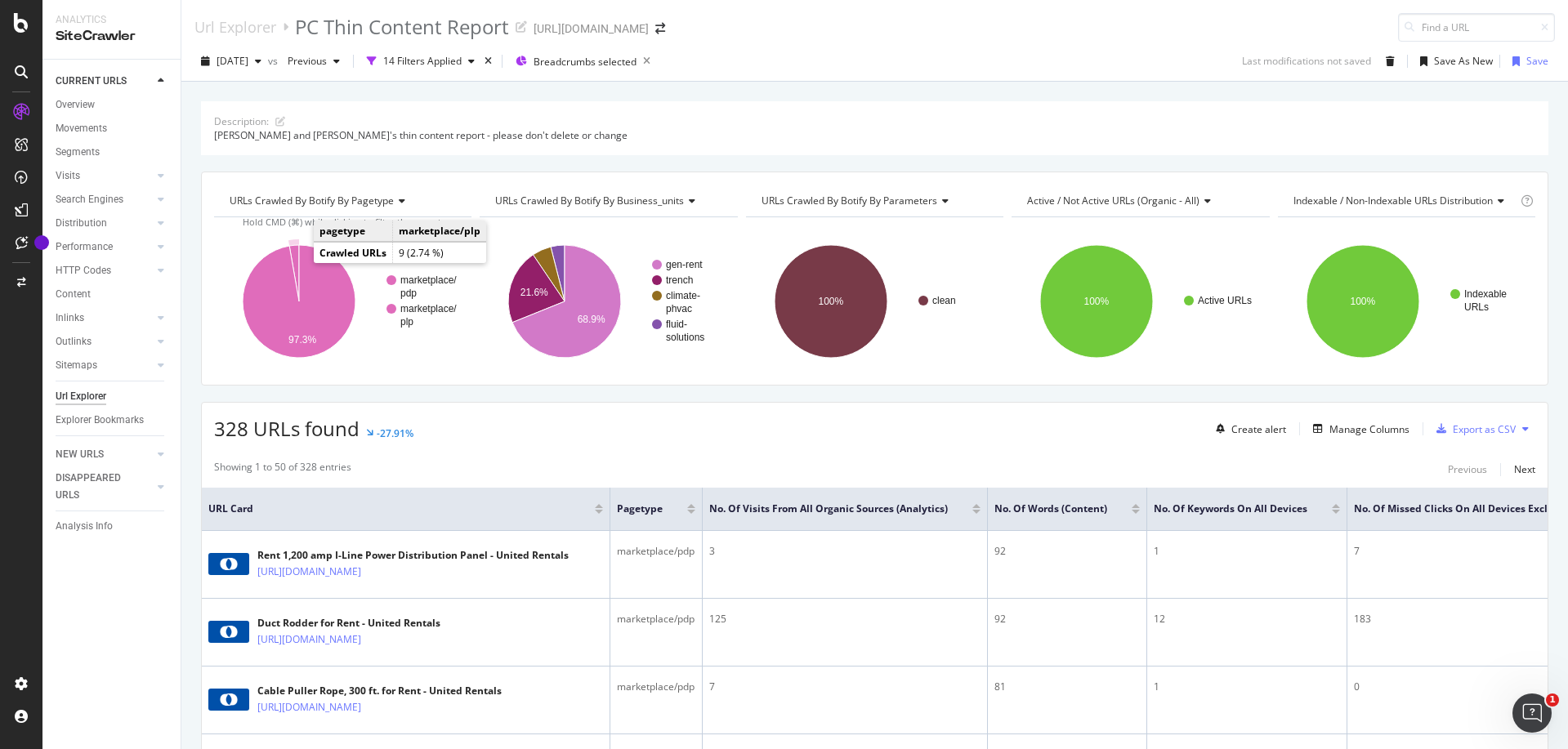
click at [296, 256] on icon "A chart." at bounding box center [294, 273] width 10 height 56
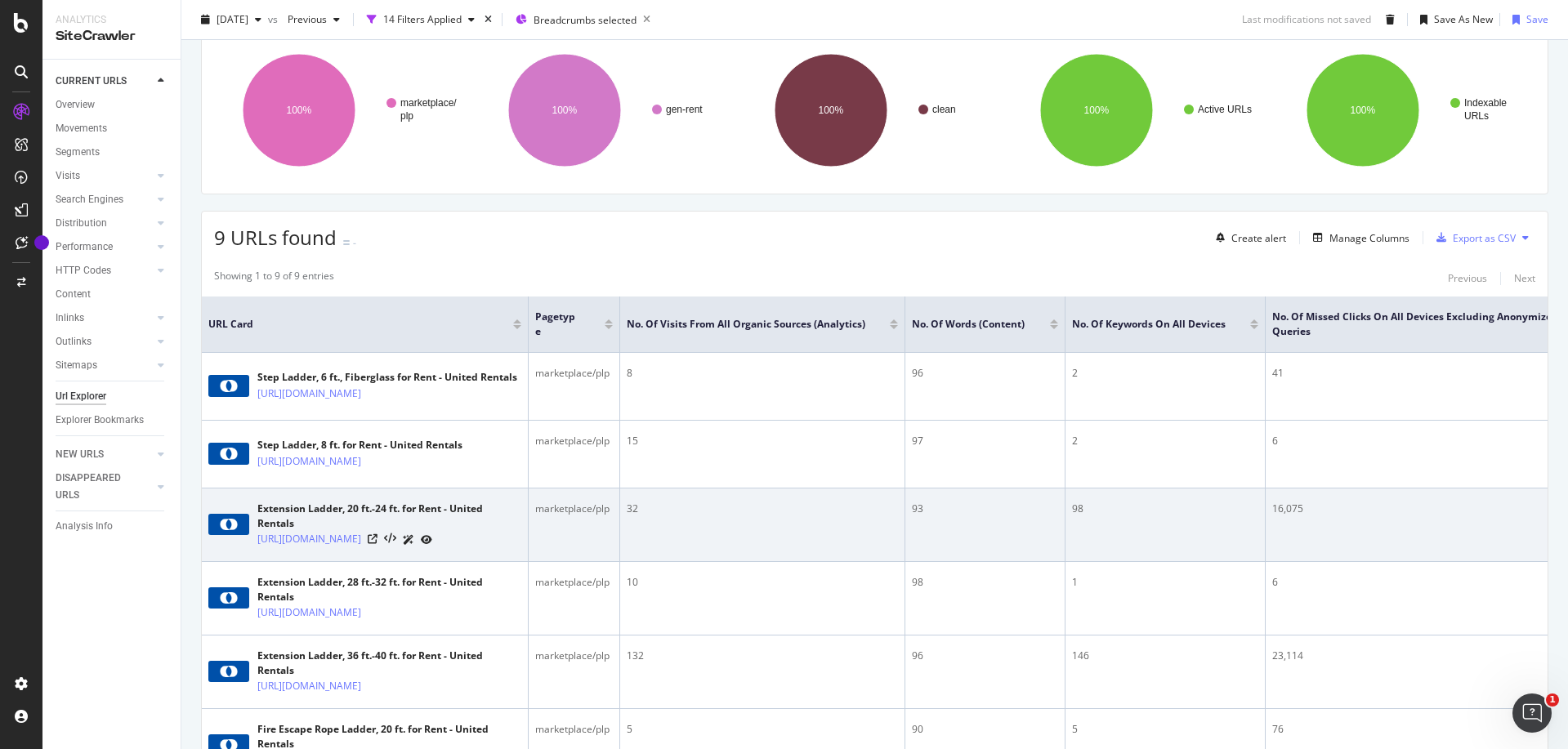
scroll to position [204, 0]
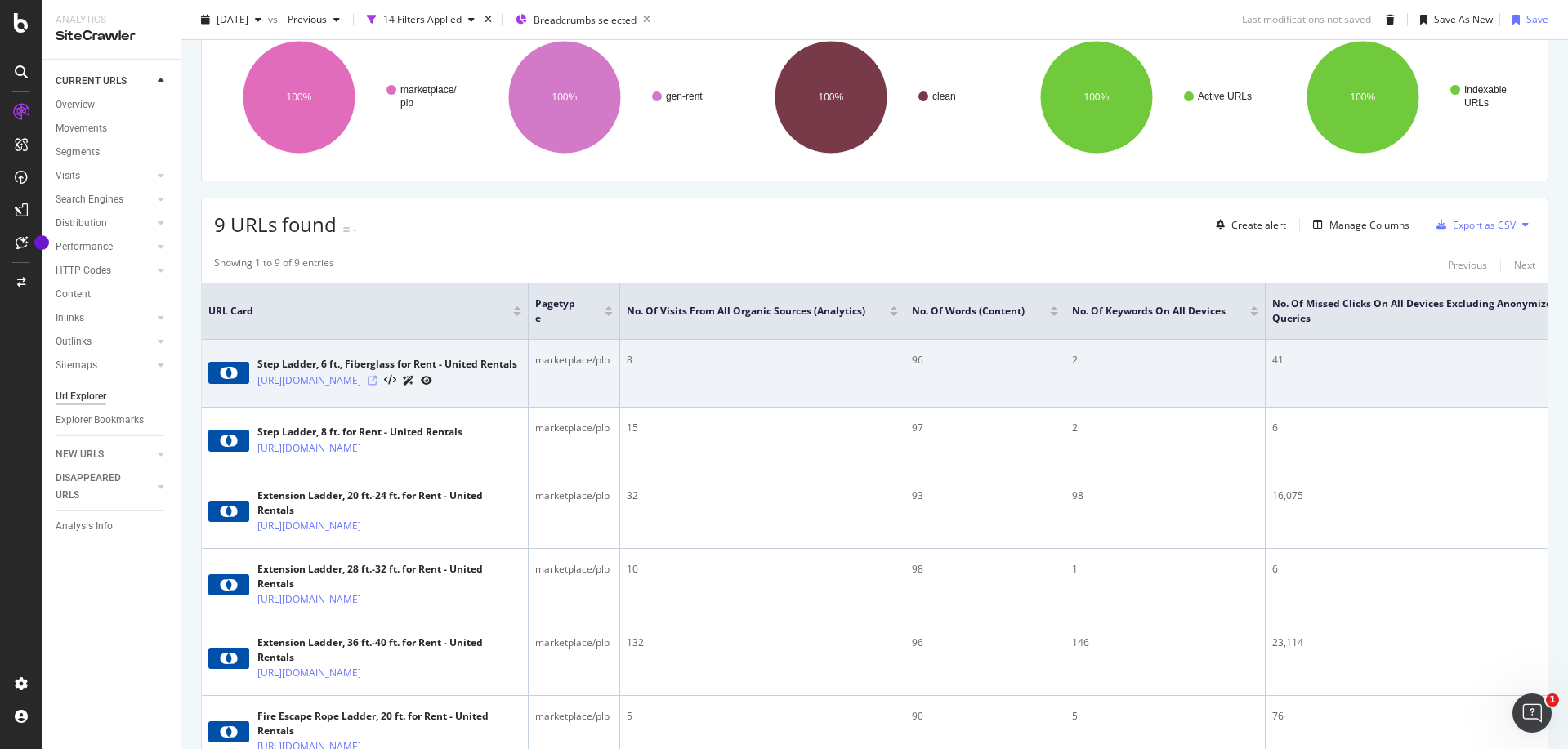
click at [377, 386] on icon at bounding box center [372, 381] width 10 height 10
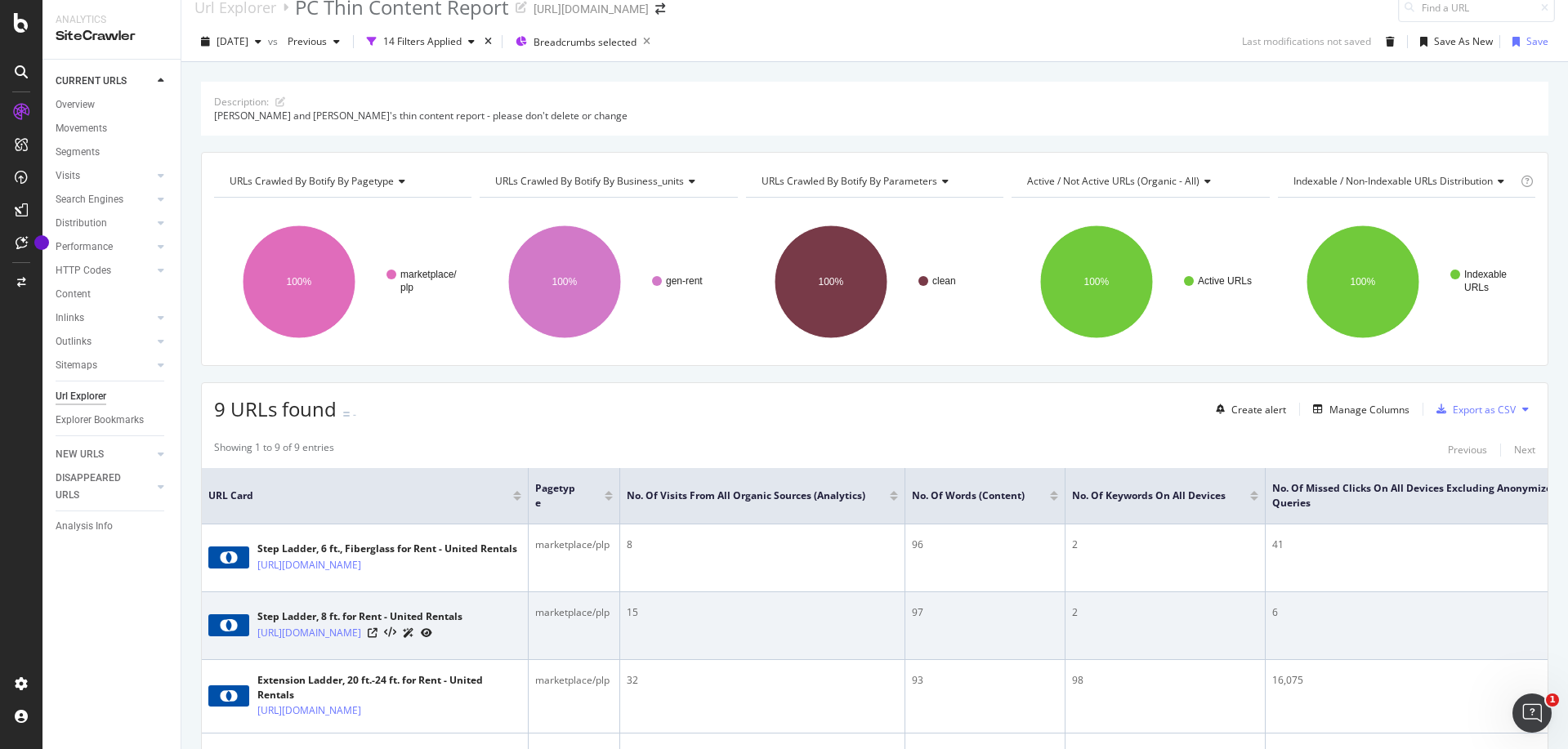
scroll to position [0, 0]
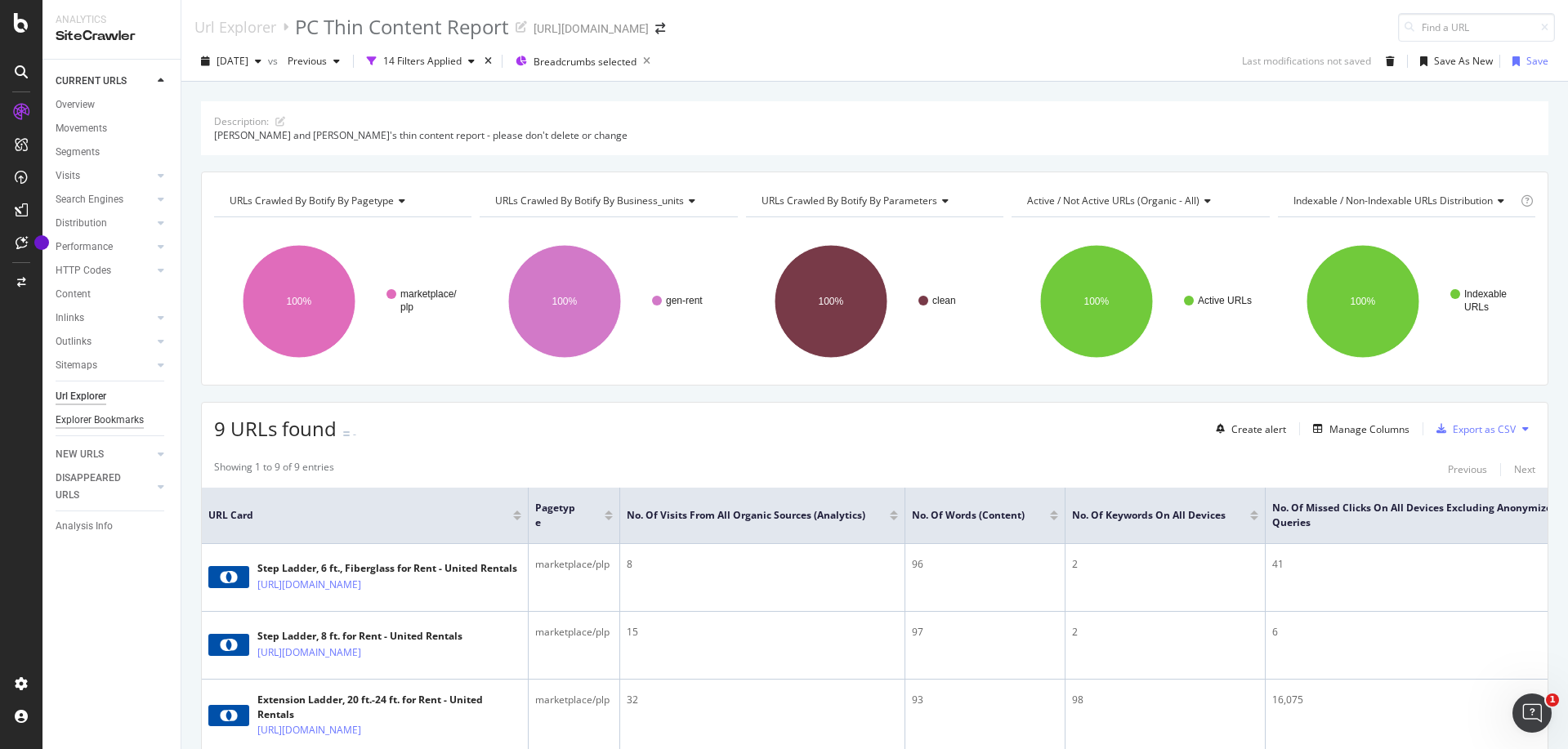
click at [120, 421] on div "Explorer Bookmarks" at bounding box center [99, 420] width 88 height 17
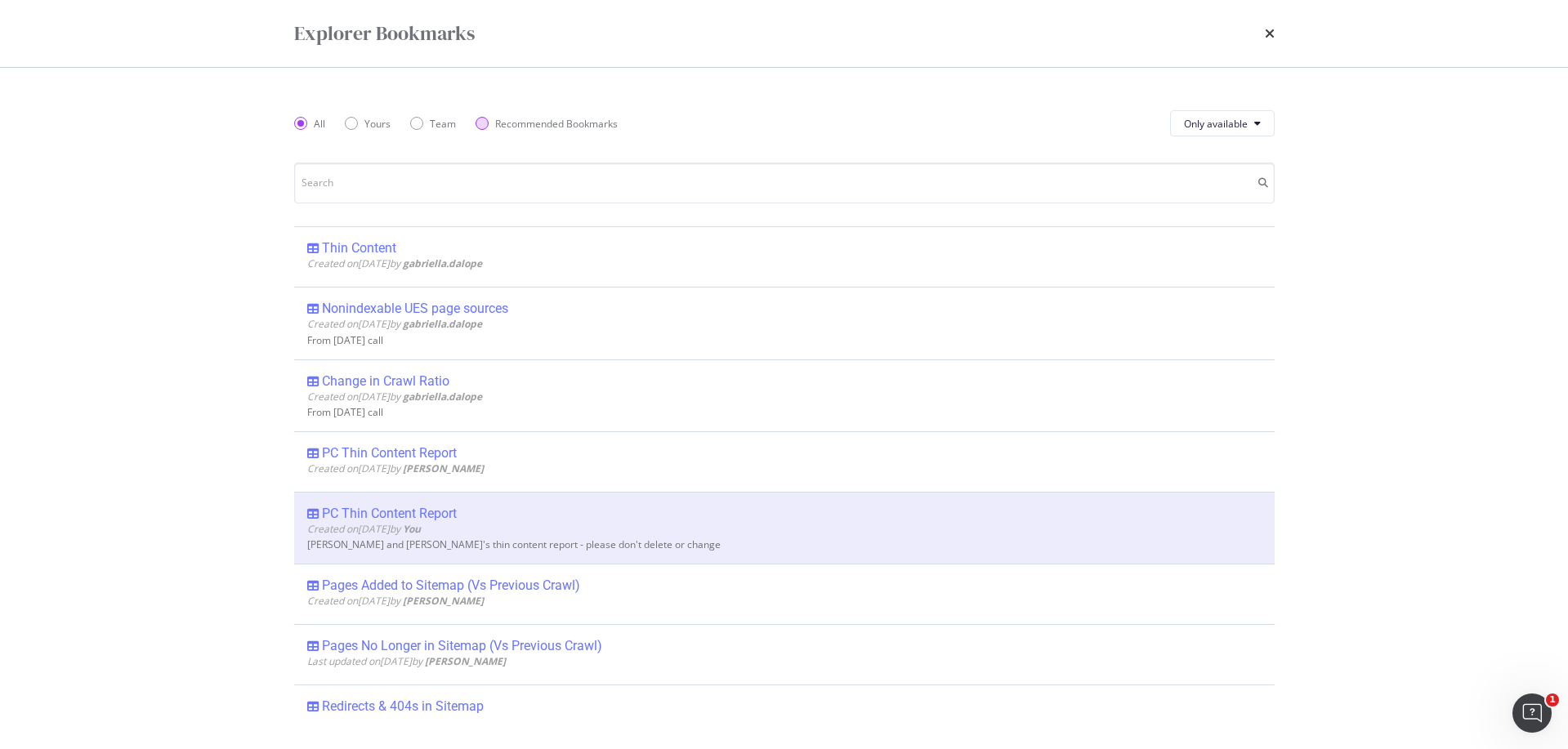
click at [521, 125] on div "Recommended Bookmarks" at bounding box center [557, 124] width 123 height 14
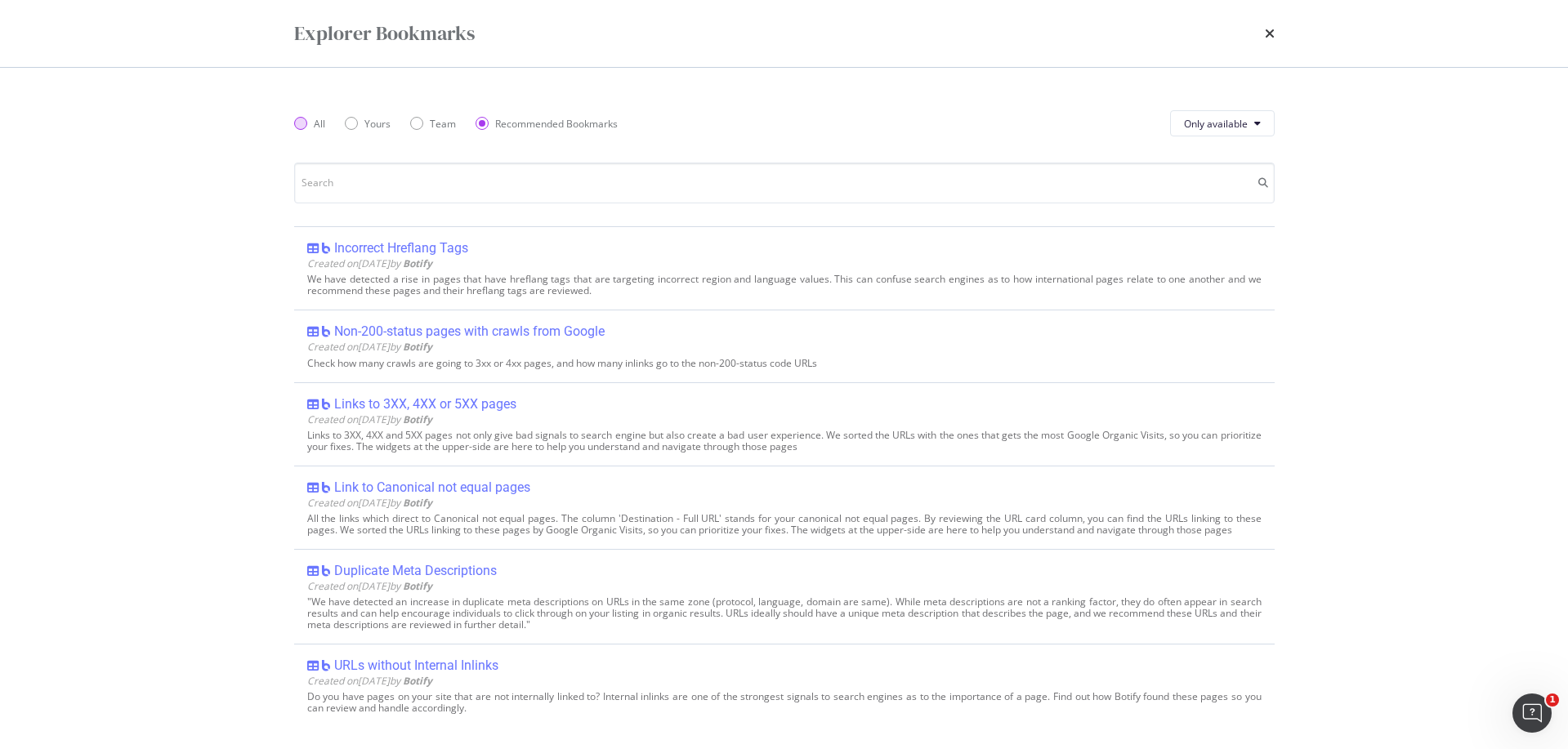
click at [305, 122] on div "All" at bounding box center [301, 124] width 13 height 13
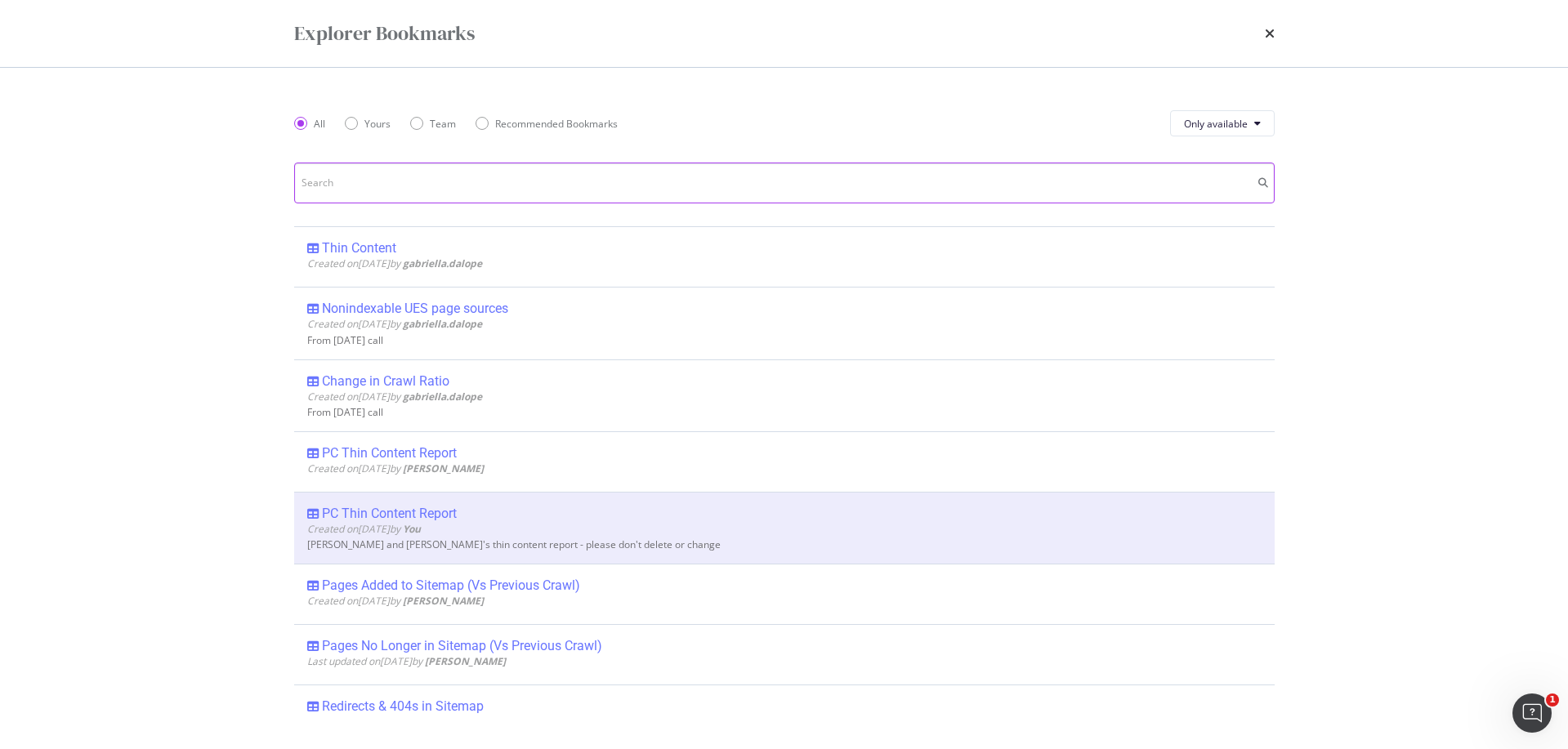
click at [364, 171] on input "modal" at bounding box center [784, 182] width 980 height 41
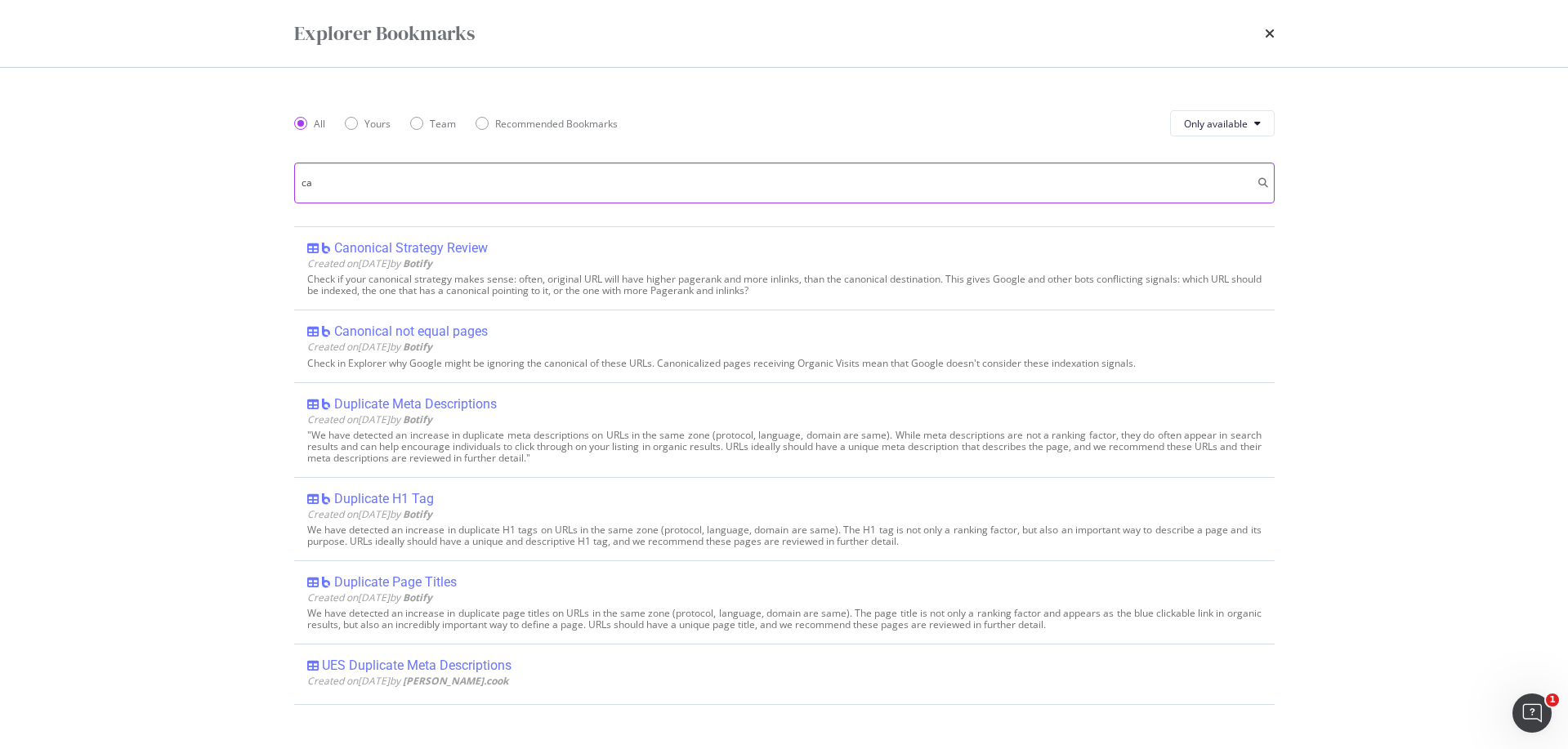
type input "c"
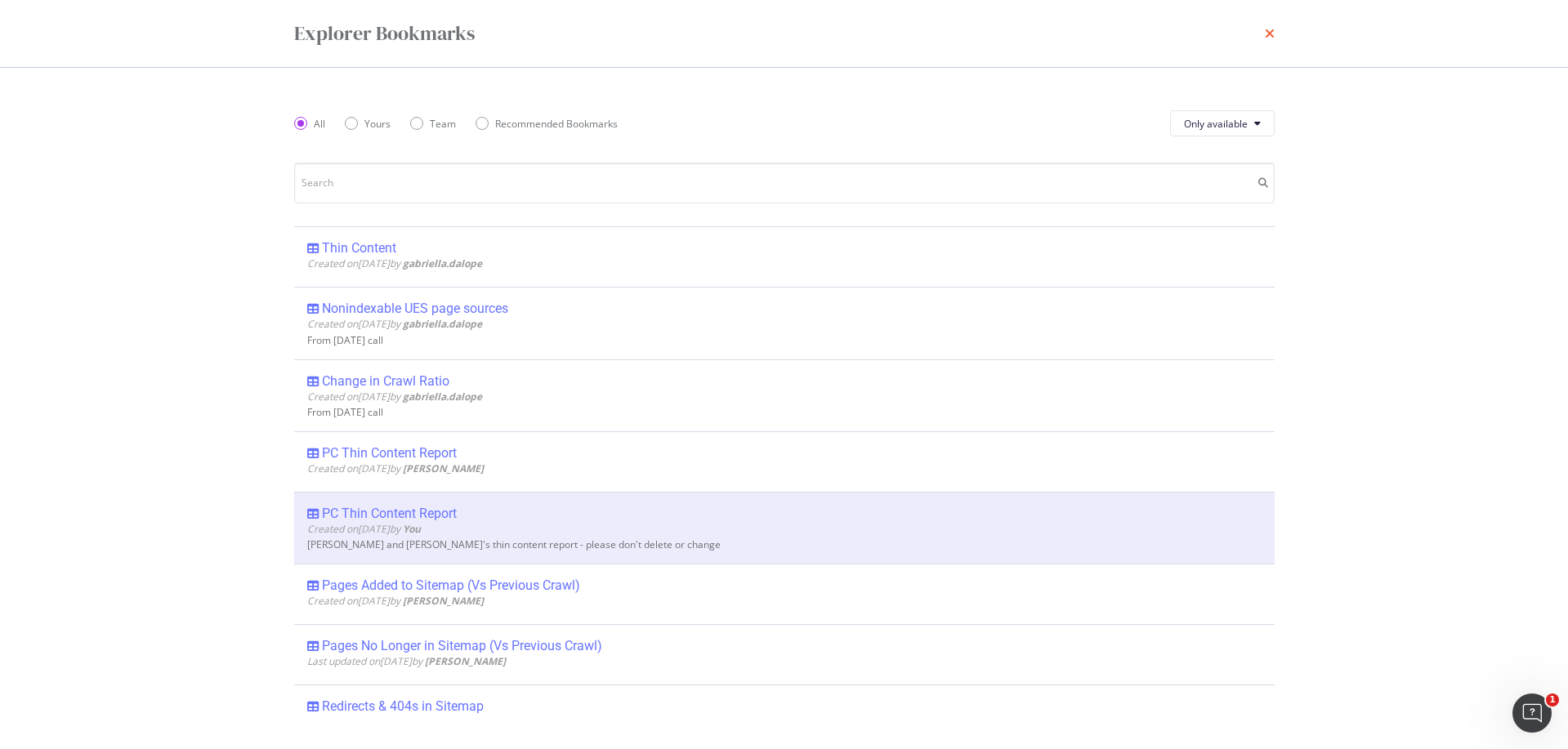
click at [1270, 34] on icon "times" at bounding box center [1270, 34] width 10 height 13
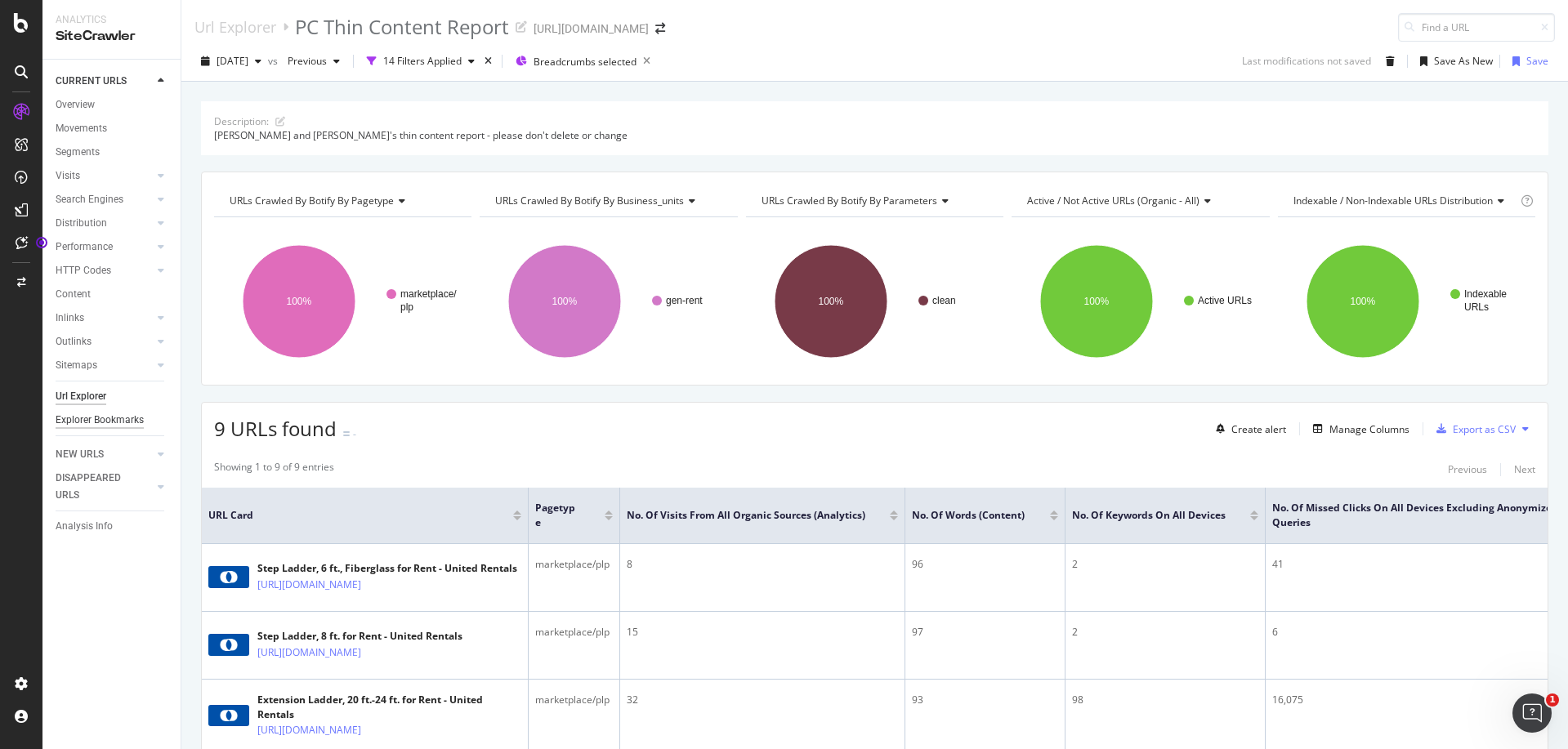
click at [105, 420] on div "Explorer Bookmarks" at bounding box center [99, 420] width 88 height 17
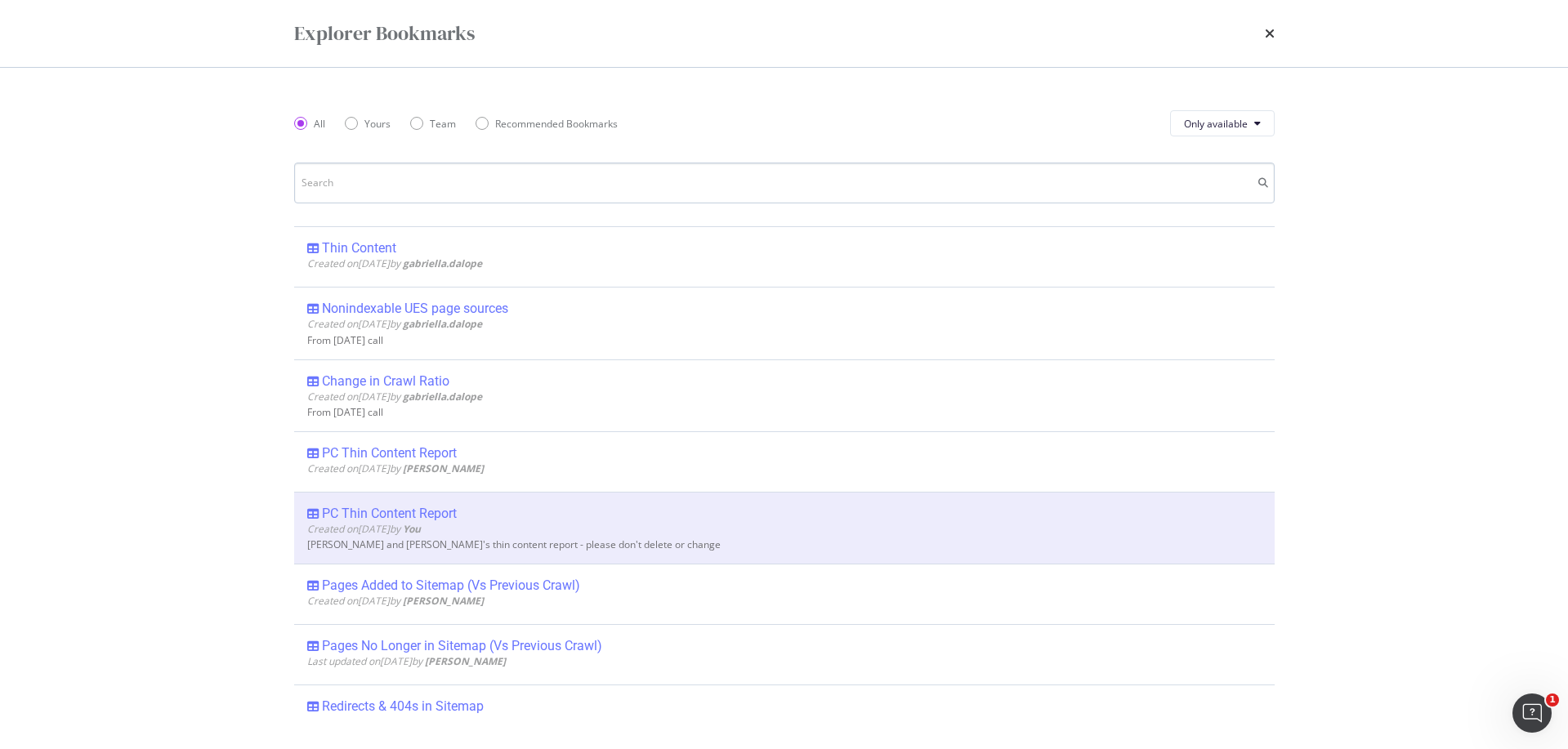
click at [379, 193] on input "modal" at bounding box center [784, 182] width 980 height 41
type input "f"
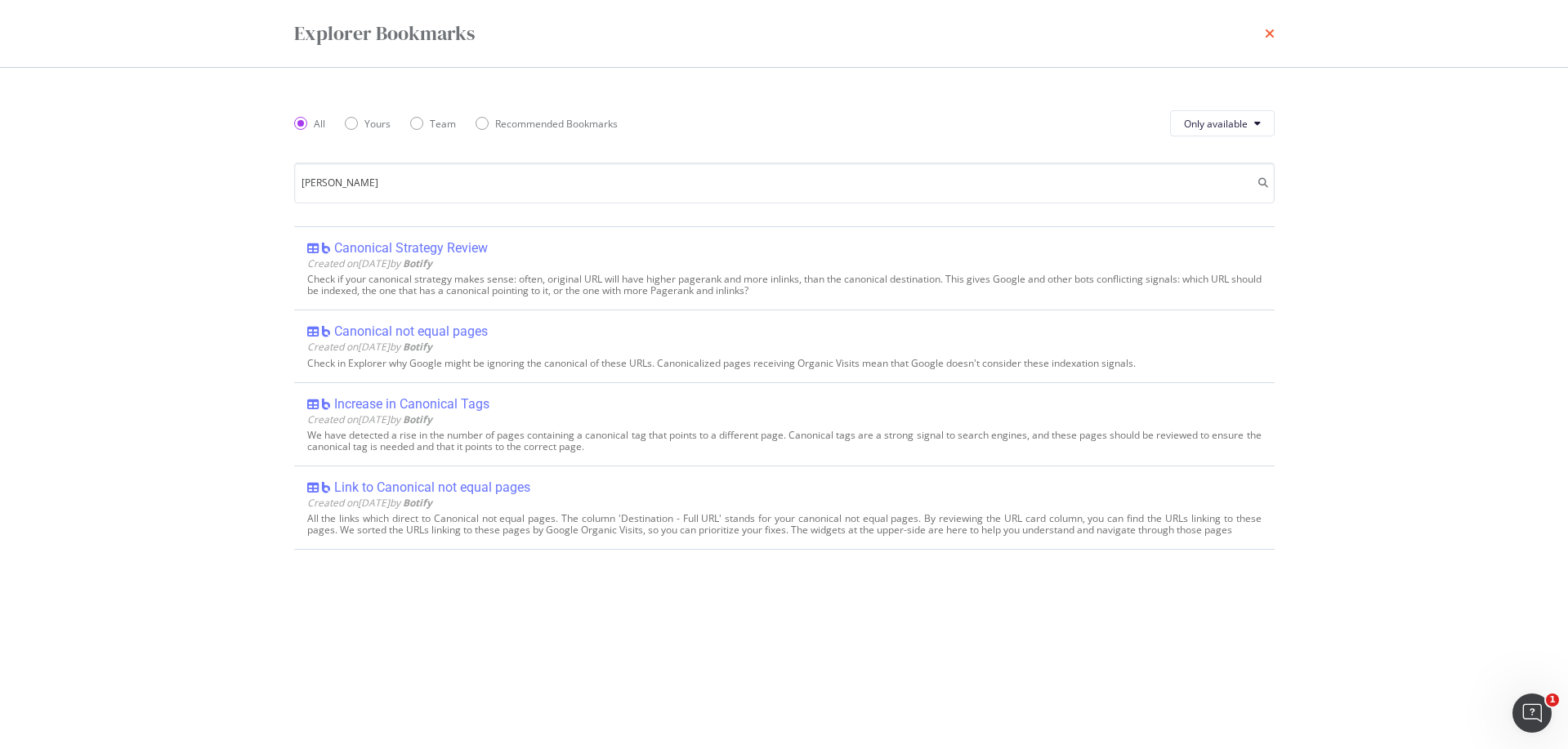
type input "[PERSON_NAME]"
click at [1270, 34] on icon "times" at bounding box center [1270, 34] width 10 height 13
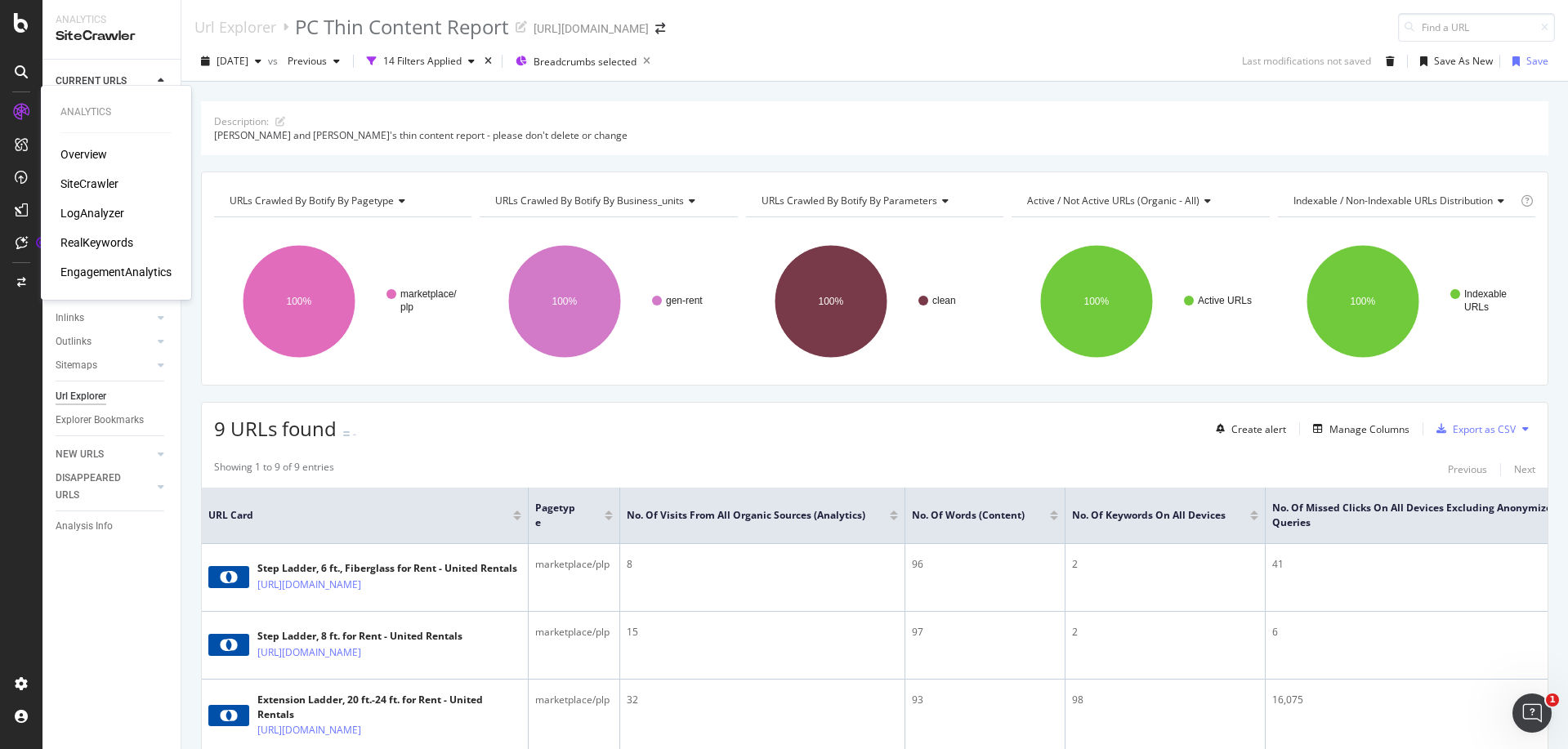
click at [114, 241] on div "RealKeywords" at bounding box center [97, 242] width 73 height 16
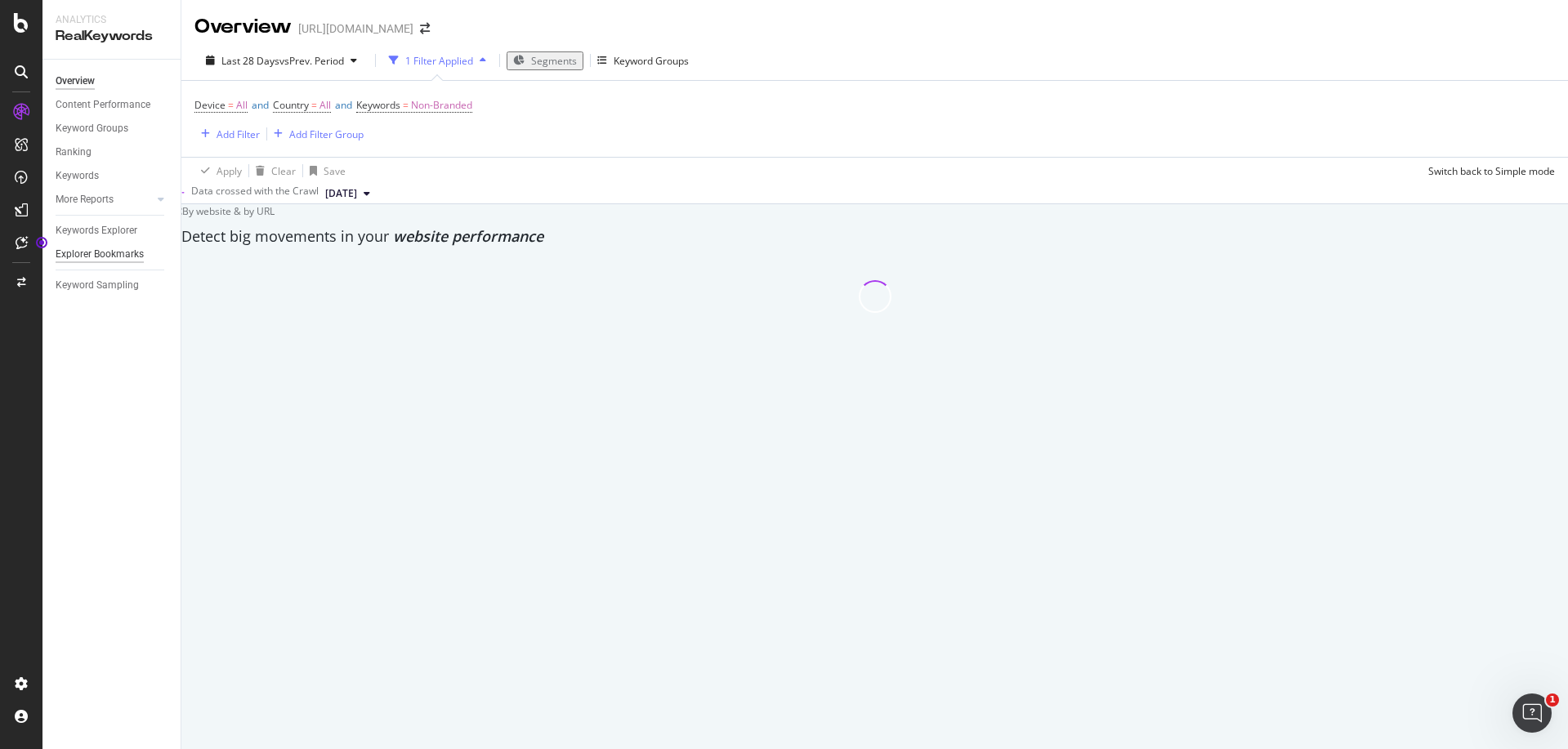
click at [102, 254] on div "Explorer Bookmarks" at bounding box center [99, 255] width 88 height 17
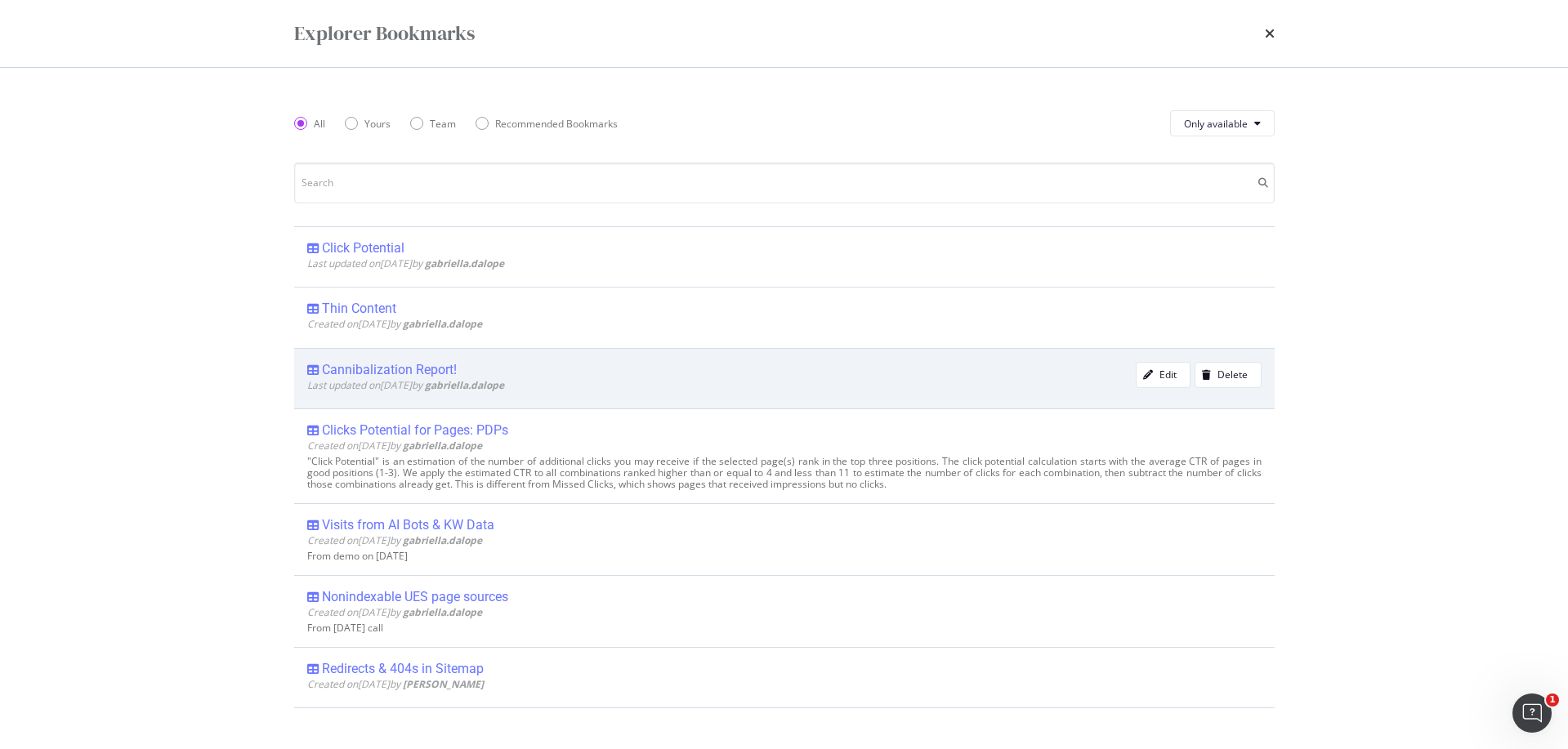
click at [420, 372] on div "Cannibalization Report!" at bounding box center [389, 370] width 135 height 16
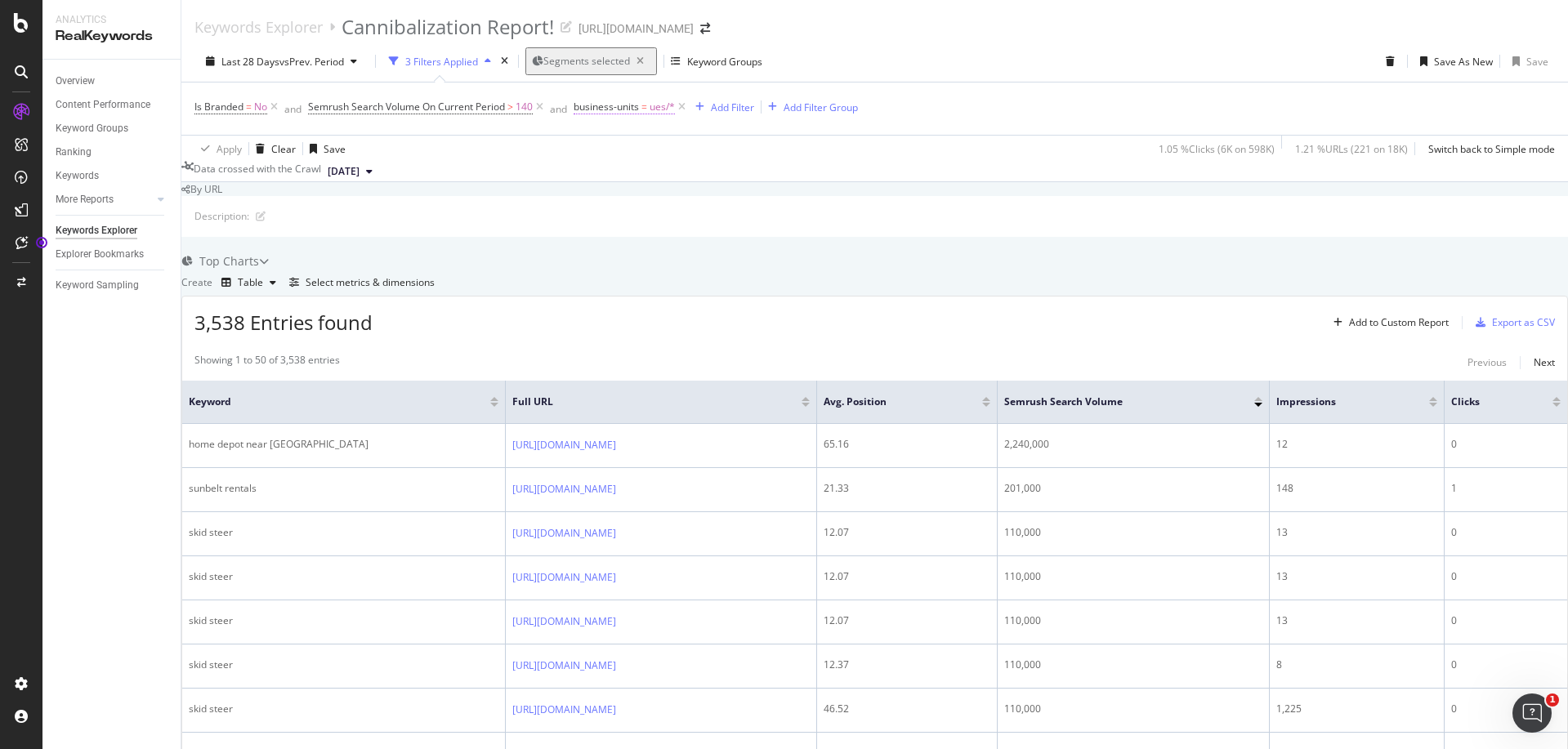
click at [641, 106] on span "business-units = ues/*" at bounding box center [624, 107] width 102 height 14
click at [611, 149] on icon at bounding box center [606, 144] width 12 height 10
click at [621, 251] on span "climate-phvac" at bounding box center [606, 237] width 37 height 28
click at [843, 150] on div "Apply" at bounding box center [856, 143] width 25 height 14
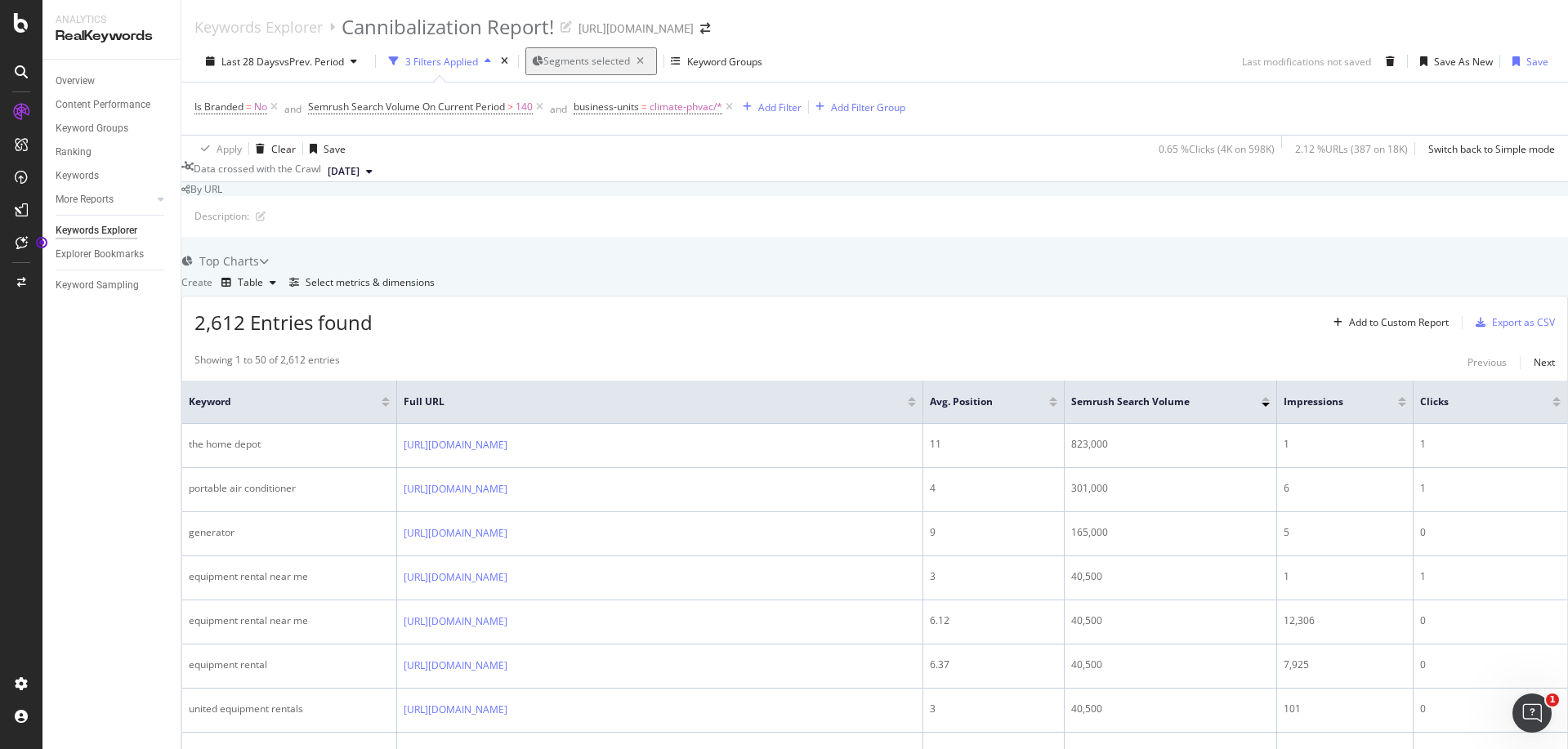
scroll to position [114, 0]
click at [390, 403] on div at bounding box center [386, 404] width 8 height 4
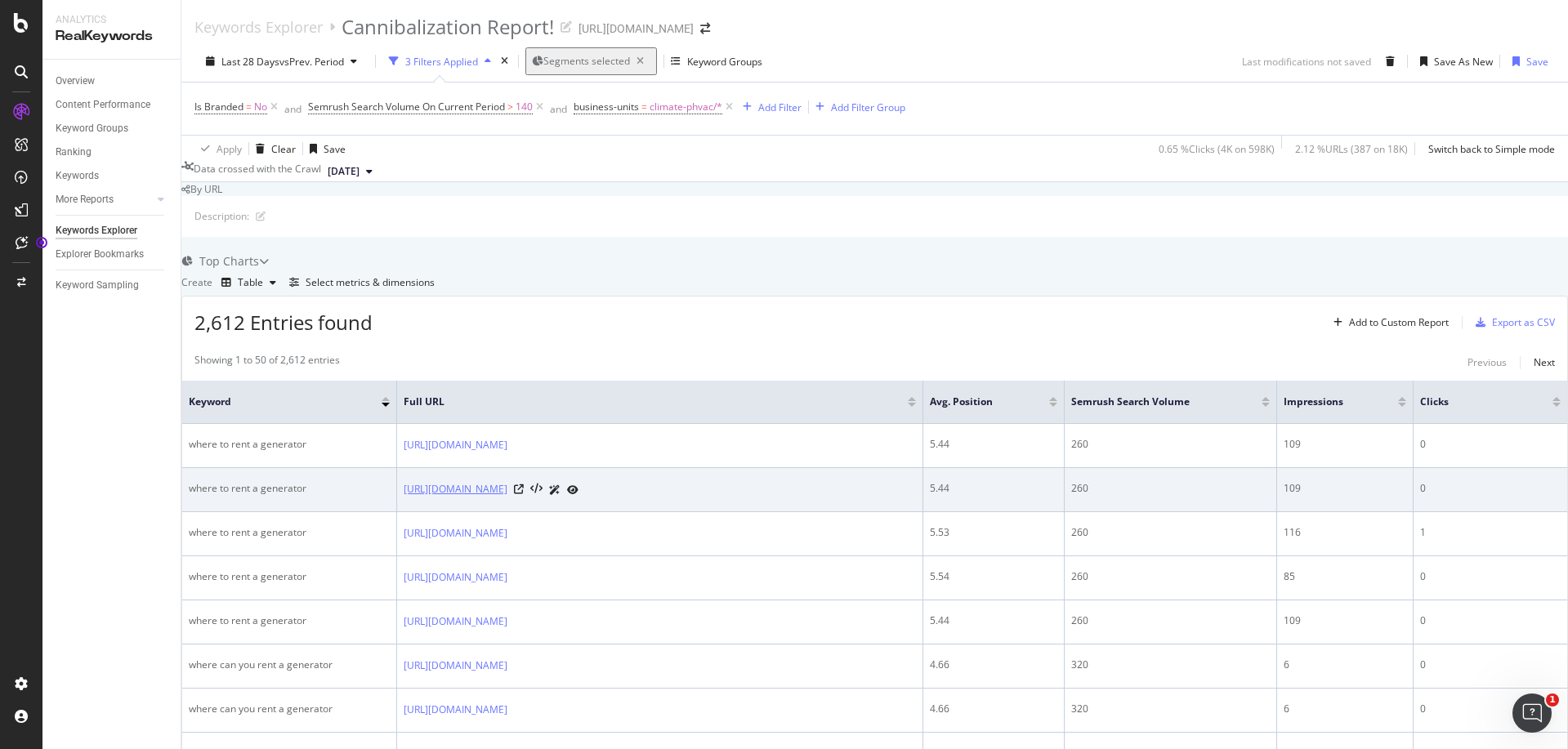
scroll to position [240, 0]
click at [524, 484] on icon at bounding box center [519, 489] width 10 height 10
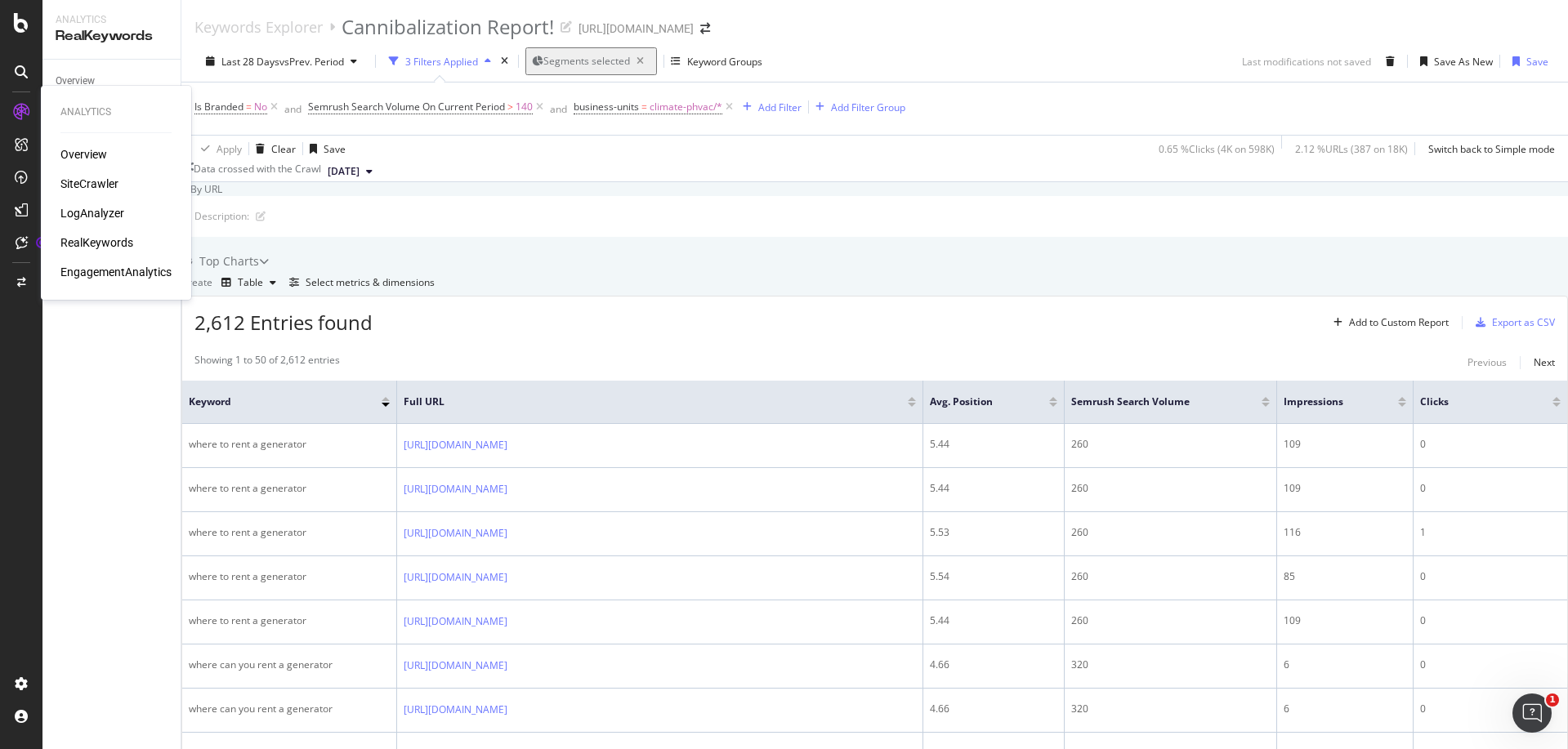
click at [102, 247] on div "RealKeywords" at bounding box center [97, 242] width 73 height 16
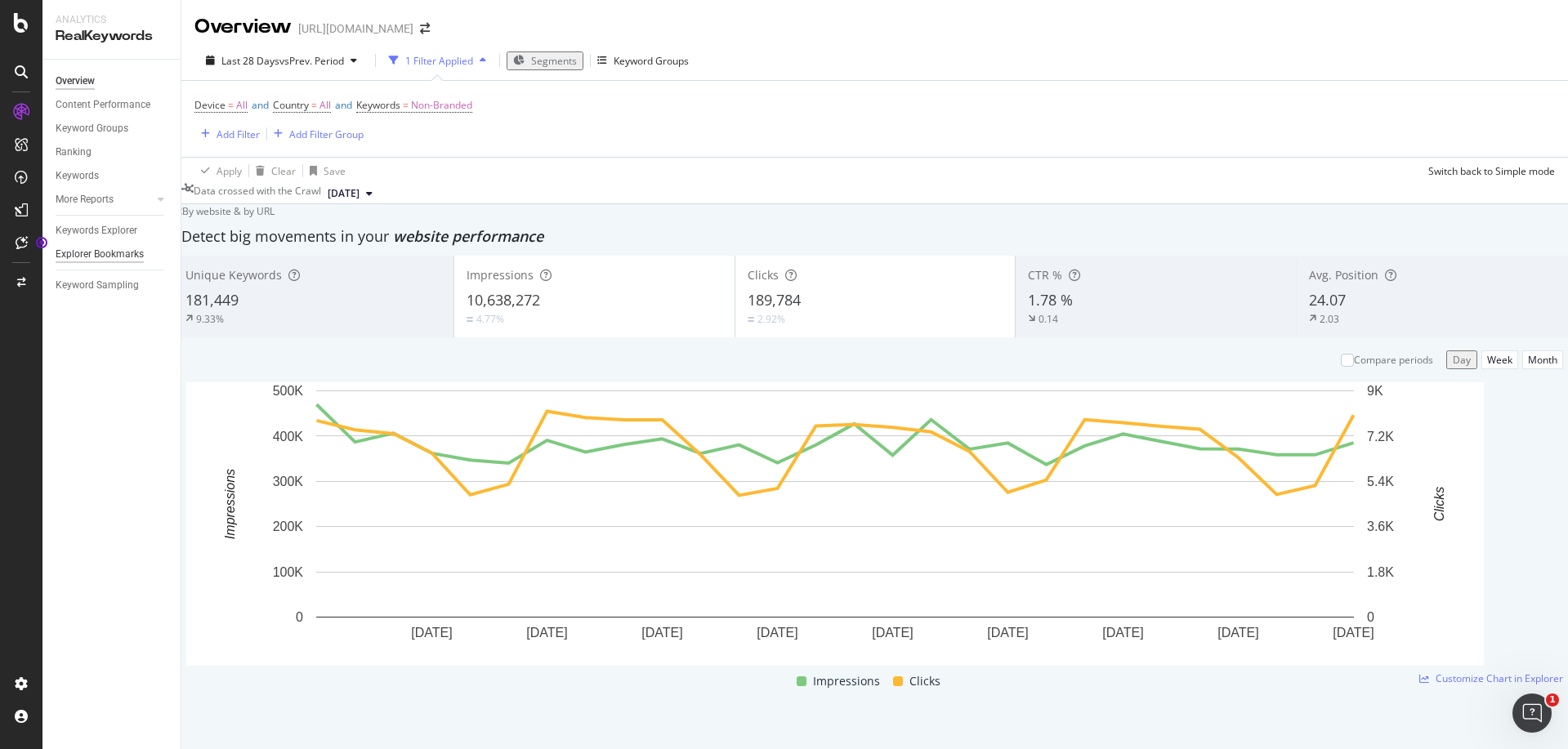
click at [108, 251] on div "Explorer Bookmarks" at bounding box center [99, 255] width 88 height 17
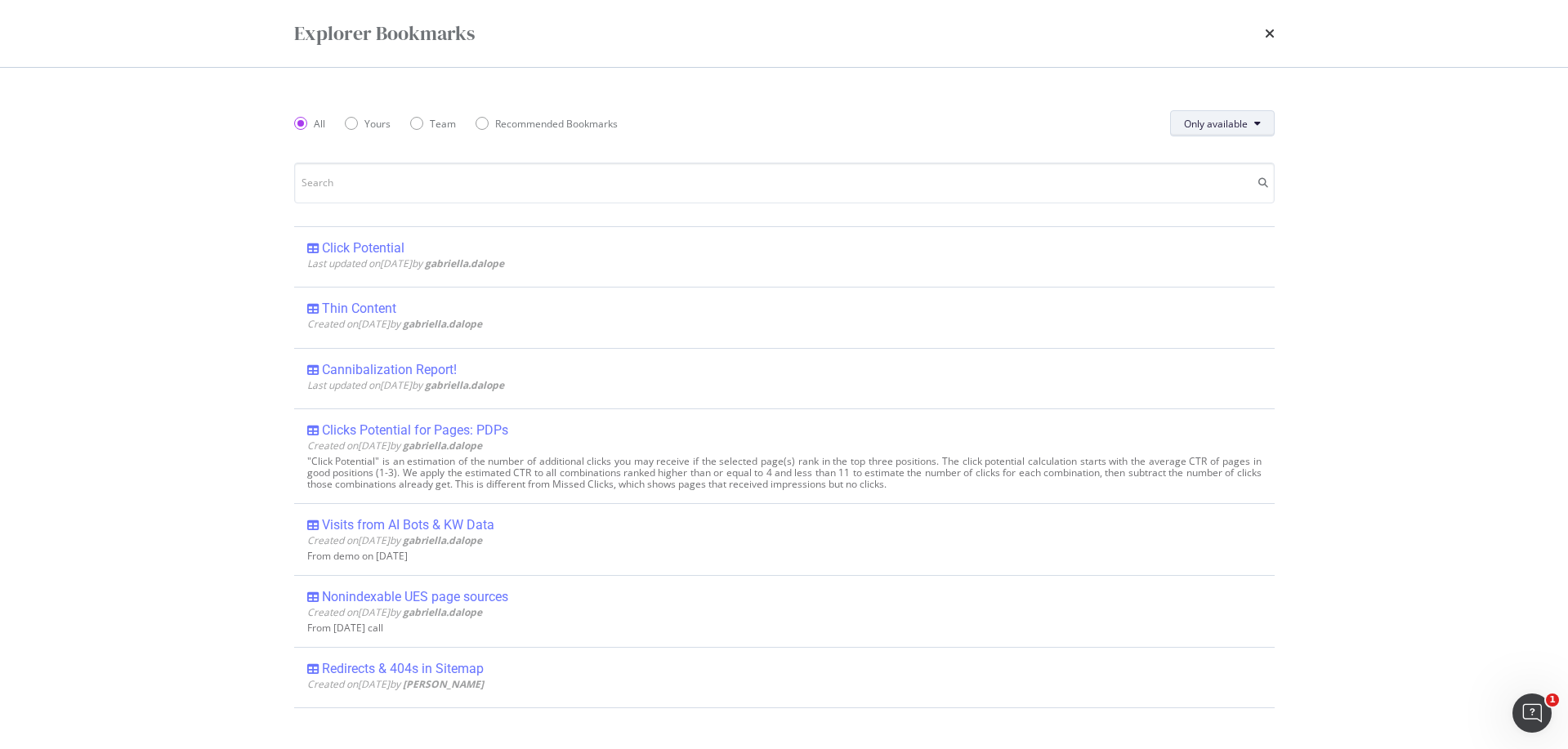
click at [1267, 126] on button "Only available" at bounding box center [1222, 123] width 104 height 26
click at [1266, 37] on icon "times" at bounding box center [1270, 34] width 10 height 13
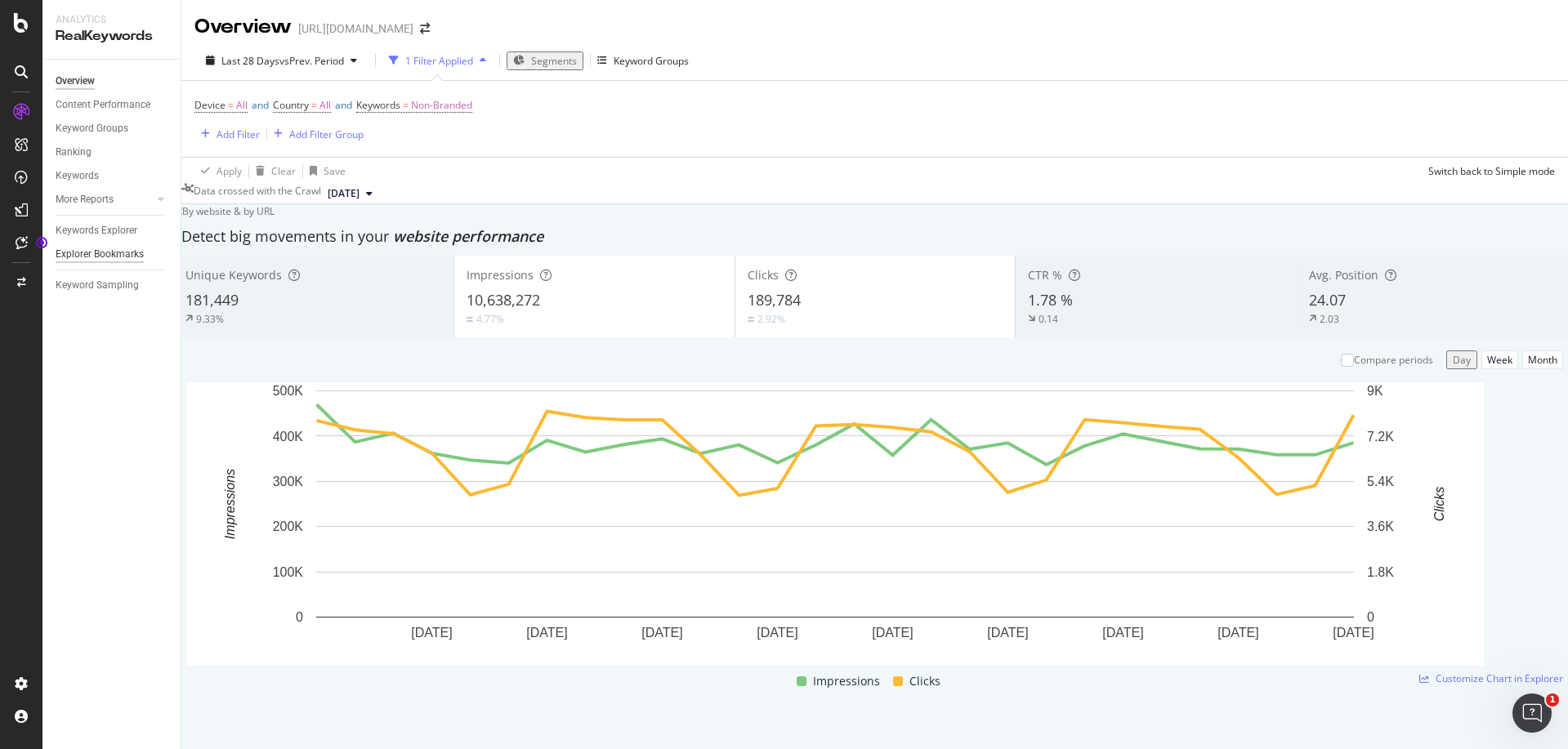
click at [104, 256] on div "Explorer Bookmarks" at bounding box center [99, 255] width 88 height 17
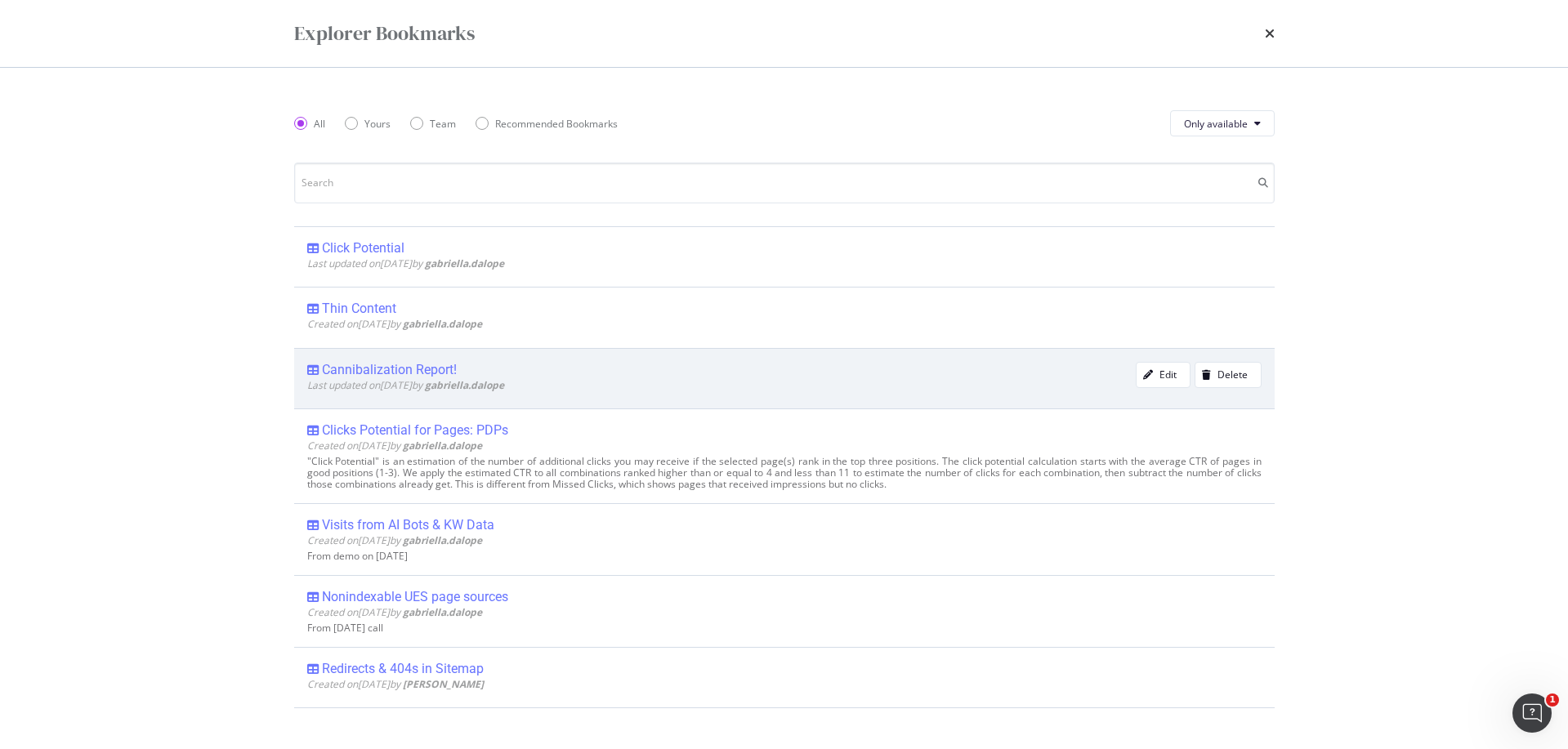
click at [376, 365] on div "Cannibalization Report!" at bounding box center [389, 370] width 135 height 16
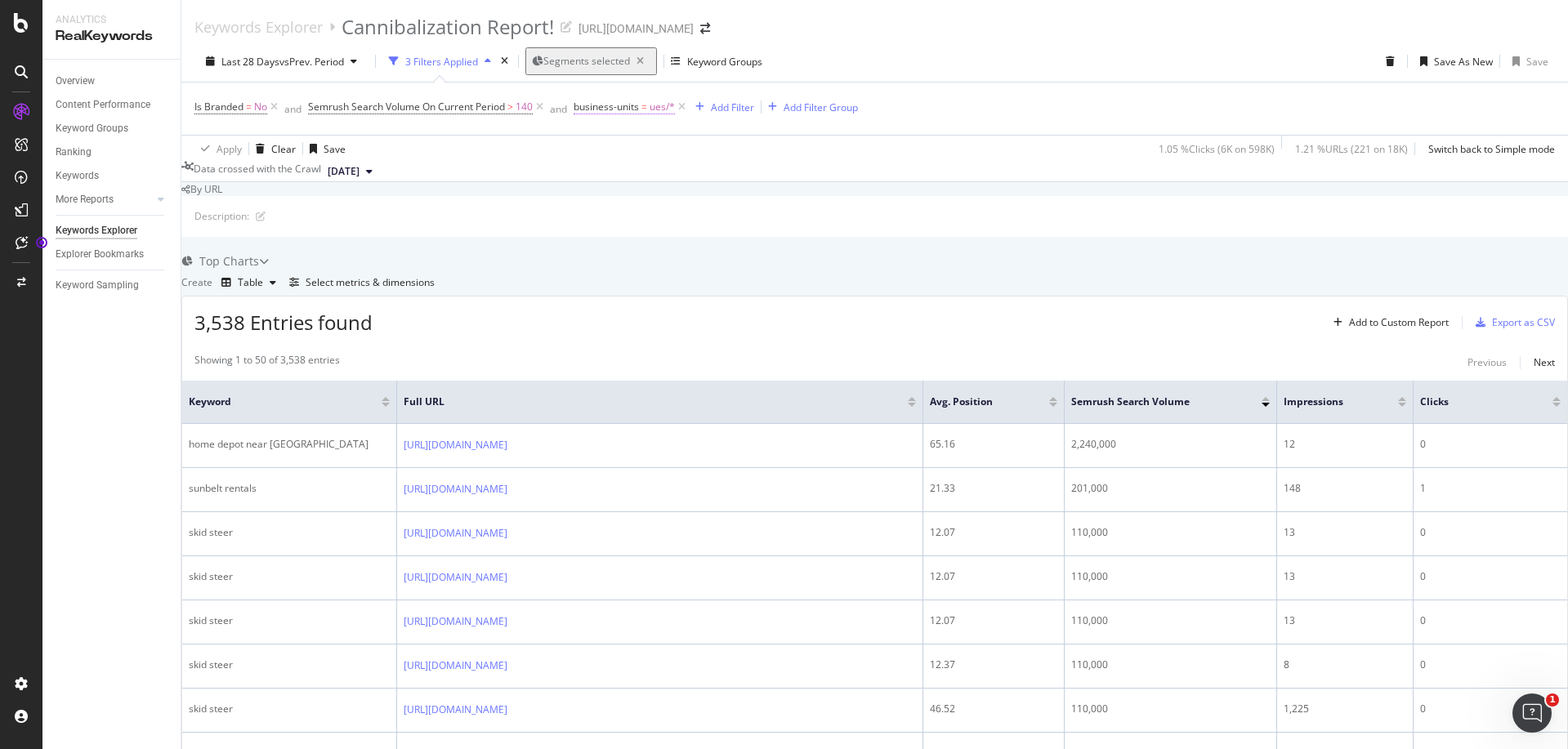
click at [668, 104] on span "ues/*" at bounding box center [663, 107] width 25 height 23
click at [622, 156] on div "ues" at bounding box center [624, 143] width 97 height 26
click at [625, 251] on span "climate-phvac" at bounding box center [606, 237] width 37 height 28
click at [843, 150] on div "Apply" at bounding box center [856, 143] width 25 height 14
click at [1529, 57] on div "Save" at bounding box center [1538, 61] width 22 height 14
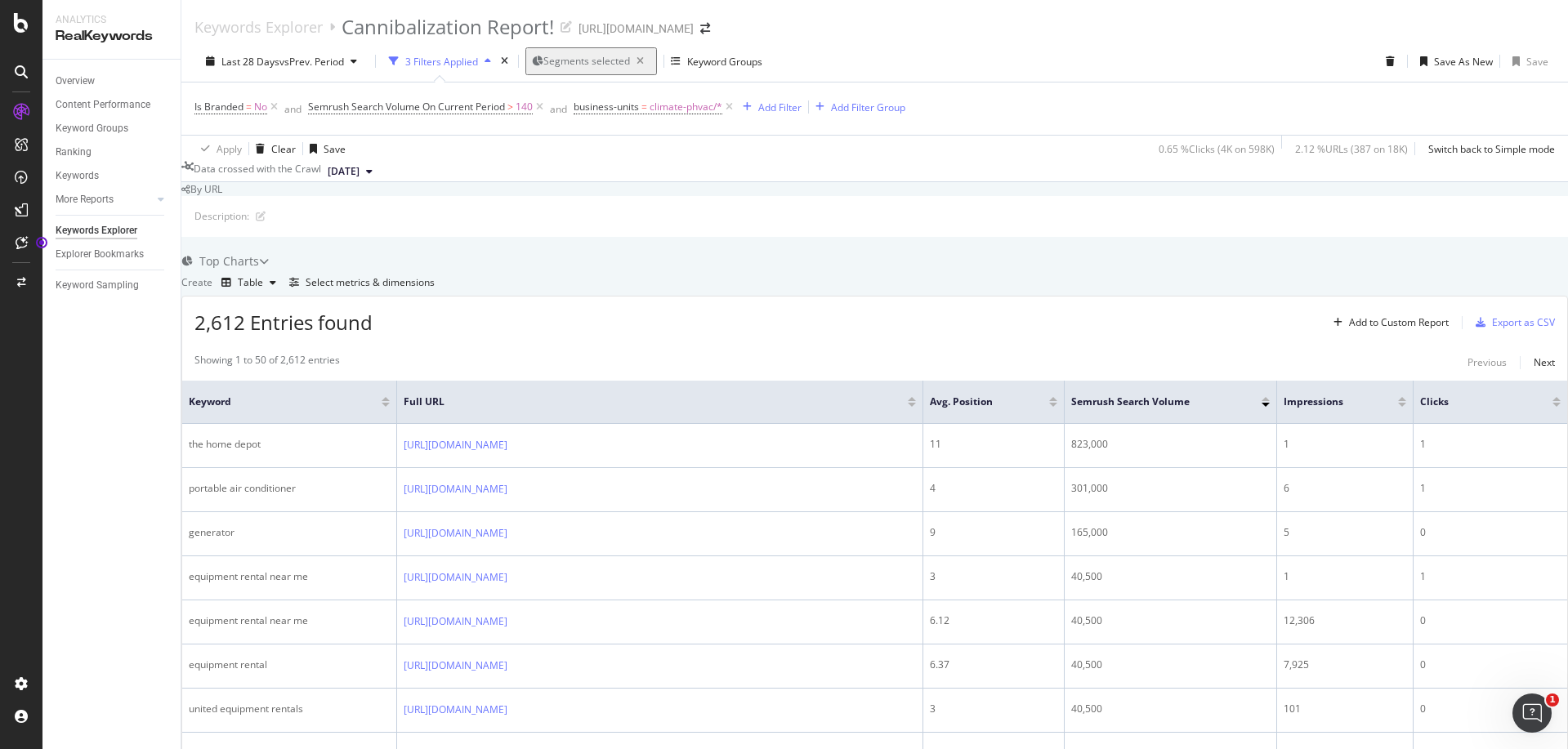
click at [8, 748] on icon "close toast" at bounding box center [3, 756] width 8 height 14
click at [390, 403] on div at bounding box center [386, 404] width 8 height 4
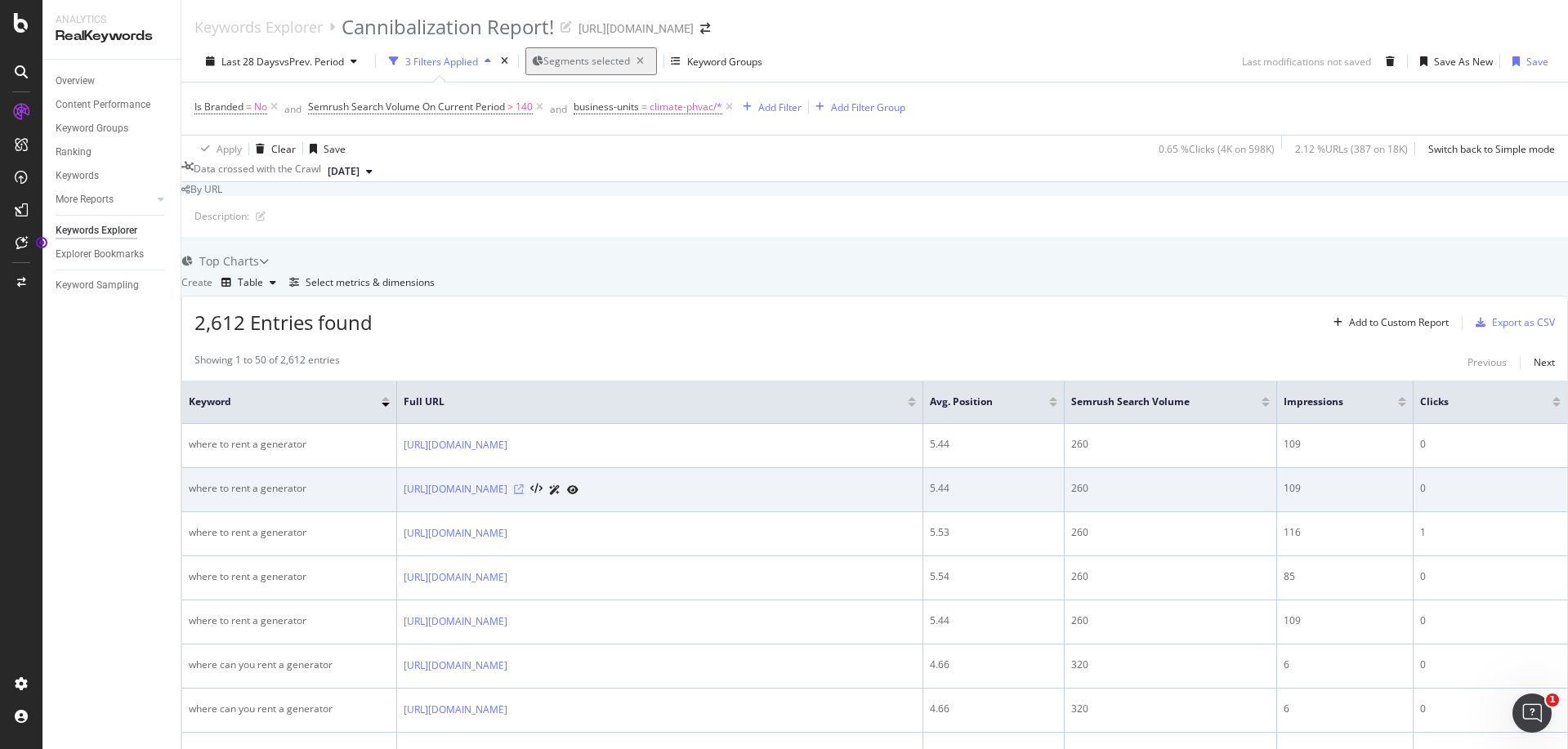
click at [524, 486] on icon at bounding box center [519, 489] width 10 height 10
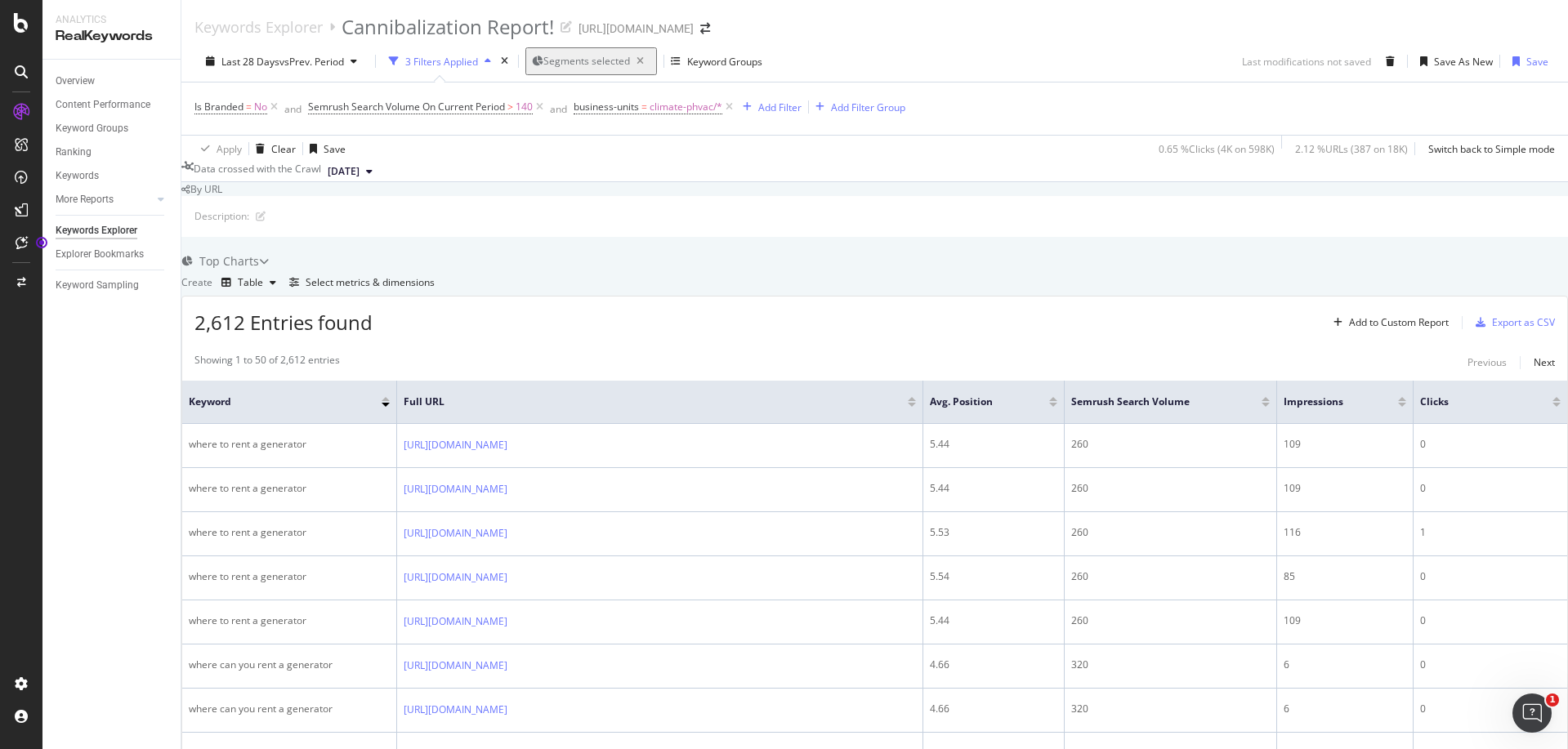
scroll to position [0, 0]
click at [708, 106] on span "climate-phvac/*" at bounding box center [686, 107] width 73 height 23
click at [658, 149] on icon at bounding box center [654, 144] width 12 height 10
click at [1022, 189] on div "By URL" at bounding box center [874, 189] width 1386 height 14
click at [103, 258] on div "Explorer Bookmarks" at bounding box center [99, 255] width 88 height 17
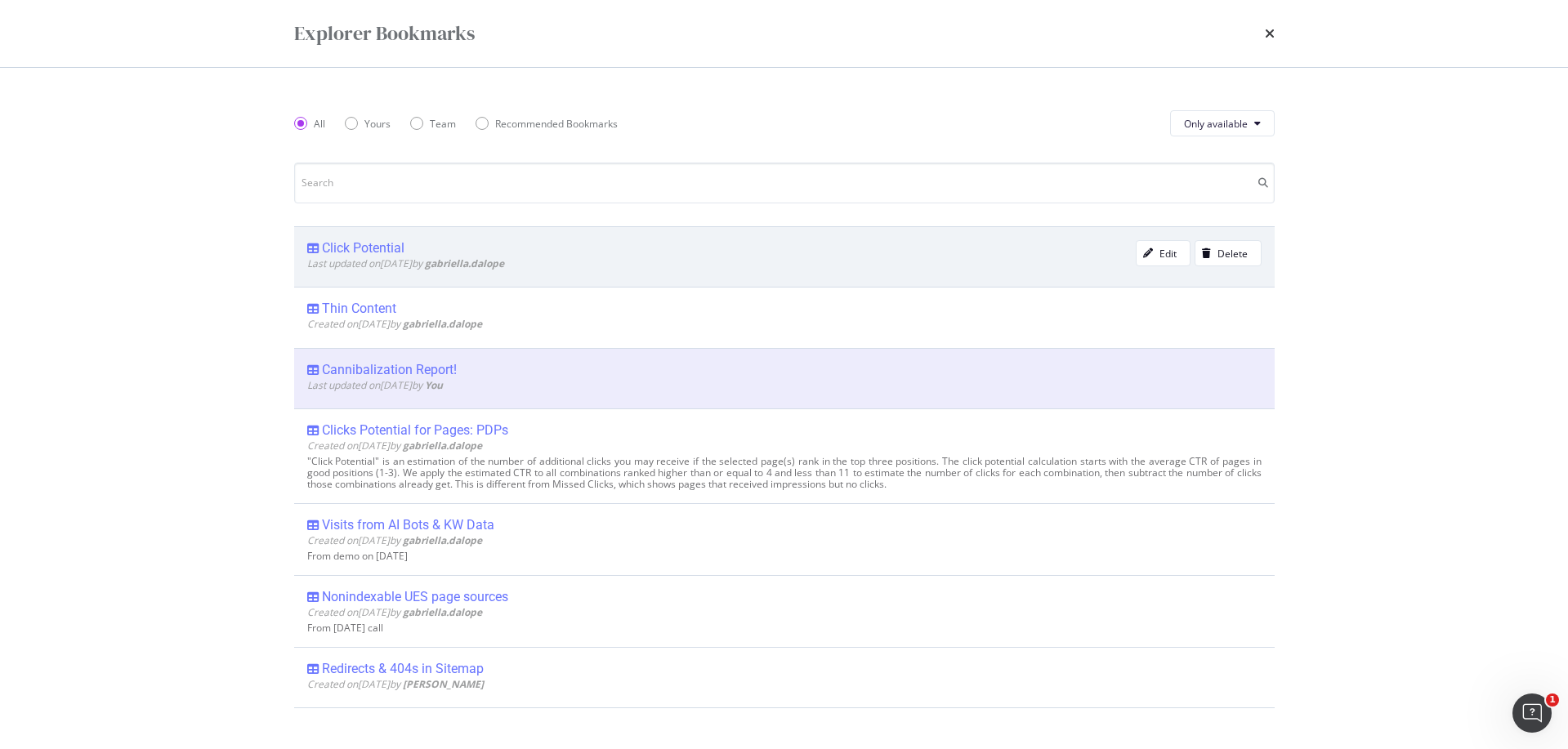
click at [361, 246] on div "Click Potential" at bounding box center [363, 248] width 82 height 16
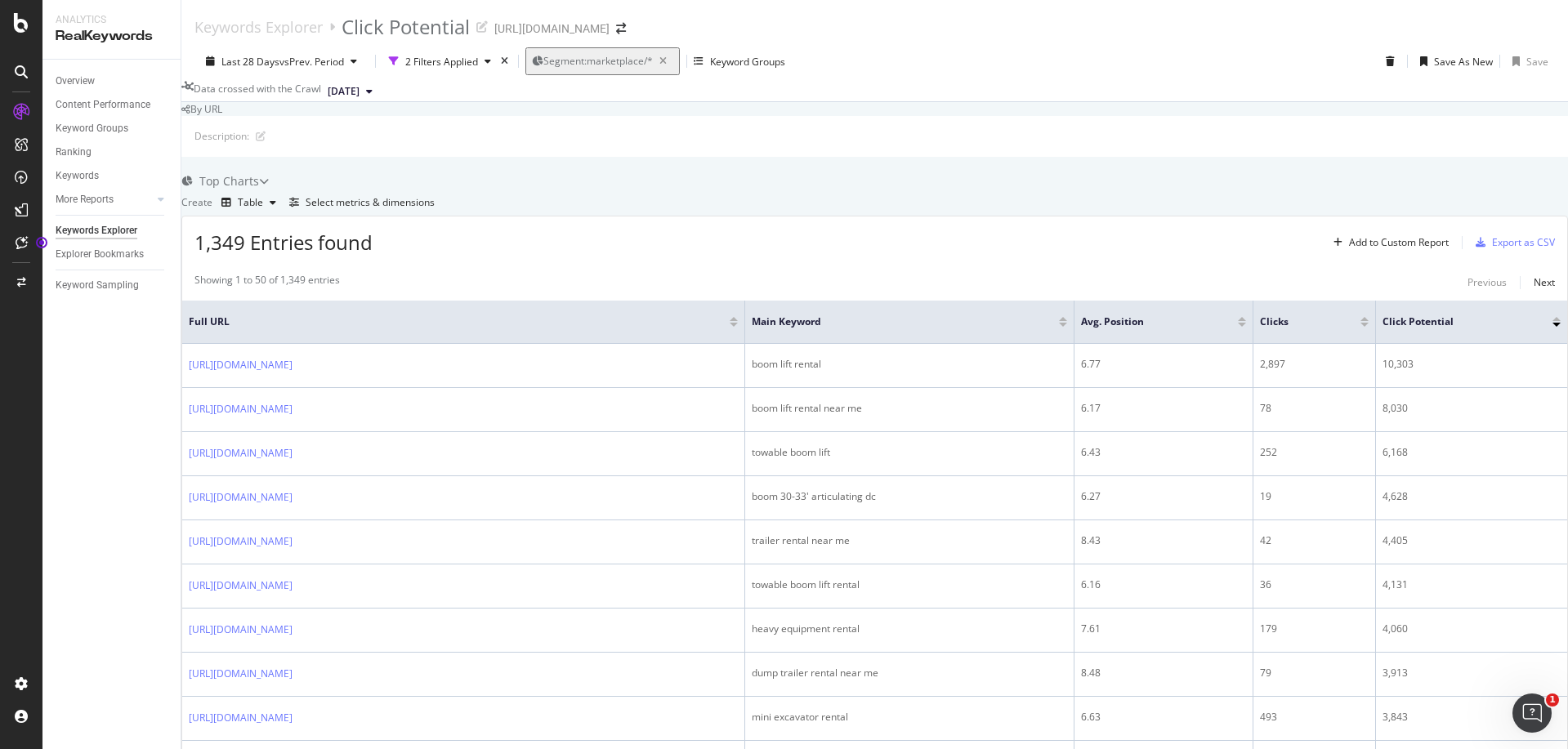
scroll to position [368, 0]
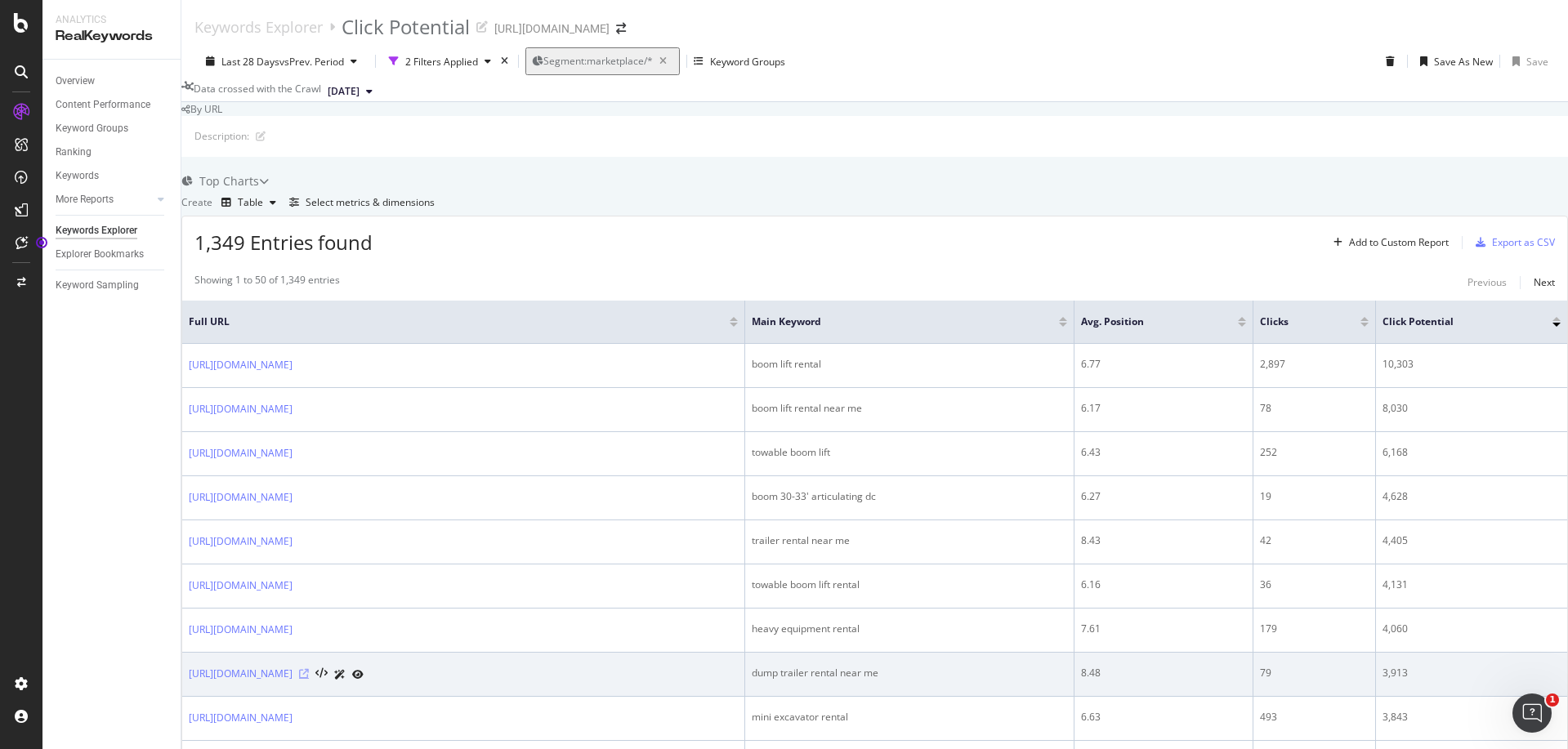
click at [309, 669] on icon at bounding box center [304, 674] width 10 height 10
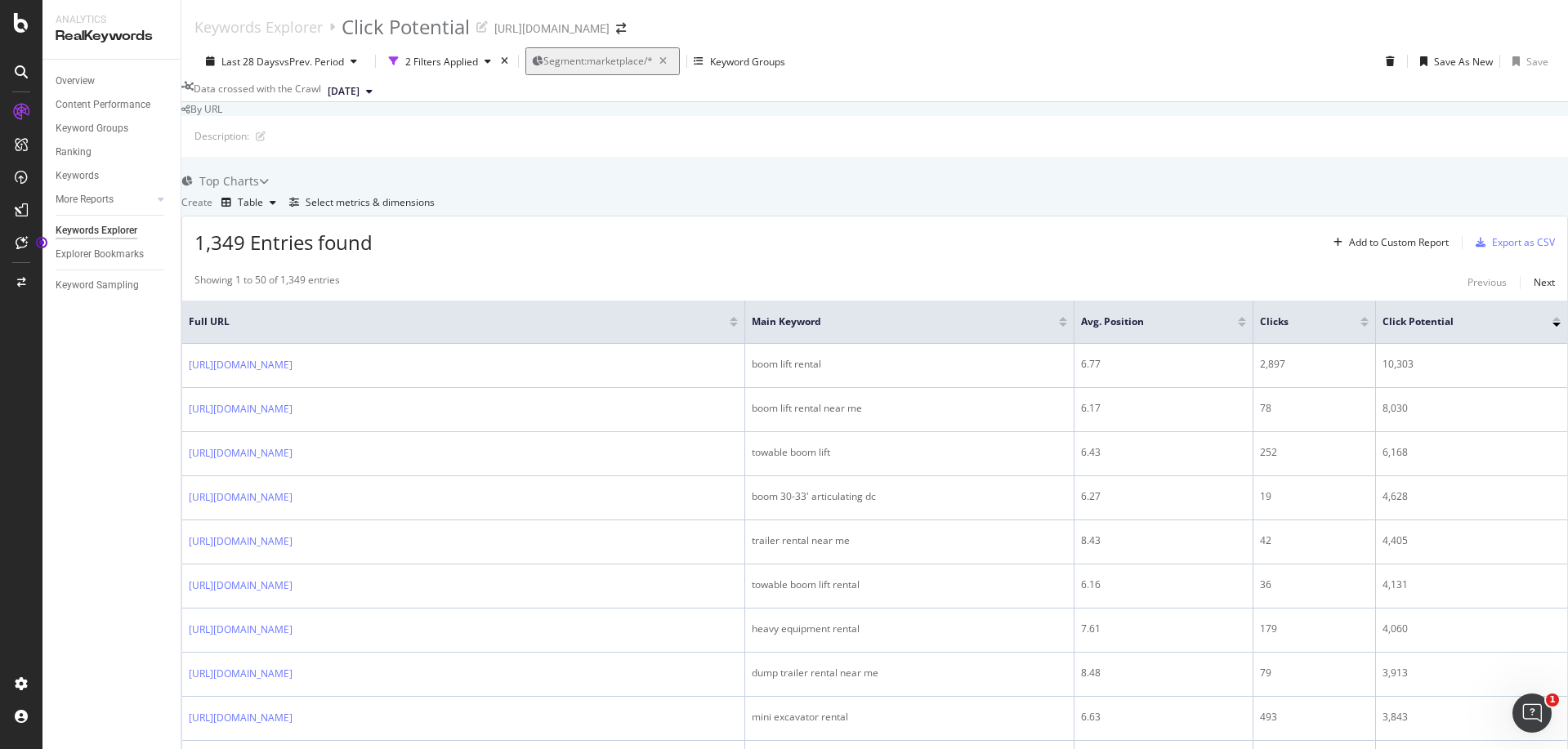
scroll to position [0, 0]
click at [489, 74] on div "Last 28 Days vs Prev. Period 2 Filters Applied Segment: marketplace/* Keyword G…" at bounding box center [874, 64] width 1386 height 34
click at [484, 61] on icon "button" at bounding box center [488, 61] width 7 height 10
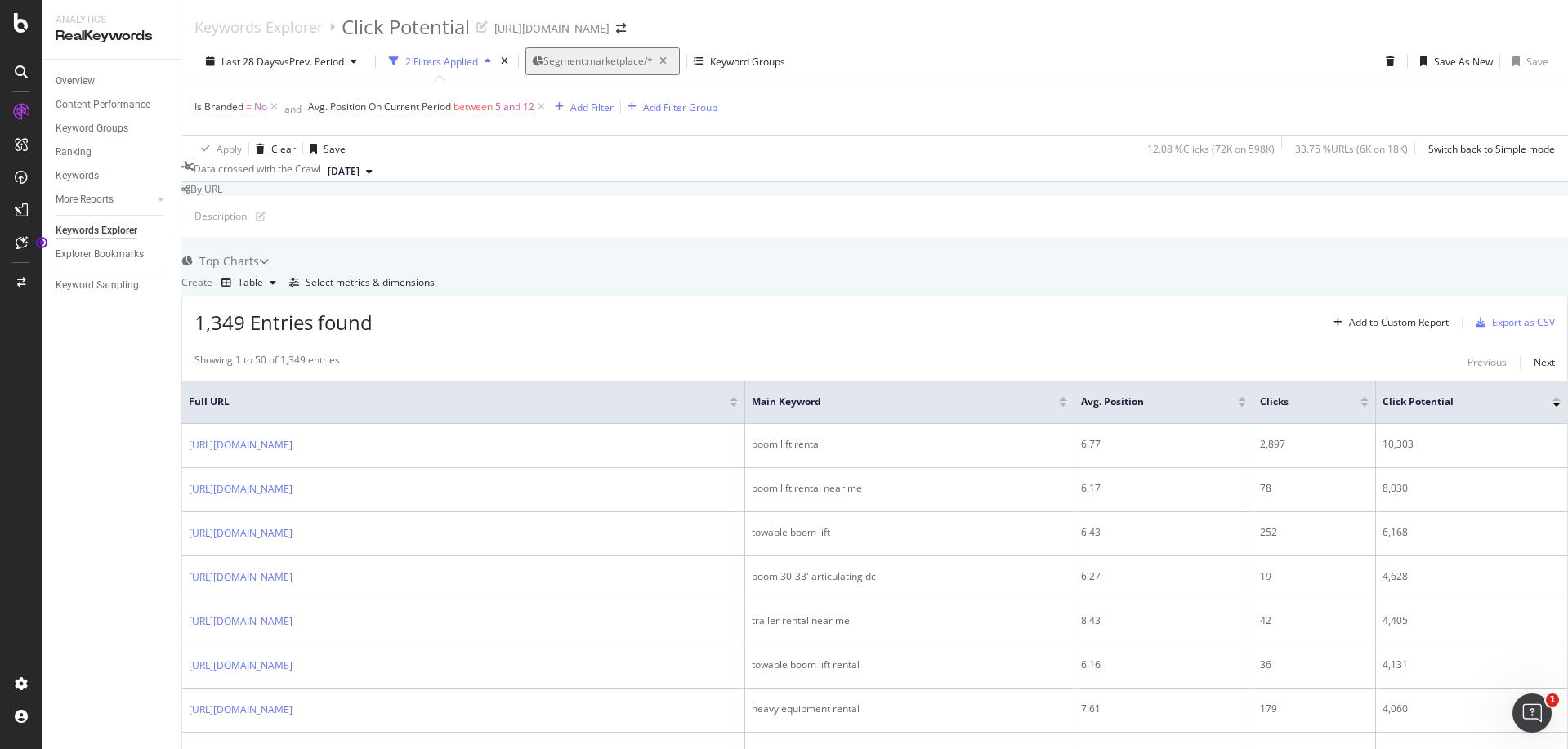
click at [664, 196] on div "By URL" at bounding box center [874, 189] width 1386 height 14
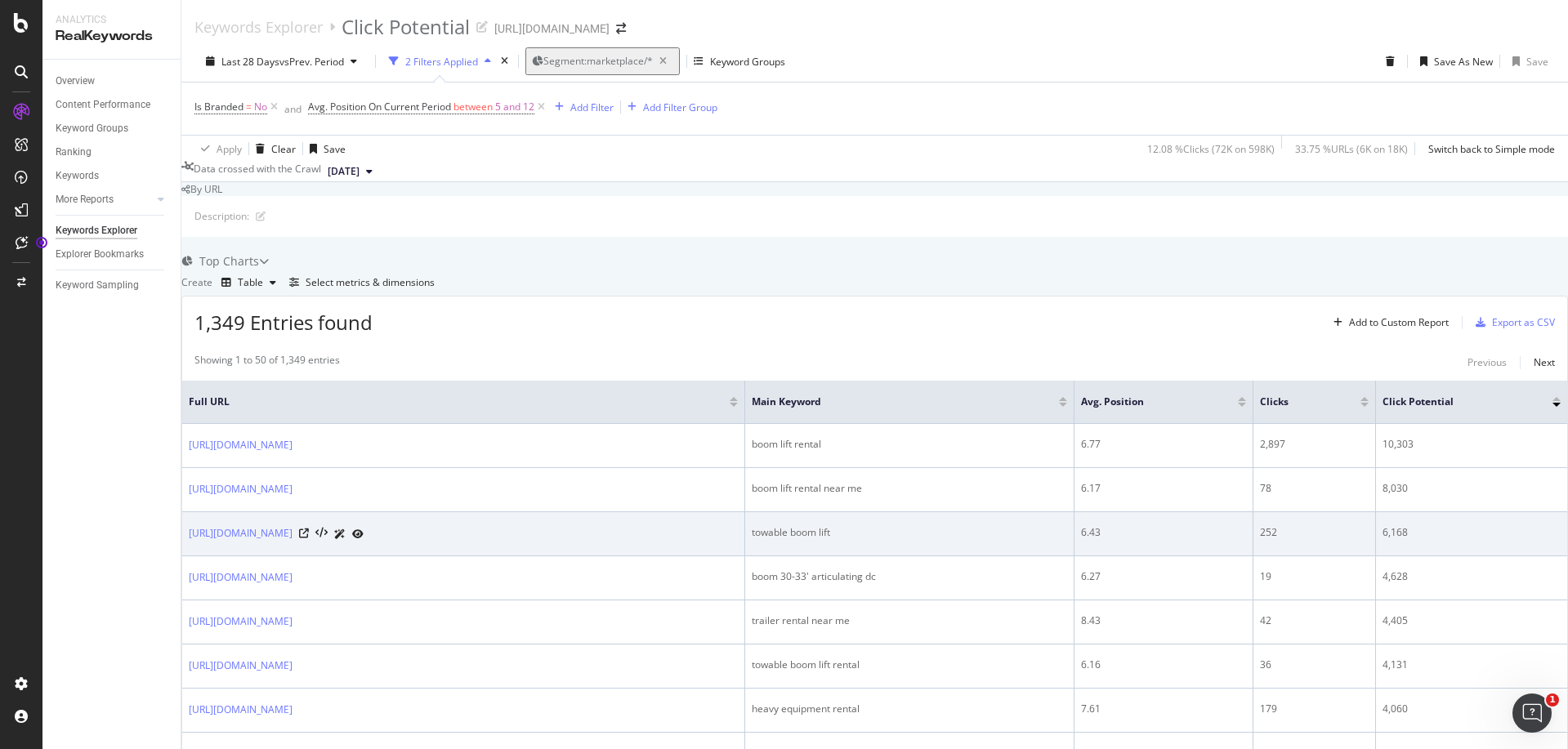
scroll to position [239, 0]
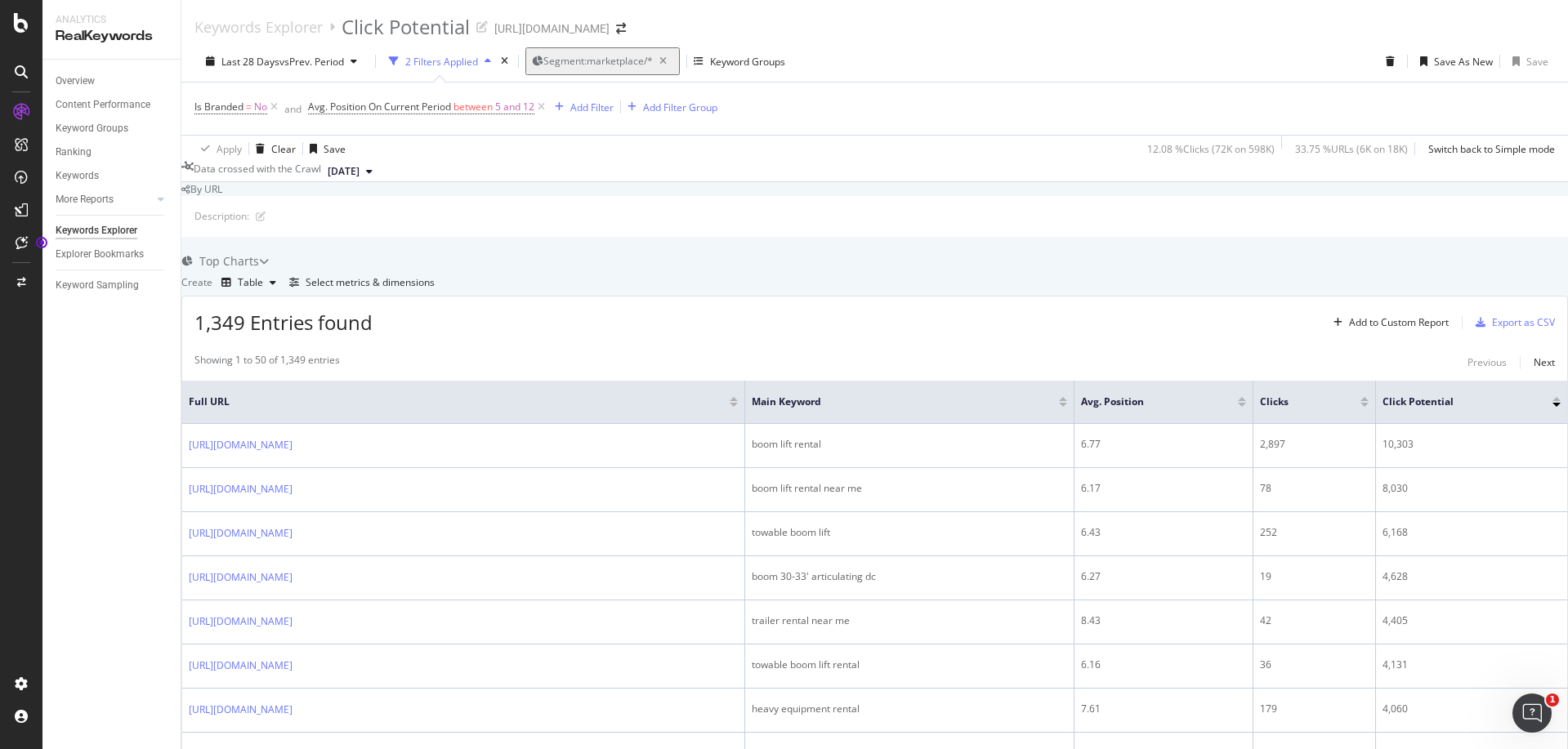
click at [1238, 403] on div at bounding box center [1242, 404] width 8 height 4
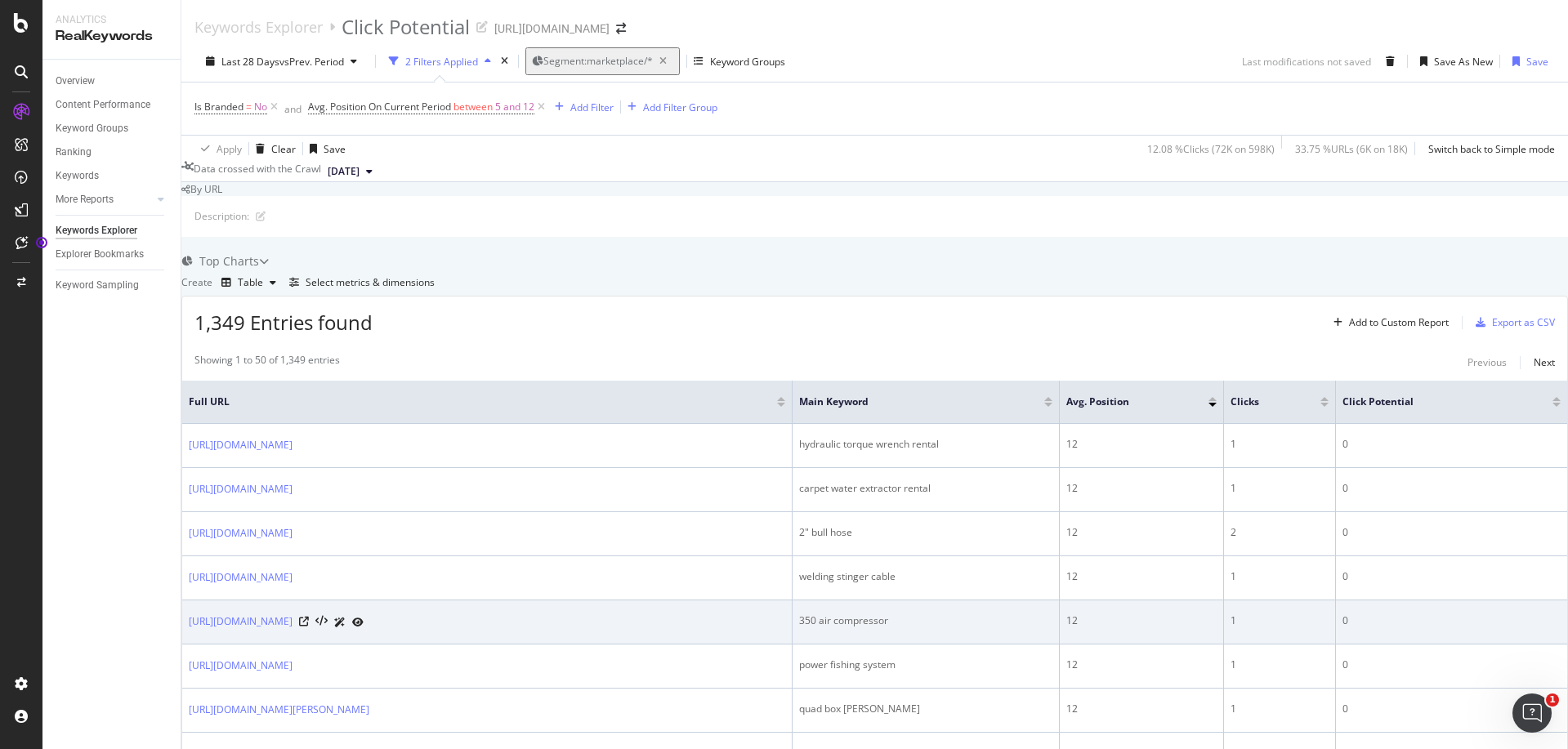
scroll to position [299, 0]
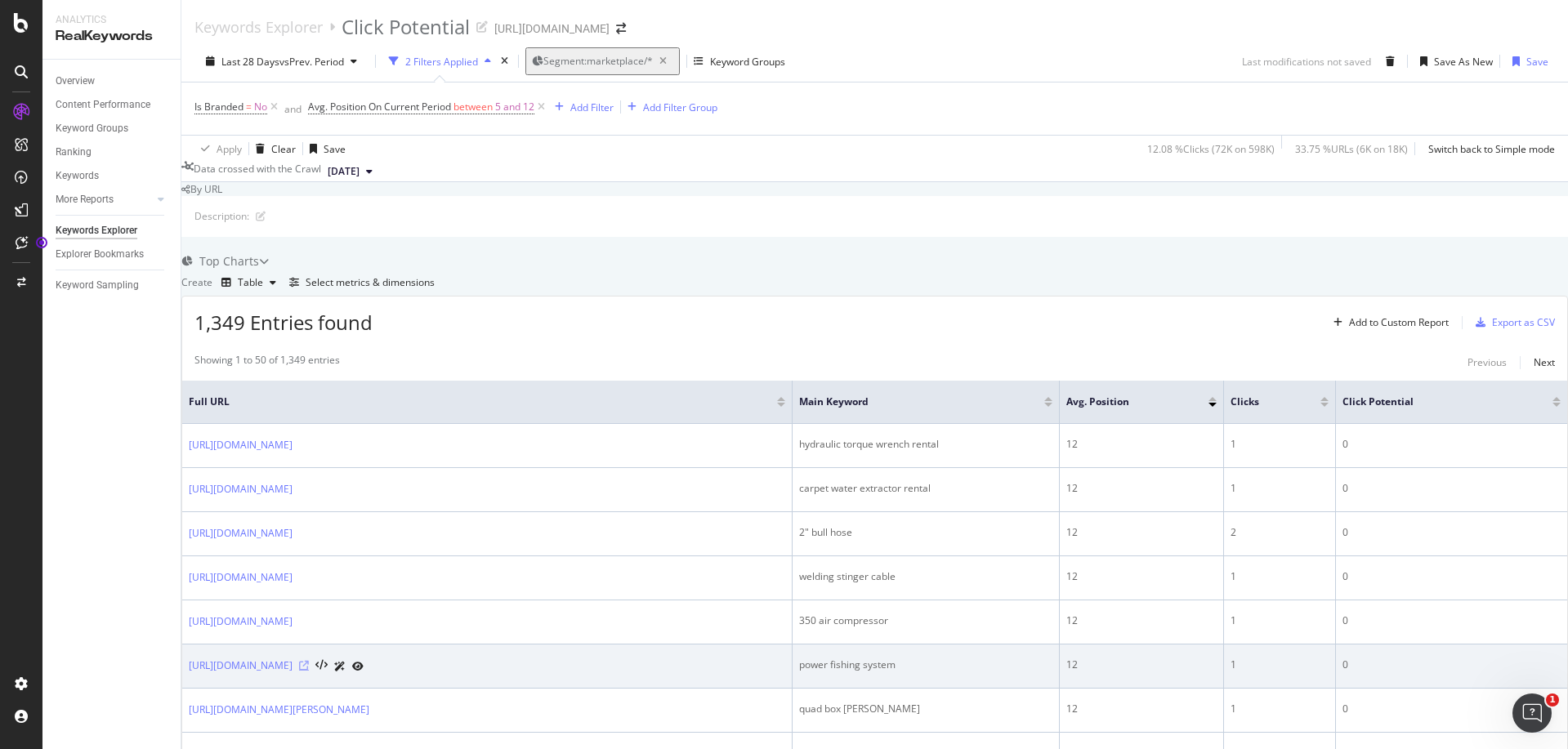
click at [309, 661] on icon at bounding box center [304, 666] width 10 height 10
click at [293, 657] on link "[URL][DOMAIN_NAME]" at bounding box center [240, 665] width 103 height 16
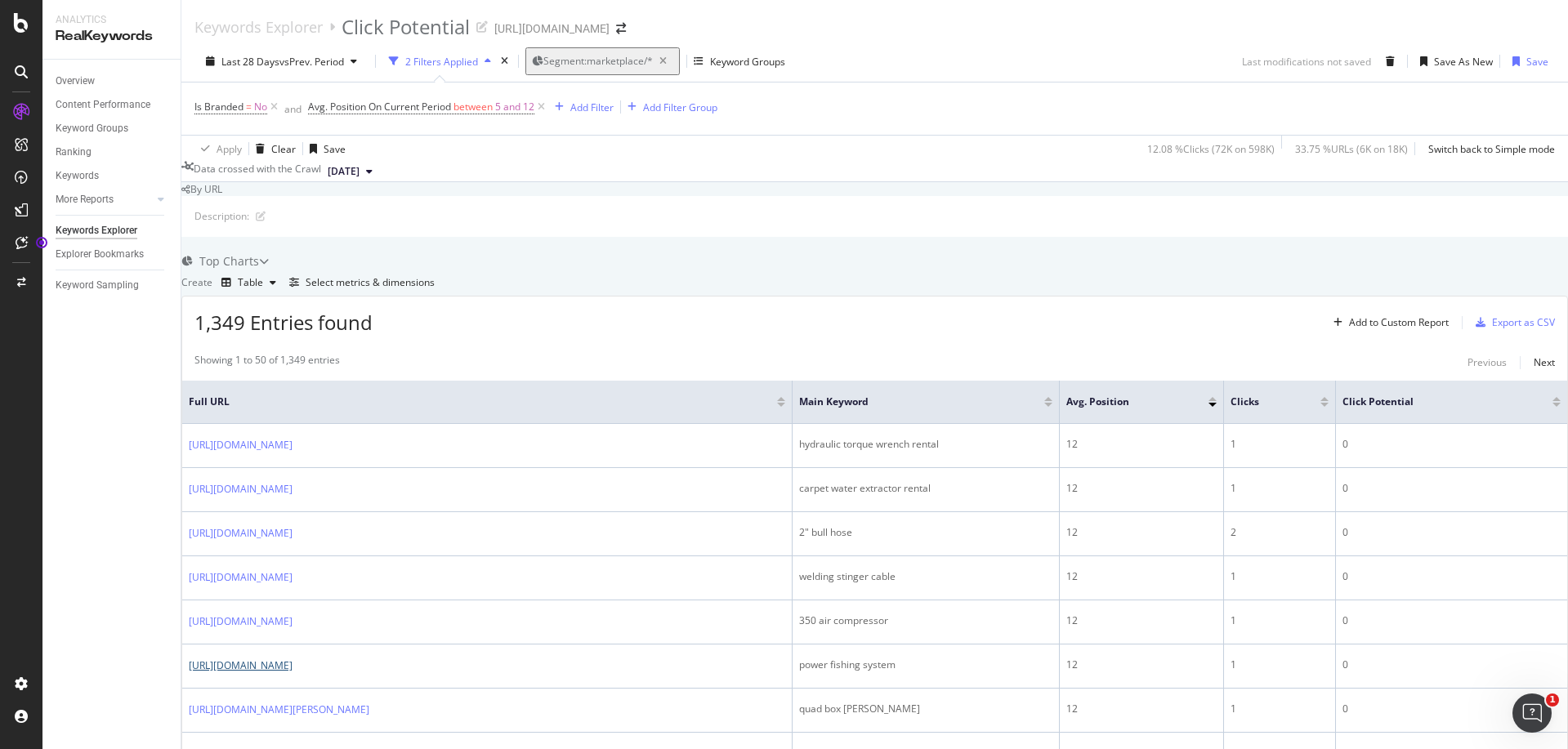
scroll to position [0, 0]
click at [25, 29] on icon at bounding box center [21, 23] width 14 height 19
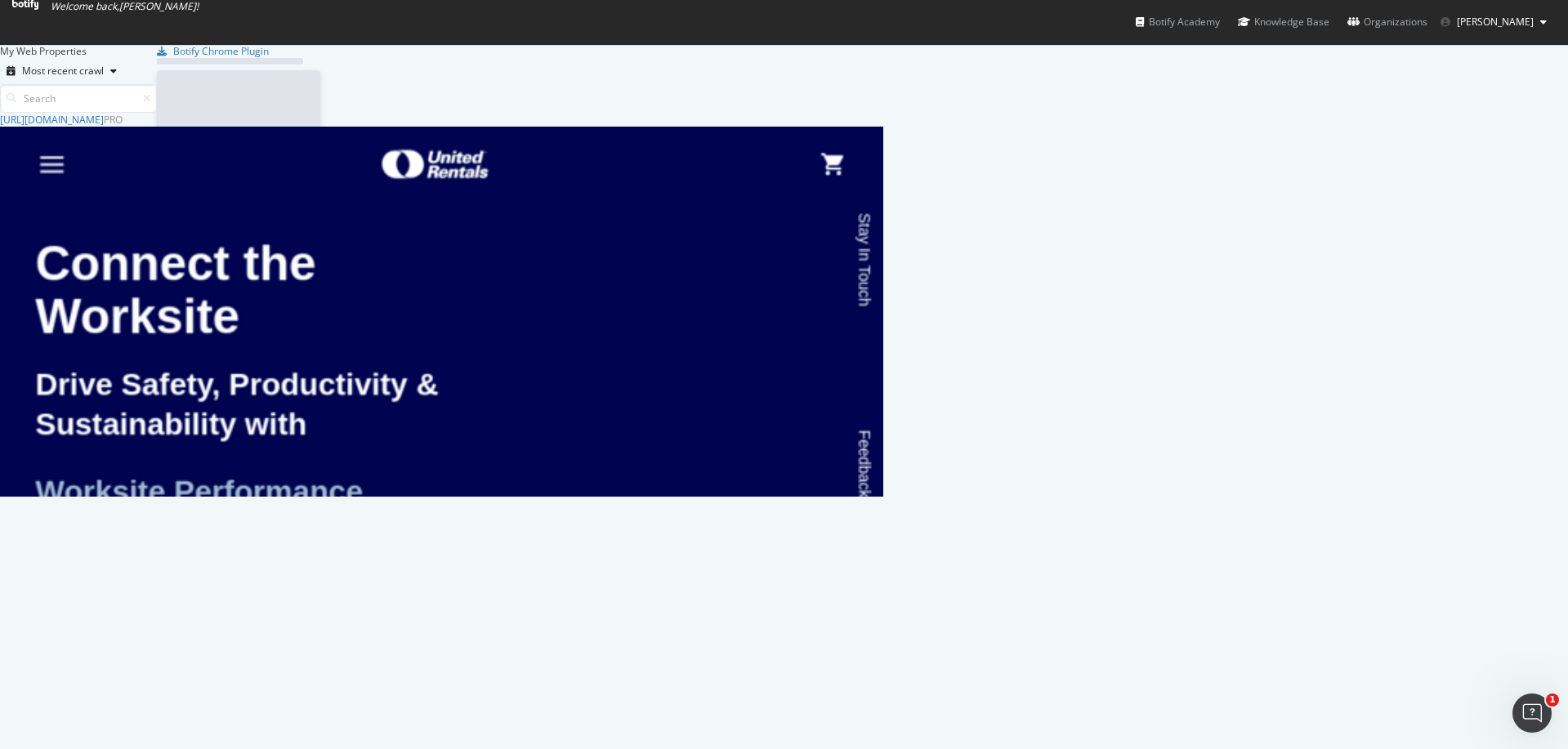
scroll to position [737, 1544]
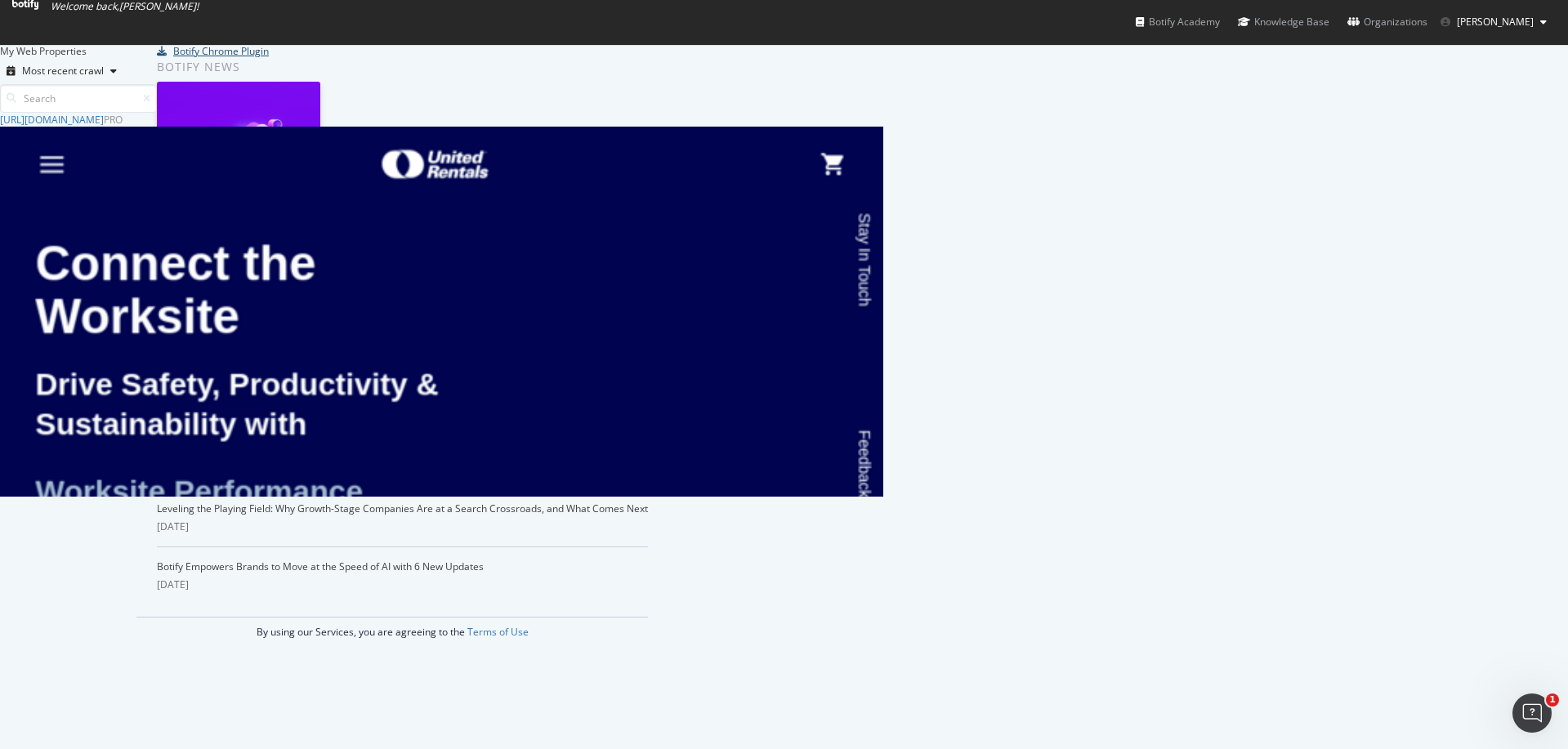
click at [269, 58] on div "Botify Chrome Plugin" at bounding box center [221, 50] width 96 height 14
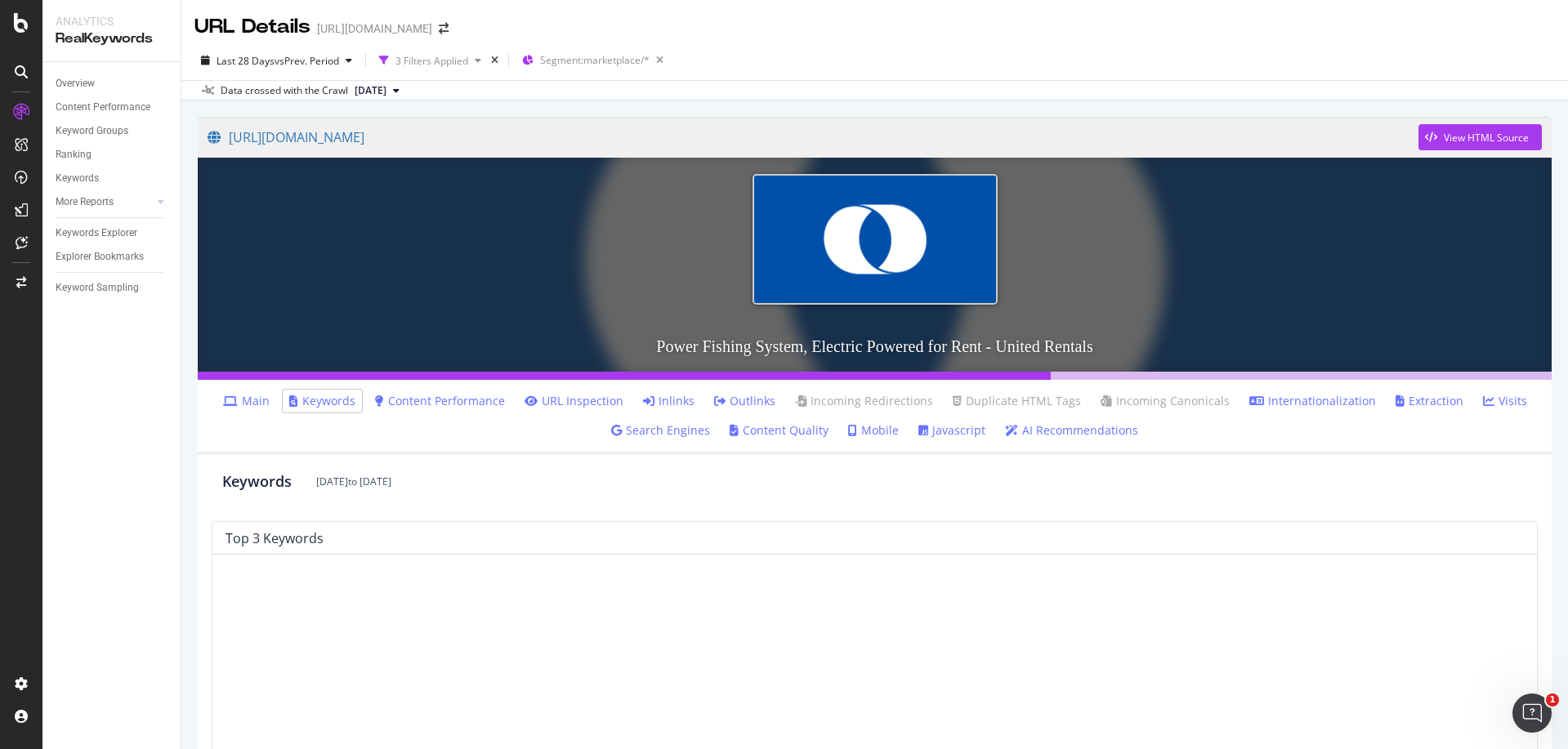
click at [1069, 422] on link "AI Recommendations" at bounding box center [1071, 430] width 133 height 16
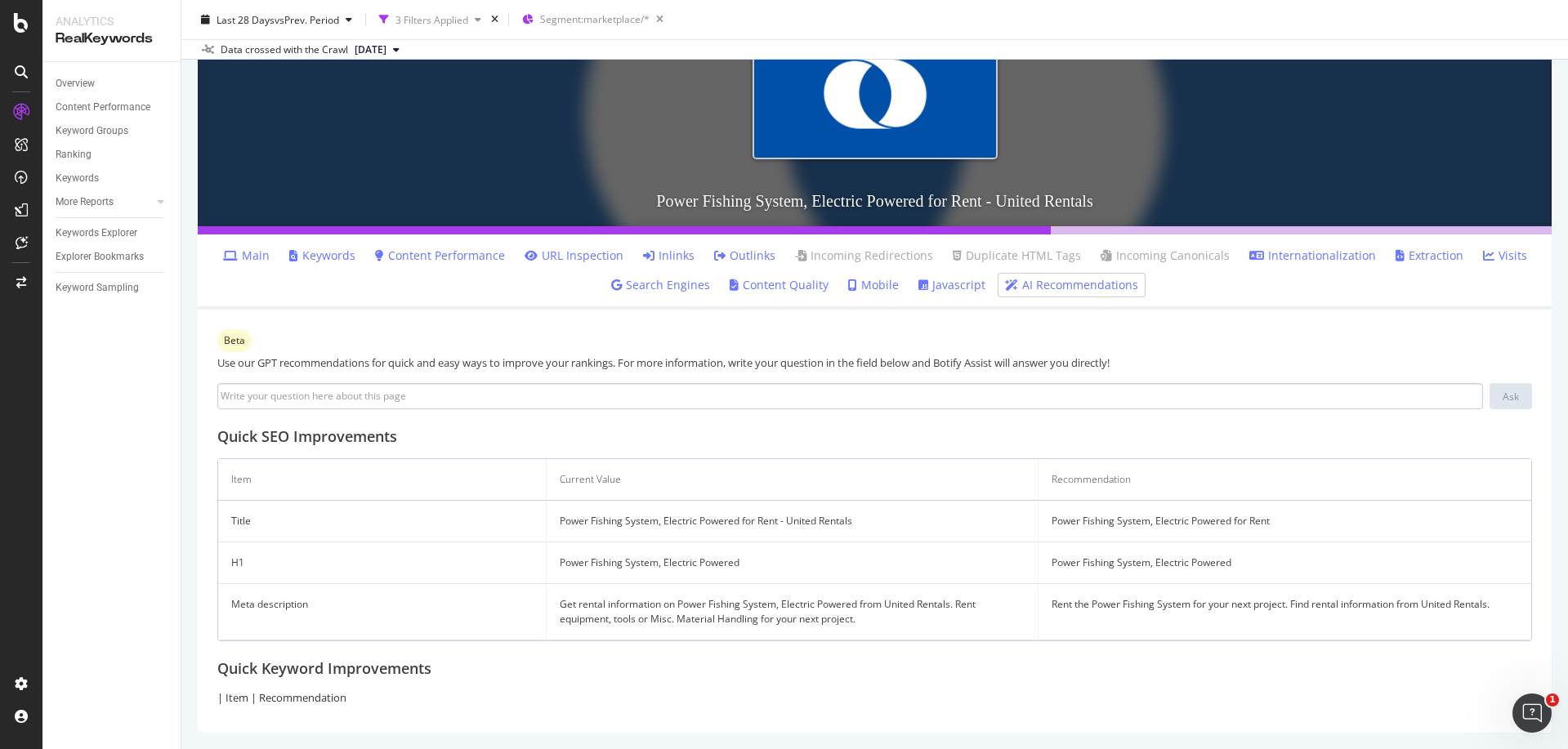
scroll to position [145, 0]
click at [238, 699] on p "| Item | Recommendation" at bounding box center [875, 698] width 1315 height 15
click at [304, 704] on p "| Item | Recommendation" at bounding box center [875, 698] width 1315 height 15
click at [444, 252] on link "Content Performance" at bounding box center [440, 255] width 130 height 16
